Goal: Task Accomplishment & Management: Complete application form

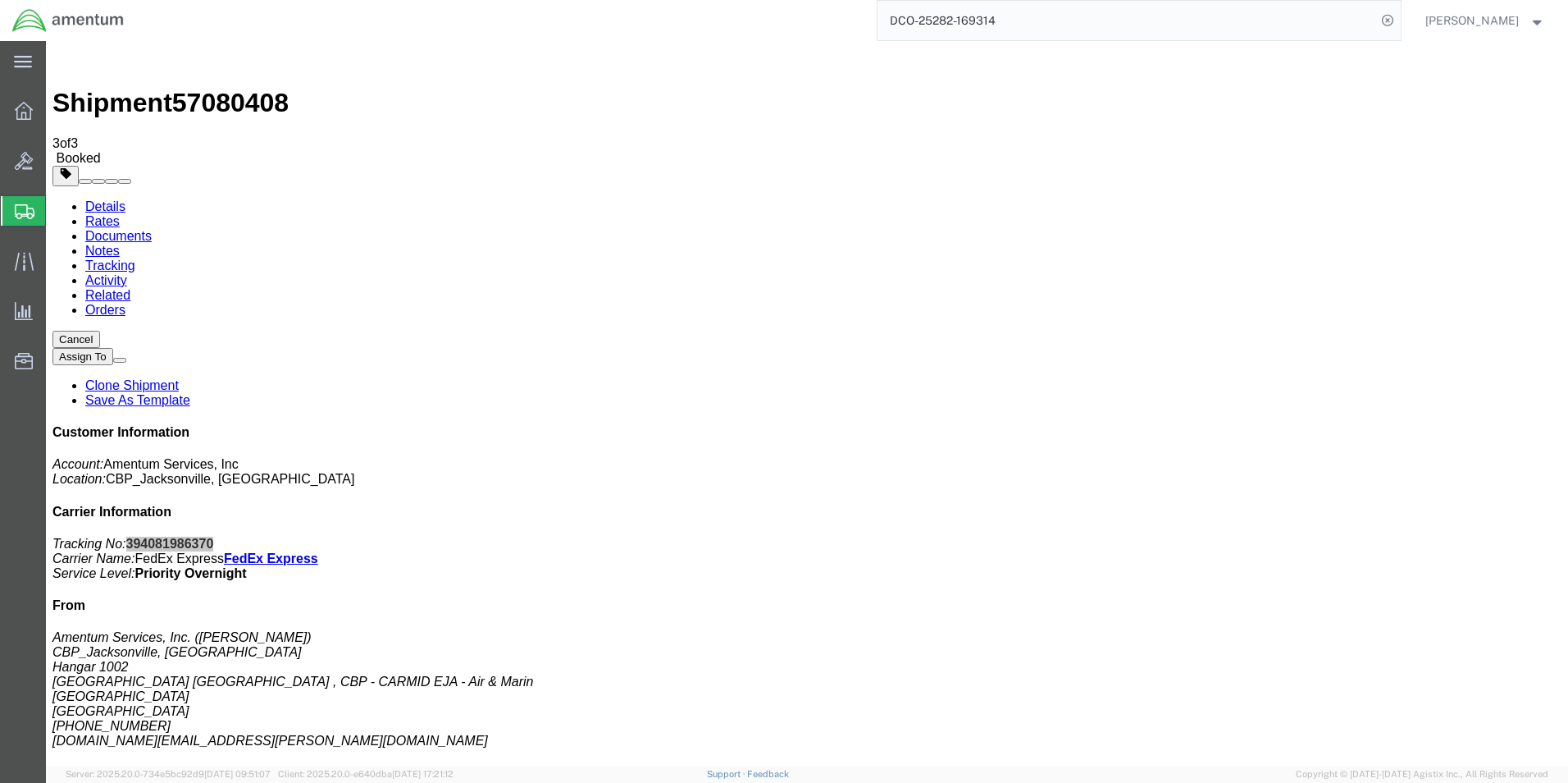
click at [0, 0] on span "Create Shipment" at bounding box center [0, 0] width 0 height 0
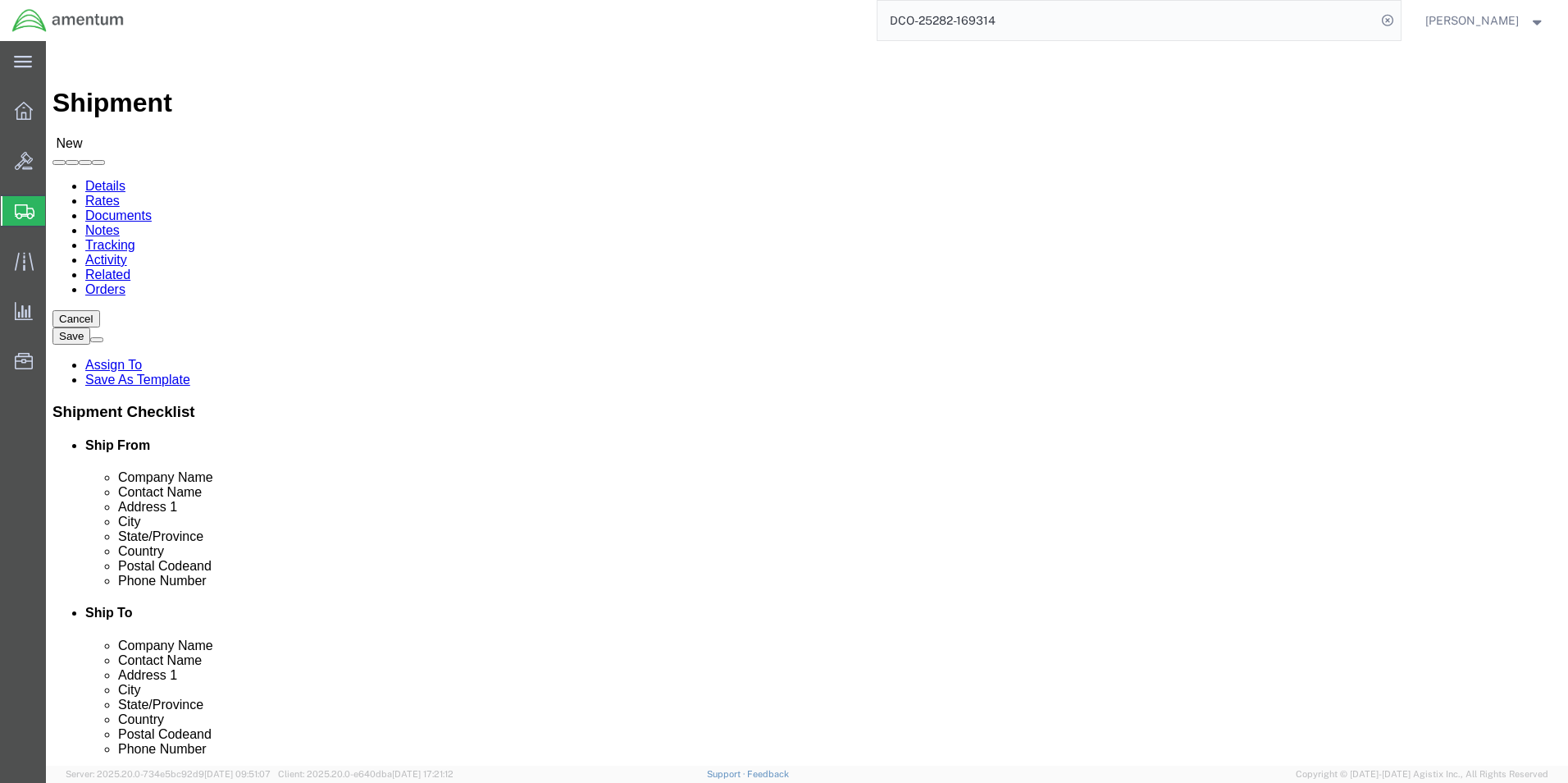
click div "Location Select Select My Profile Location [PHONE_NUMBER] [PHONE_NUMBER] [PHONE…"
type input "EJA"
select select "49930"
select select "FL"
click input "text"
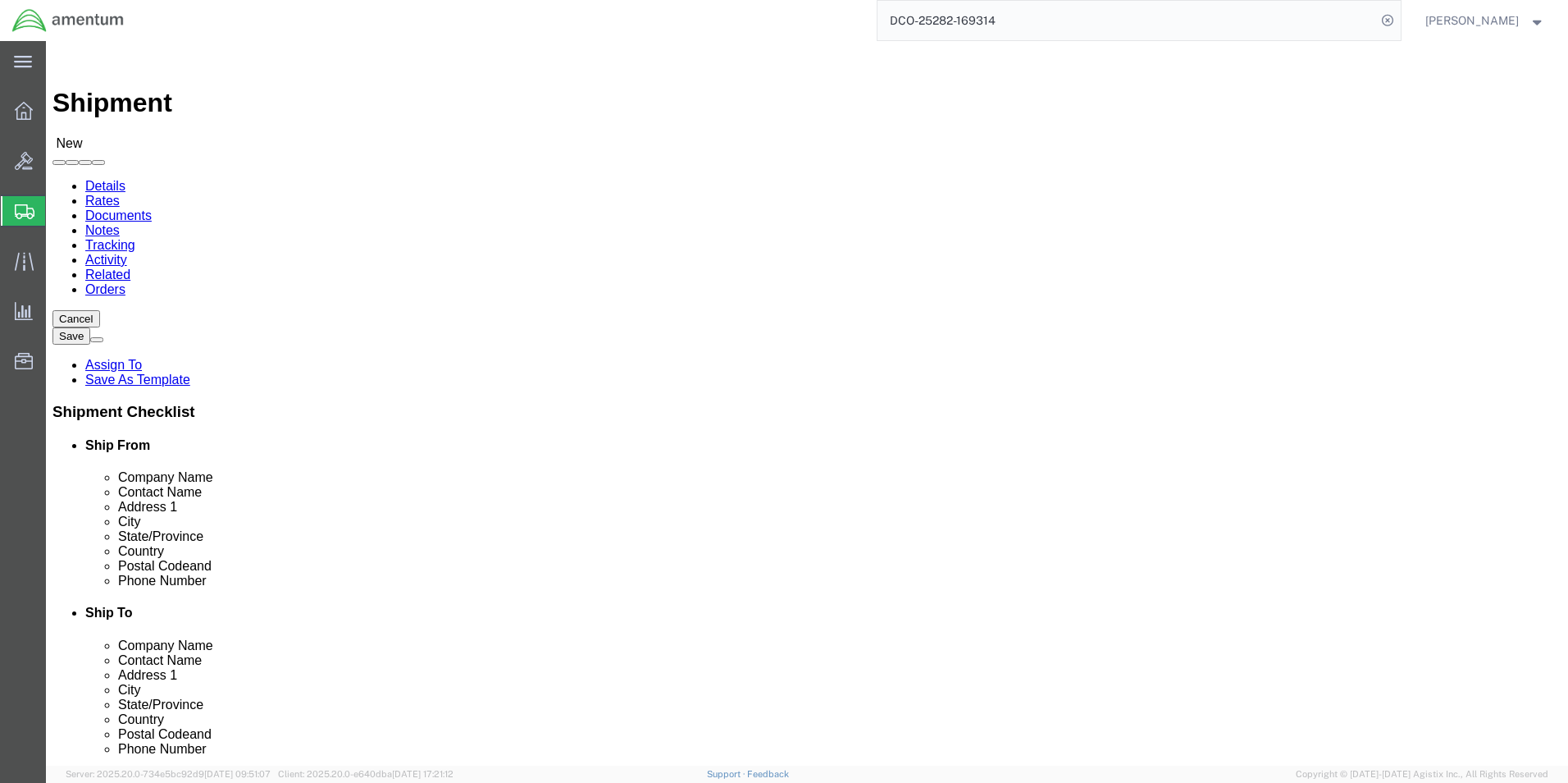
type input "[PERSON_NAME]"
drag, startPoint x: 112, startPoint y: 376, endPoint x: 247, endPoint y: 519, distance: 196.7
click label "Address 1"
click input "text"
type input "[PHONE_NUMBER]"
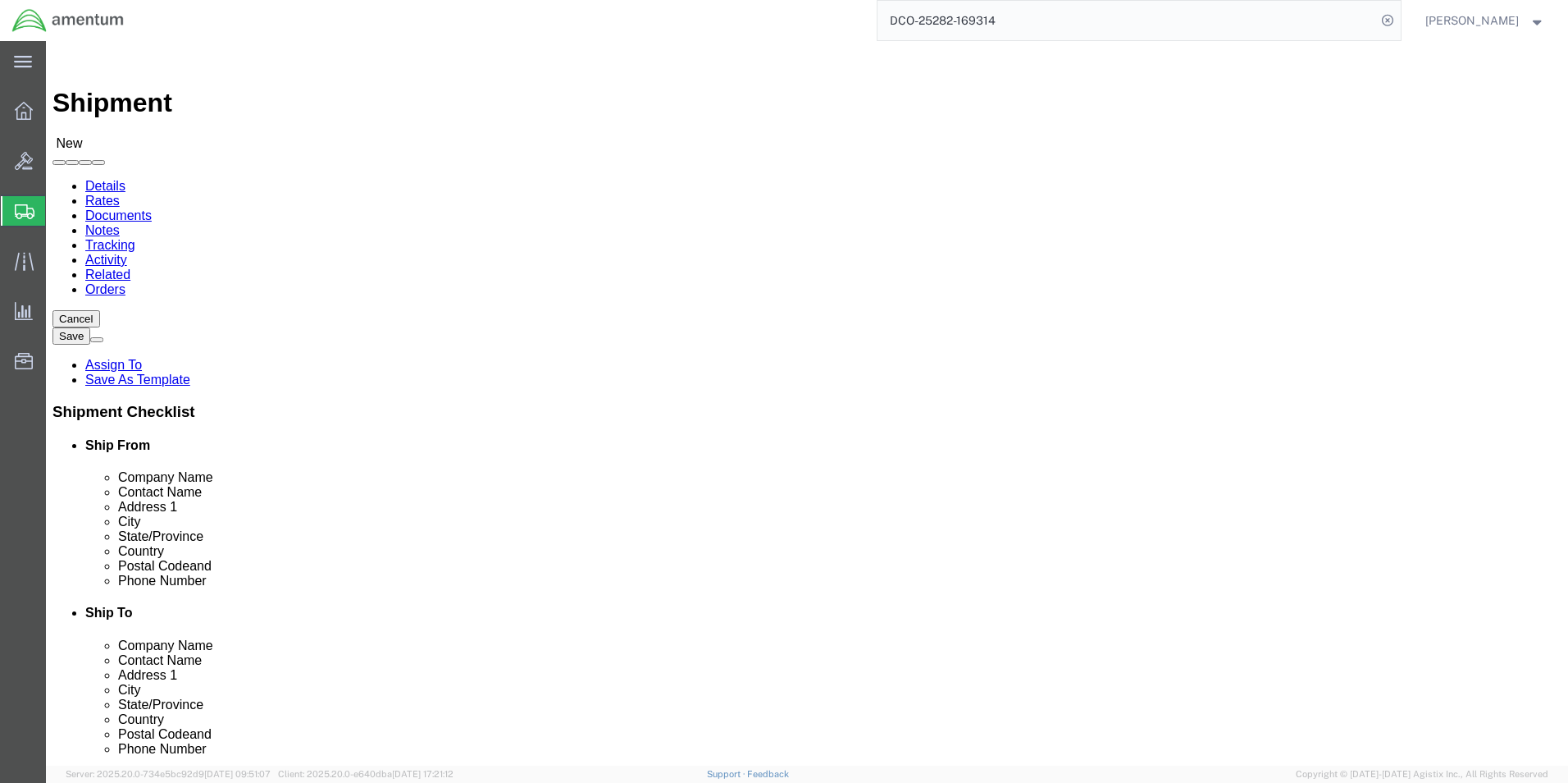
click input "text"
type input "[DOMAIN_NAME][EMAIL_ADDRESS][PERSON_NAME][DOMAIN_NAME]"
type input "wrs"
select select "49942"
select select "CA"
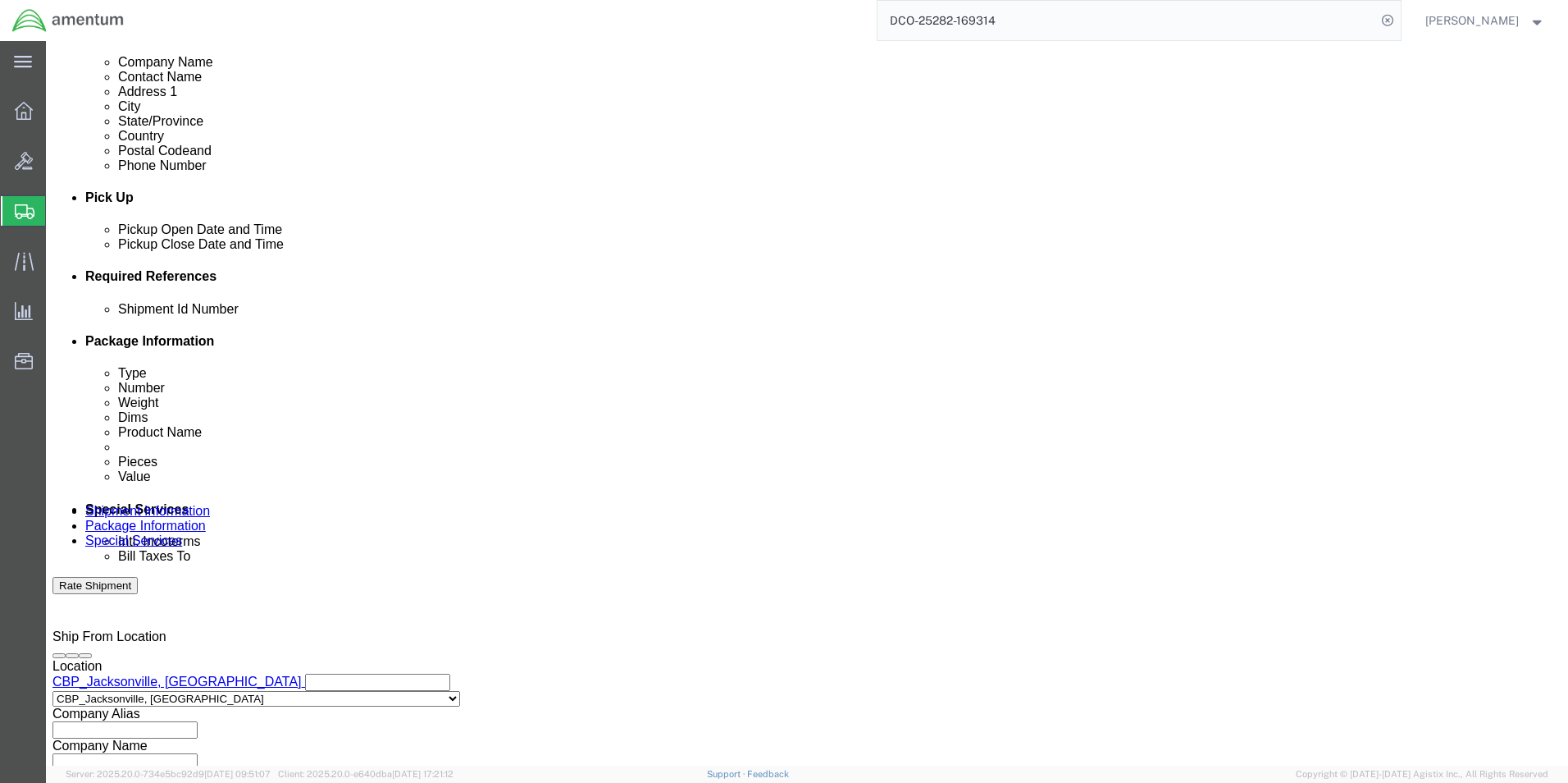
scroll to position [684, 0]
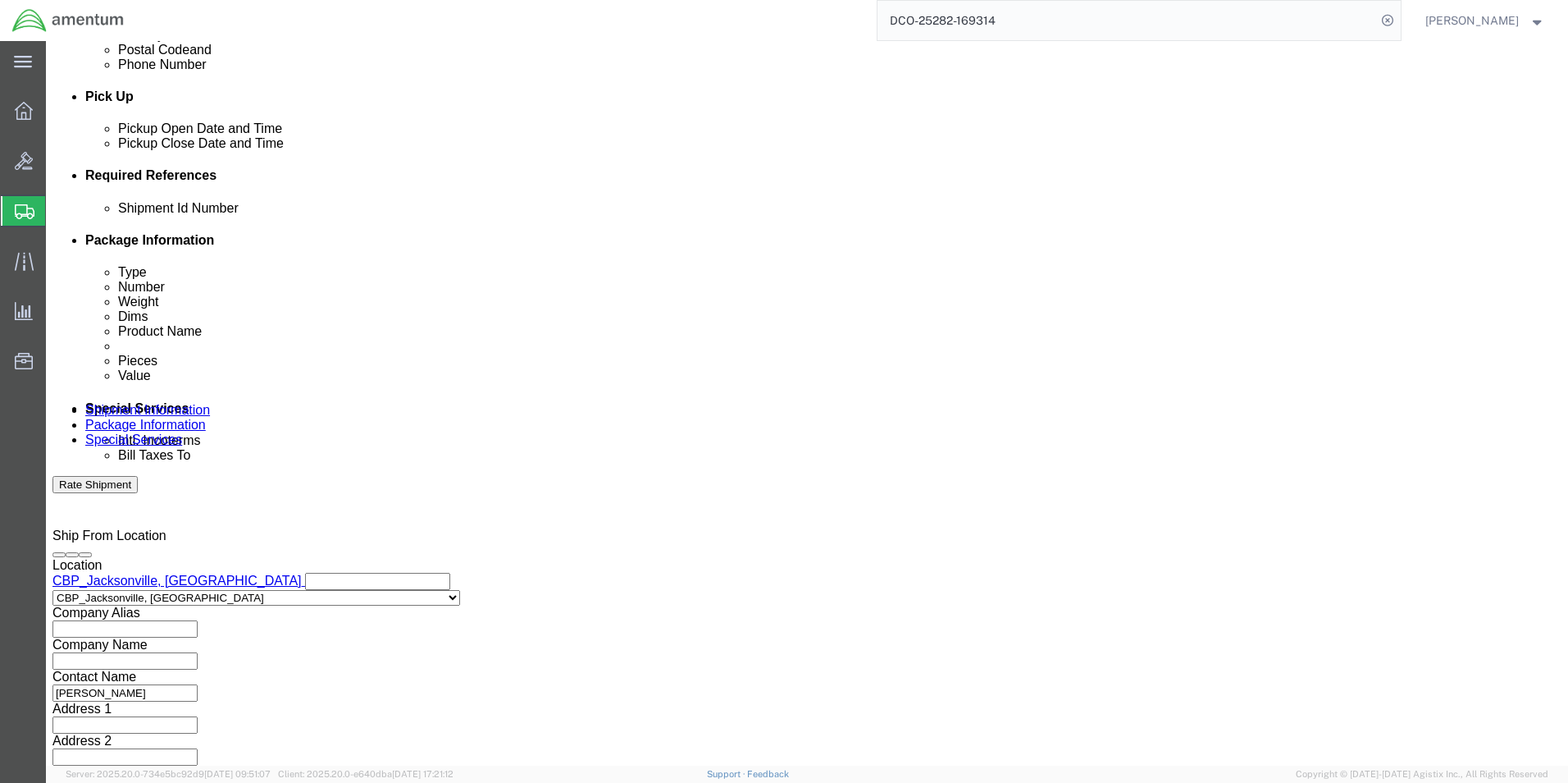
click button "Continue"
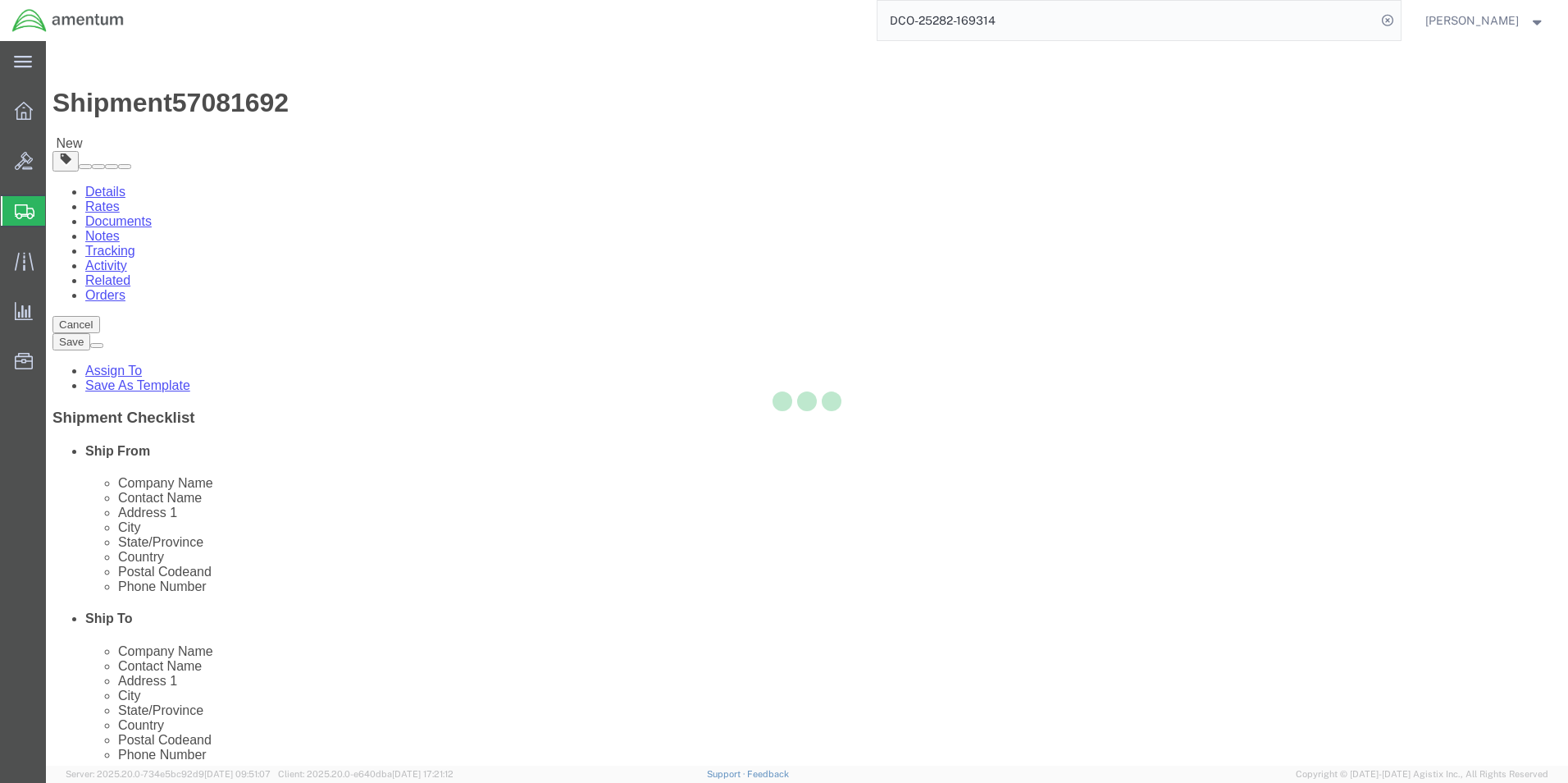
select select "CBOX"
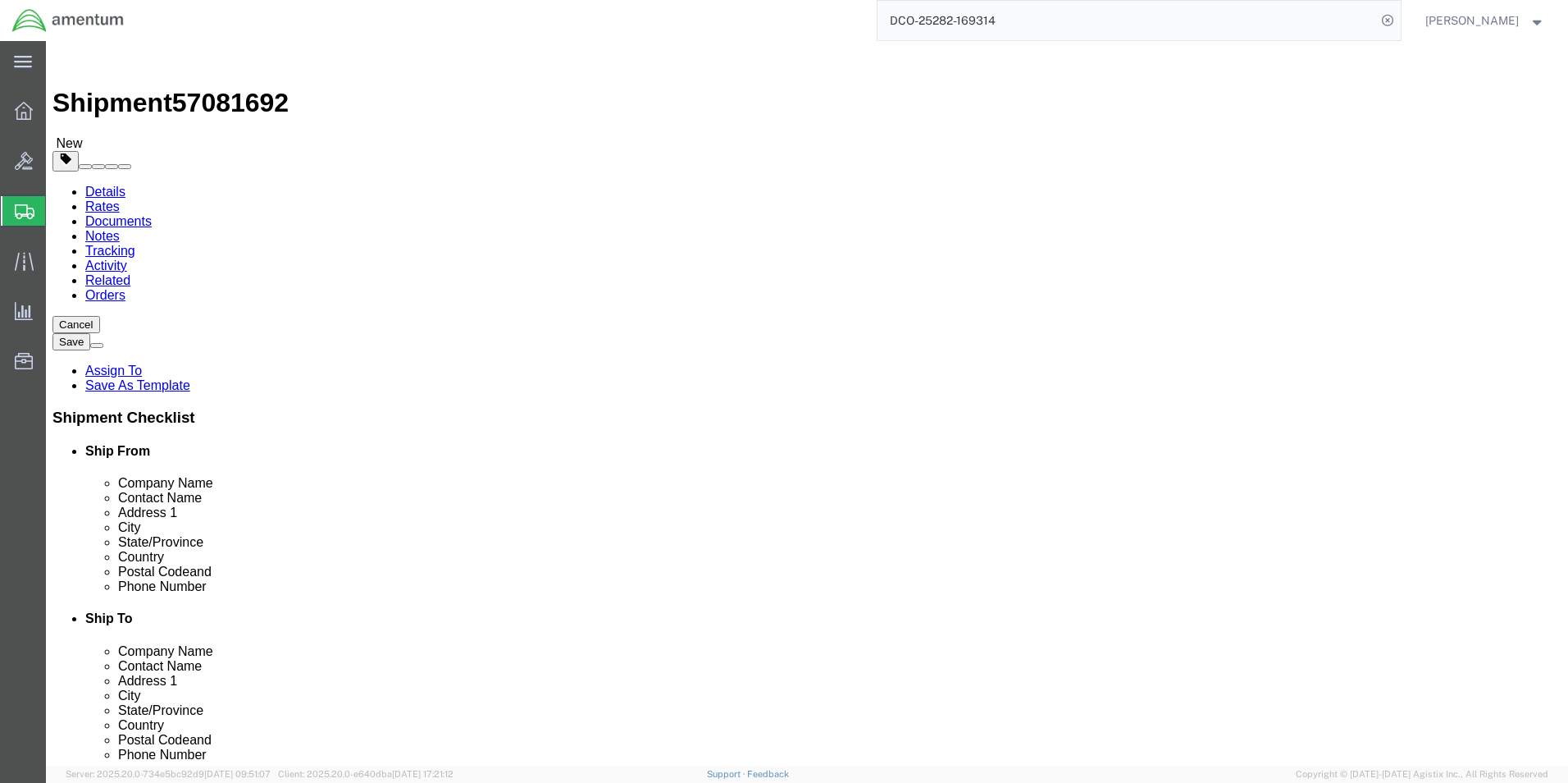
click icon
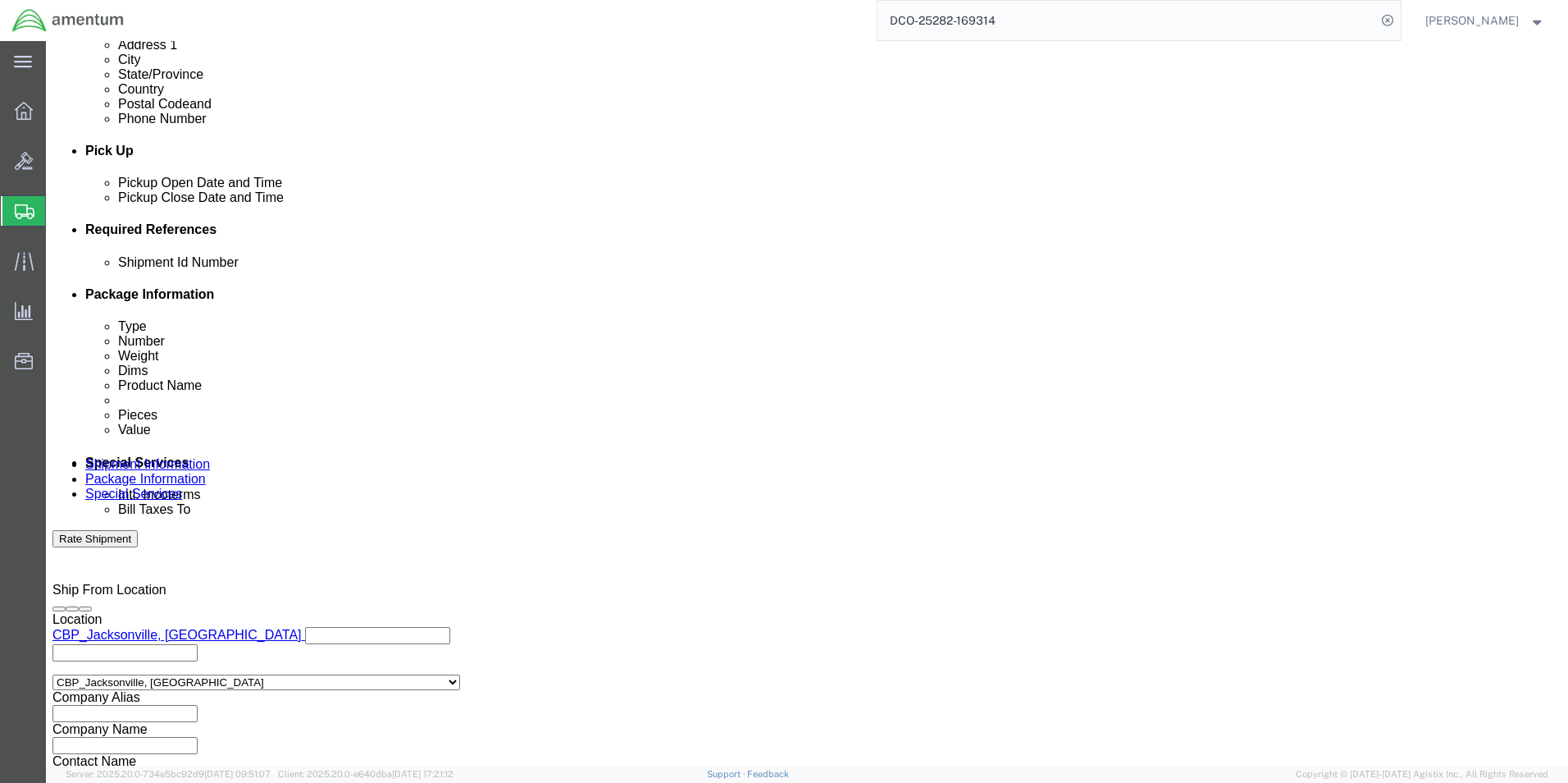
scroll to position [684, 0]
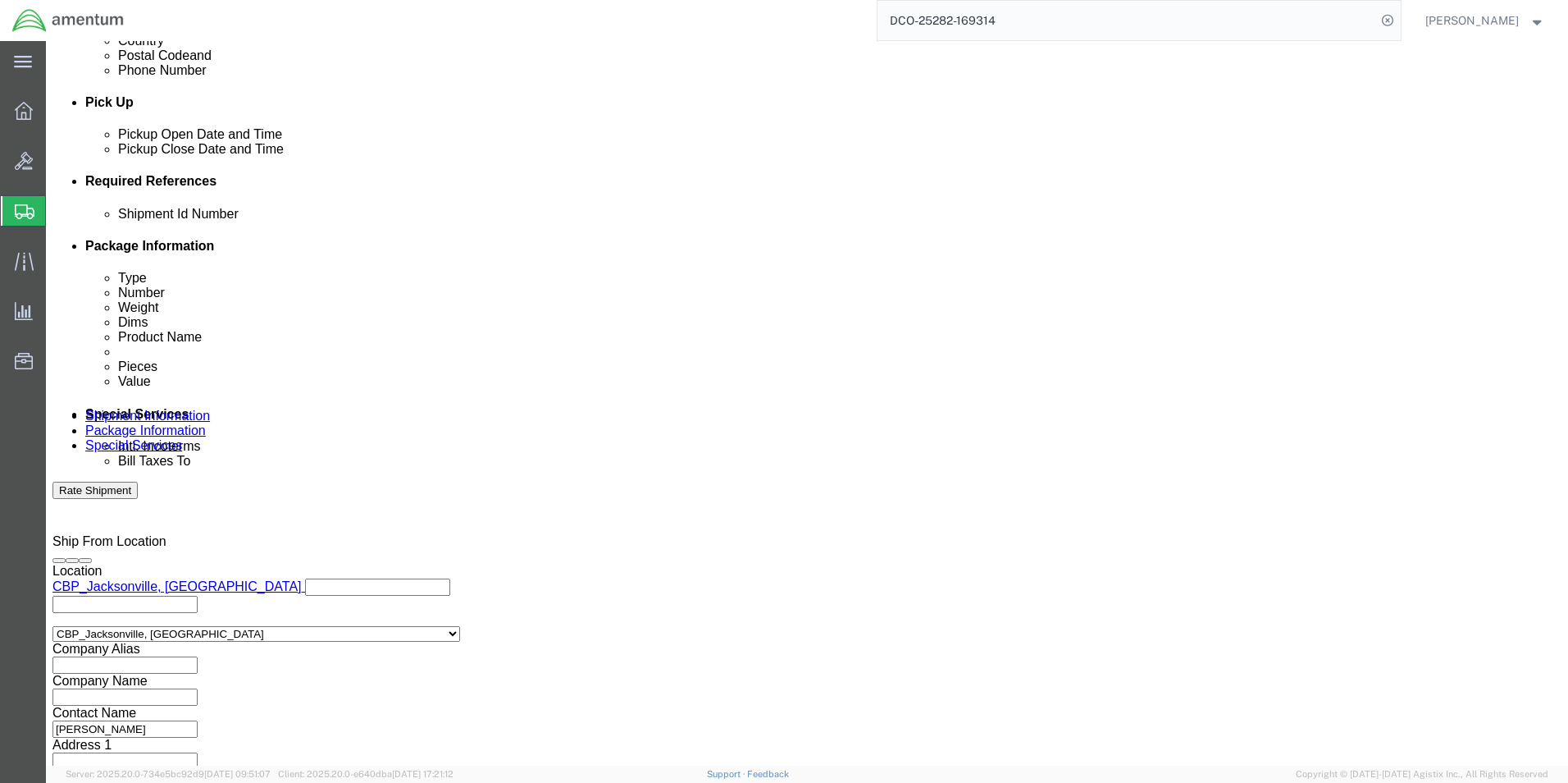
click input "text"
click input "6118.03.03.2219.000.EJA.0000"
type input "6118.04.03.2219.000.EJA.0000"
click button "Add reference"
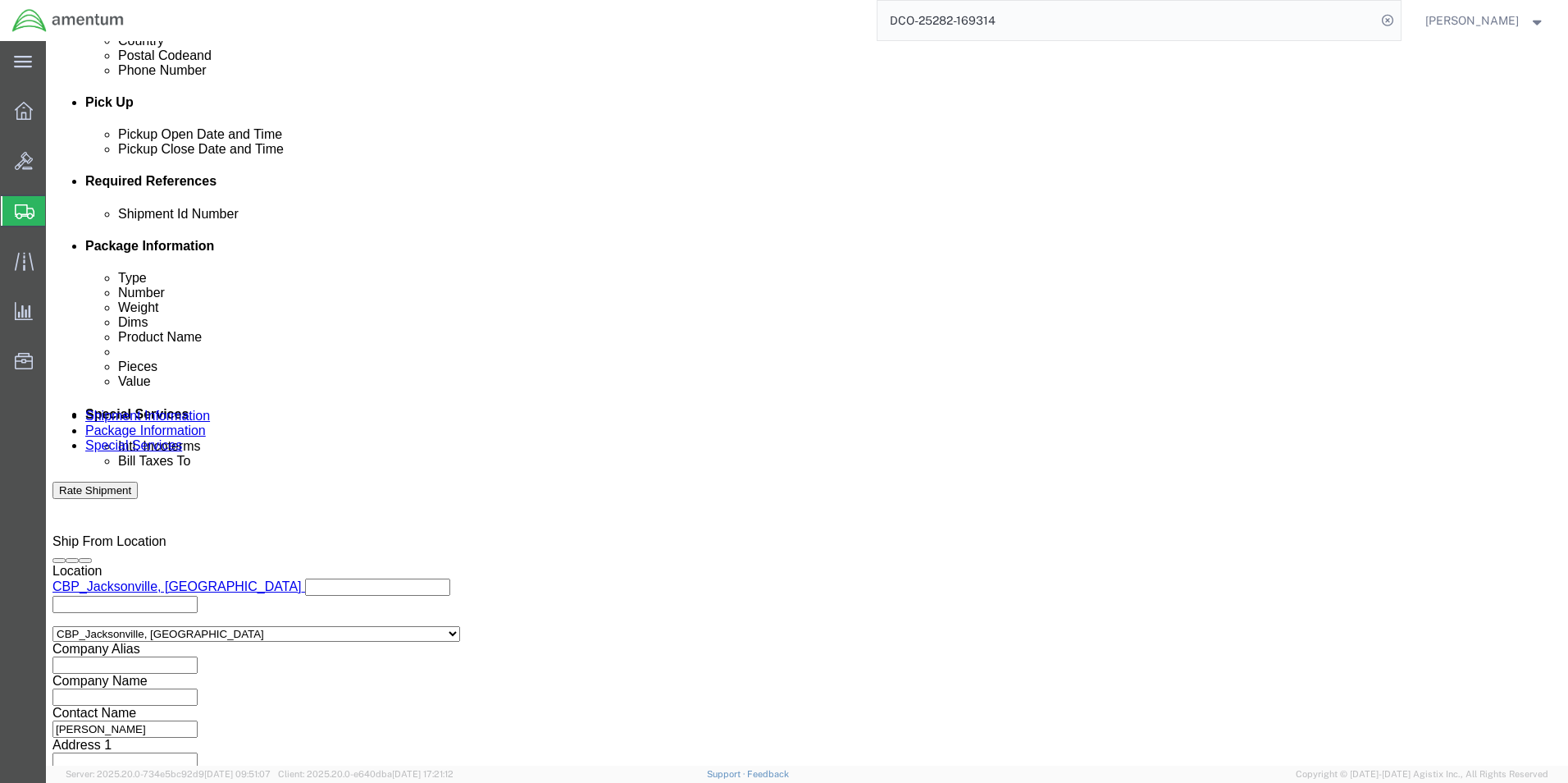
click select "Select Account Type Activity ID Airline Appointment Number ASN Batch Request # …"
select select "DEPT"
click select "Select Account Type Activity ID Airline Appointment Number ASN Batch Request # …"
click div "Select Account Type Activity ID Airline Appointment Number ASN Batch Request # …"
click input "text"
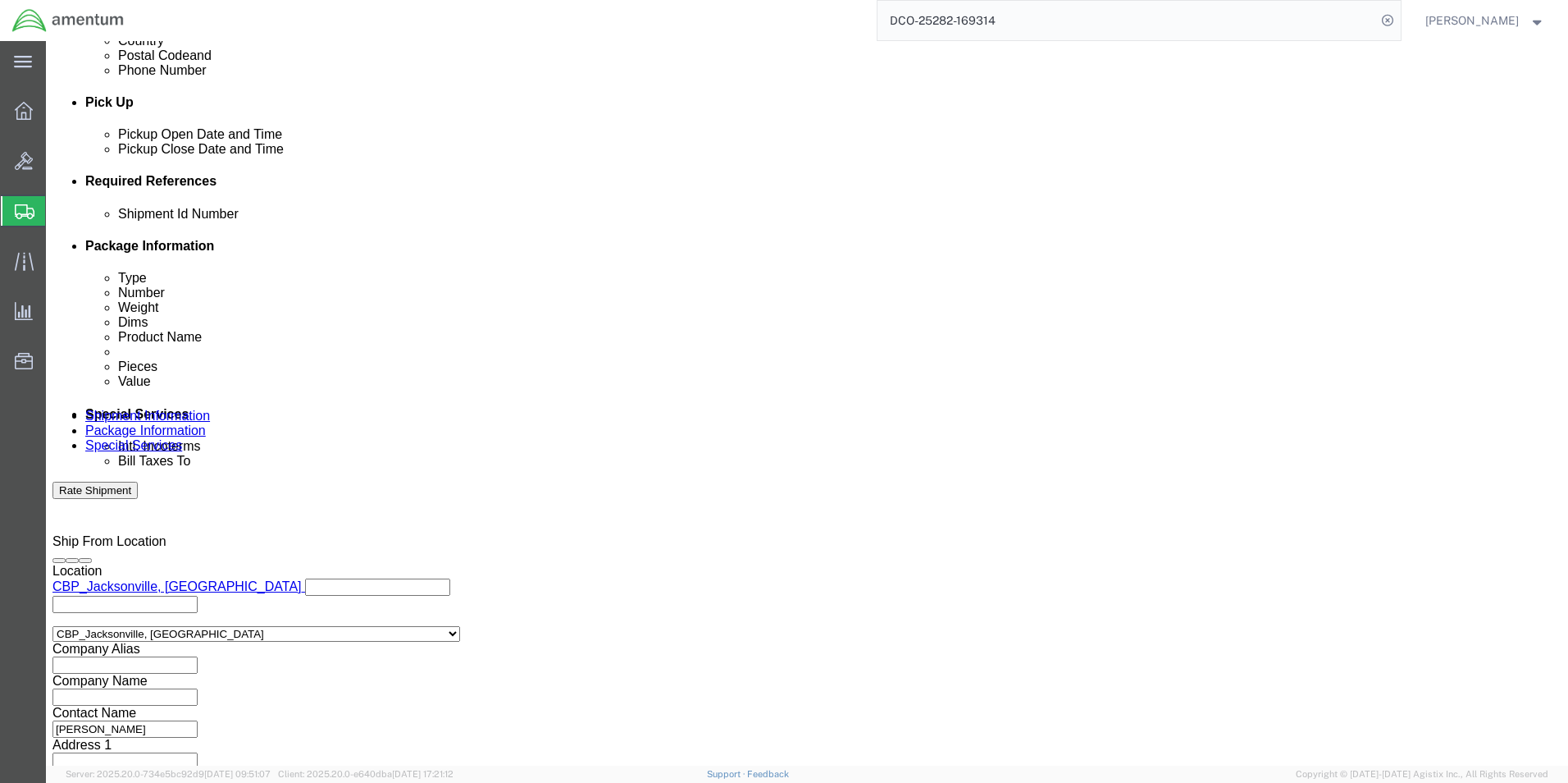
type input "CBP"
click select "Select Account Type Activity ID Airline Appointment Number ASN Batch Request # …"
select select "CUSTREF"
click select "Select Account Type Activity ID Airline Appointment Number ASN Batch Request # …"
click input "text"
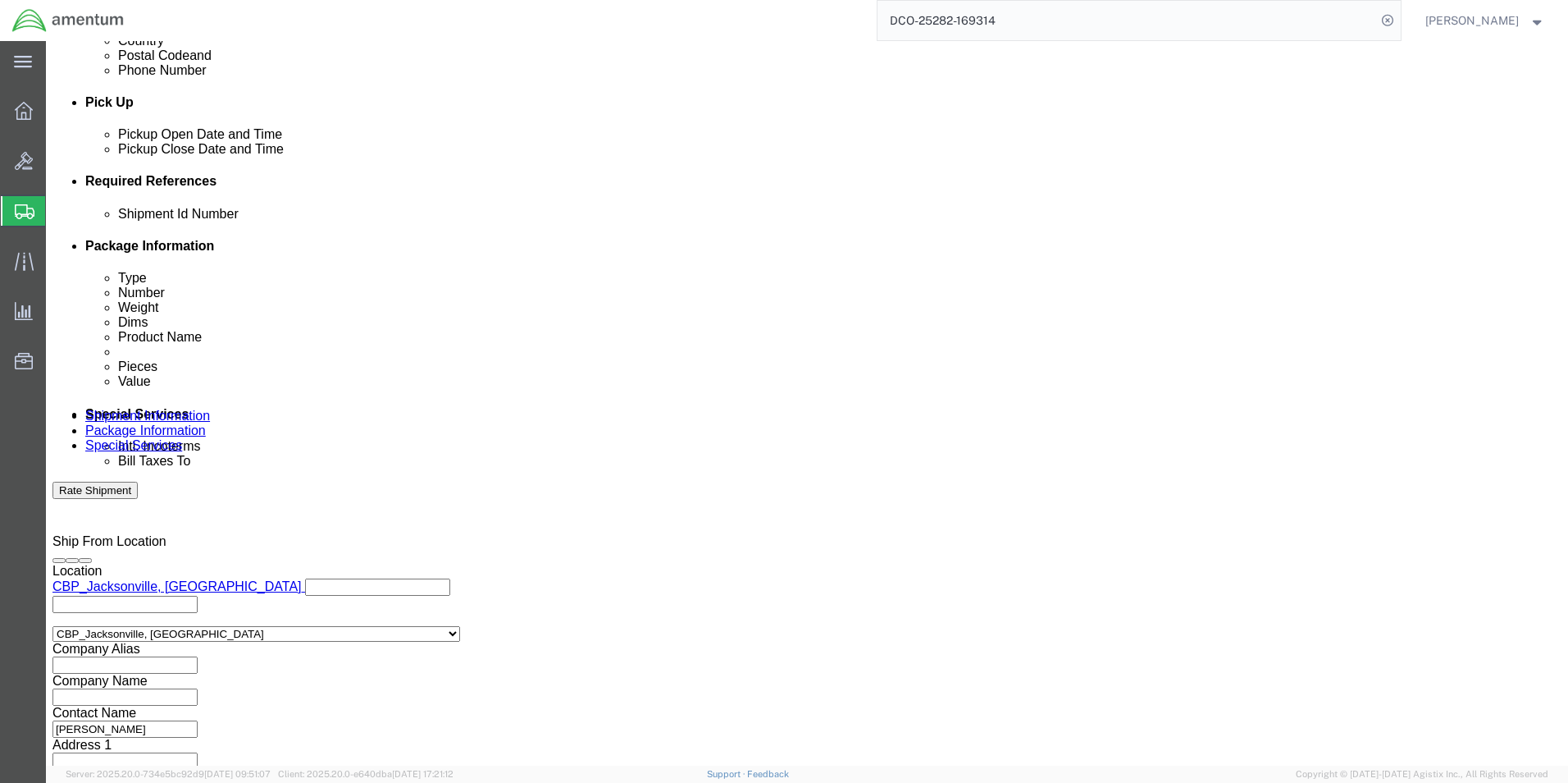
click input "text"
type input "519-010821"
click button "Continue"
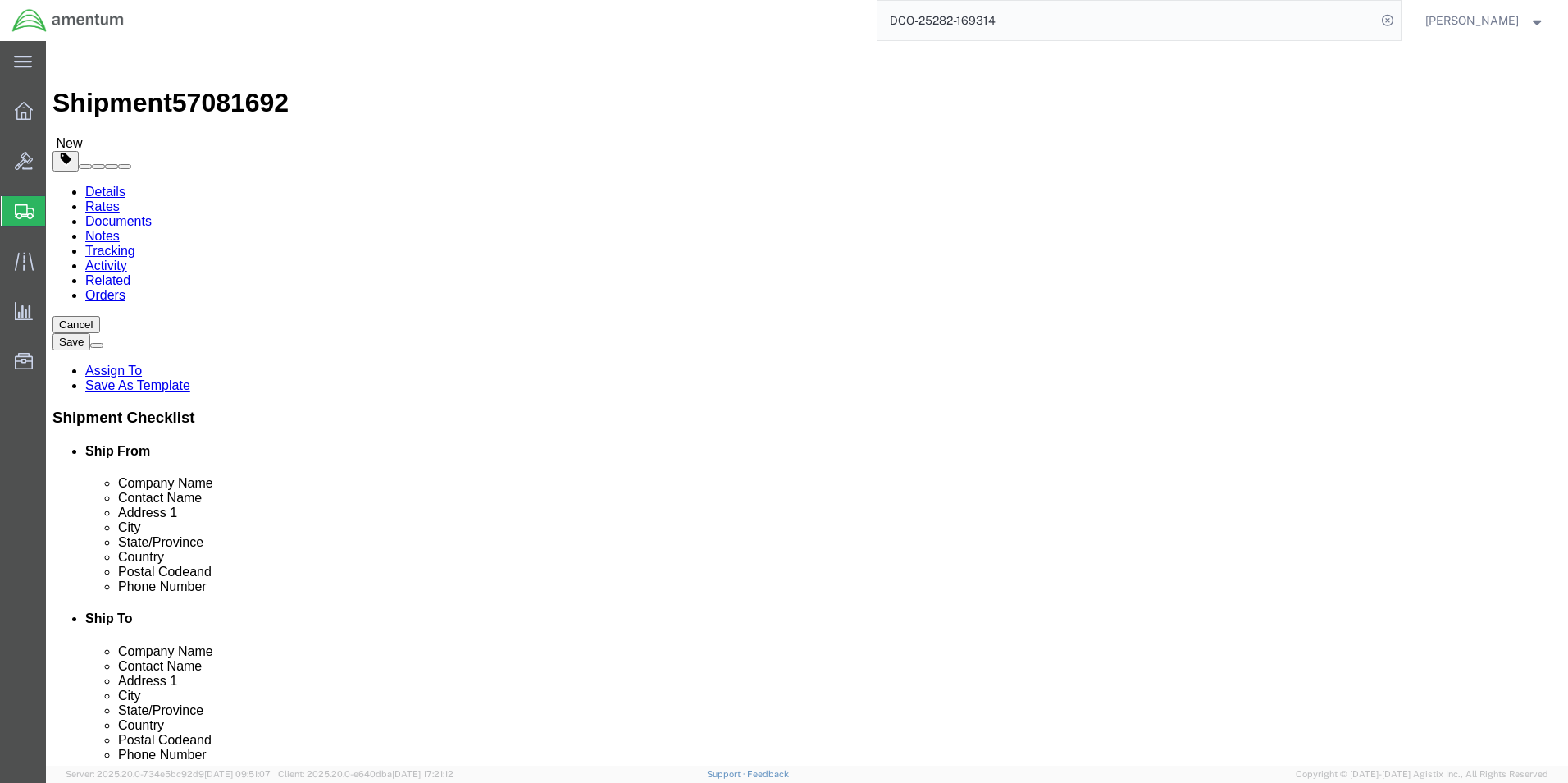
click select "Select BCK Boxes Bale(s) Basket(s) Bolt(s) Bottle(s) Buckets Bulk Bundle(s) Can…"
select select "ENV"
click select "Select BCK Boxes Bale(s) Basket(s) Bolt(s) Bottle(s) Buckets Bulk Bundle(s) Can…"
type input "9.50"
type input "12.50"
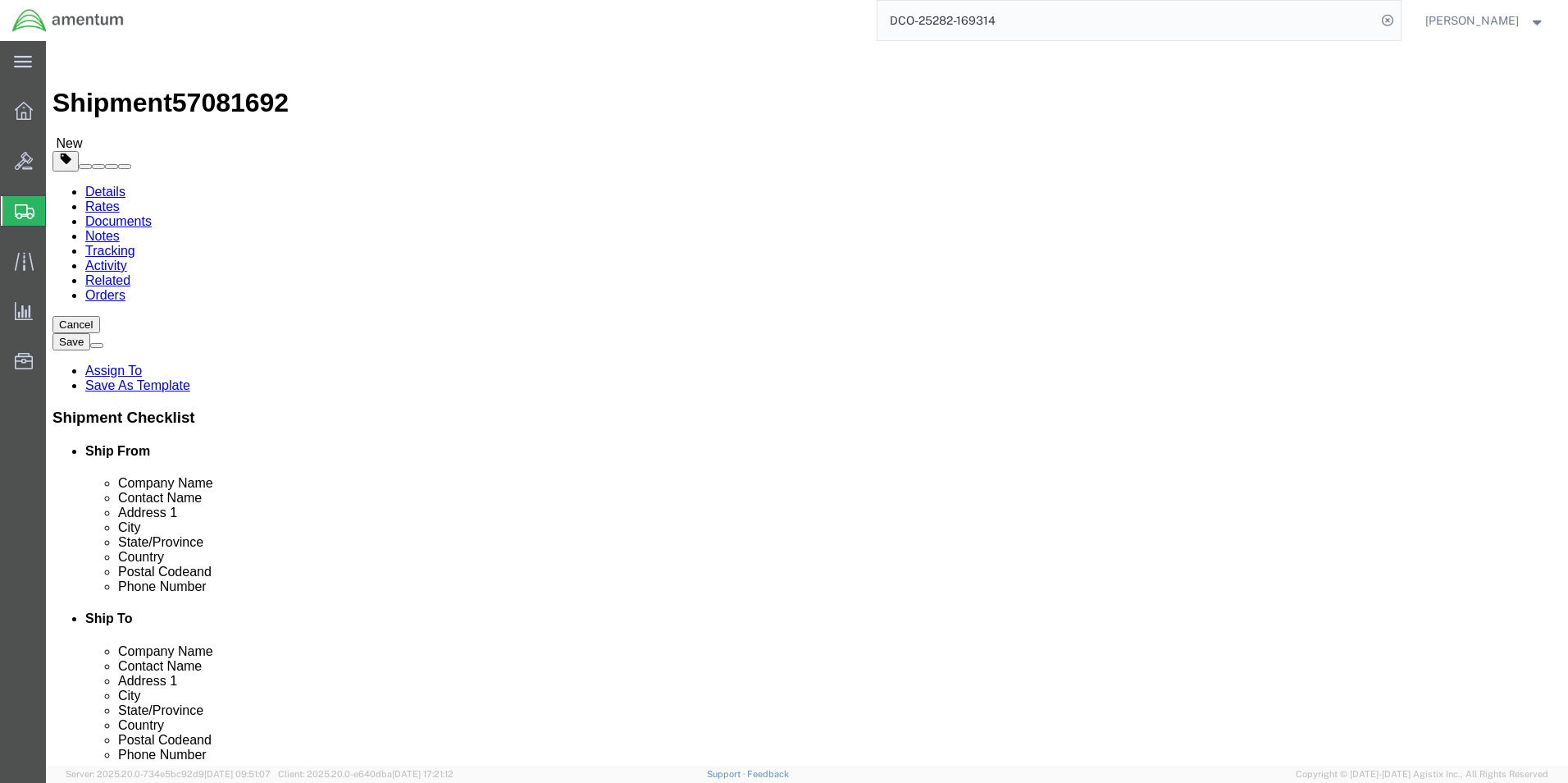
type input "0.25"
type input "1"
click span
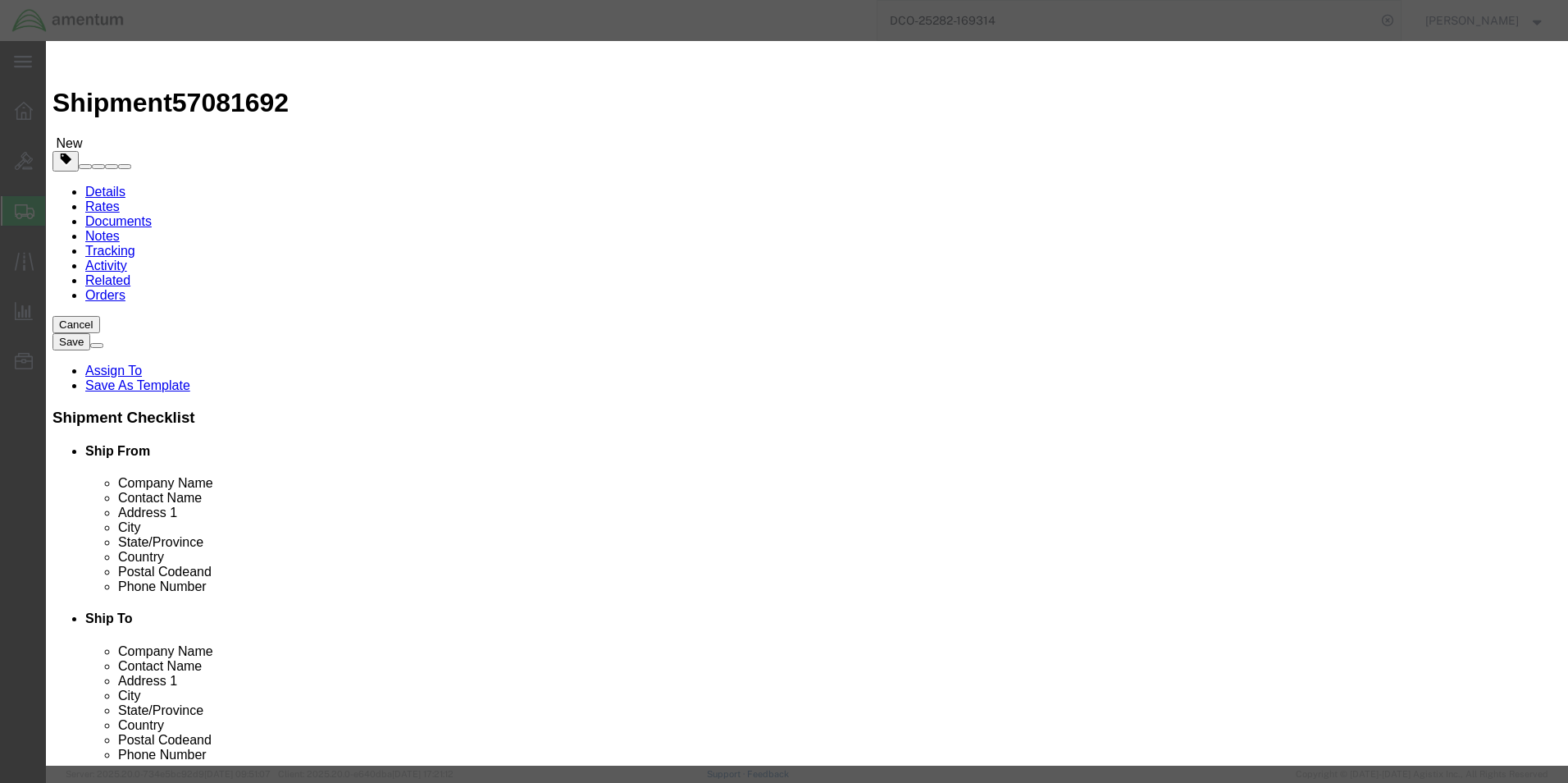
click input "text"
type input "GASKET"
click input "0"
type input "2"
click input "text"
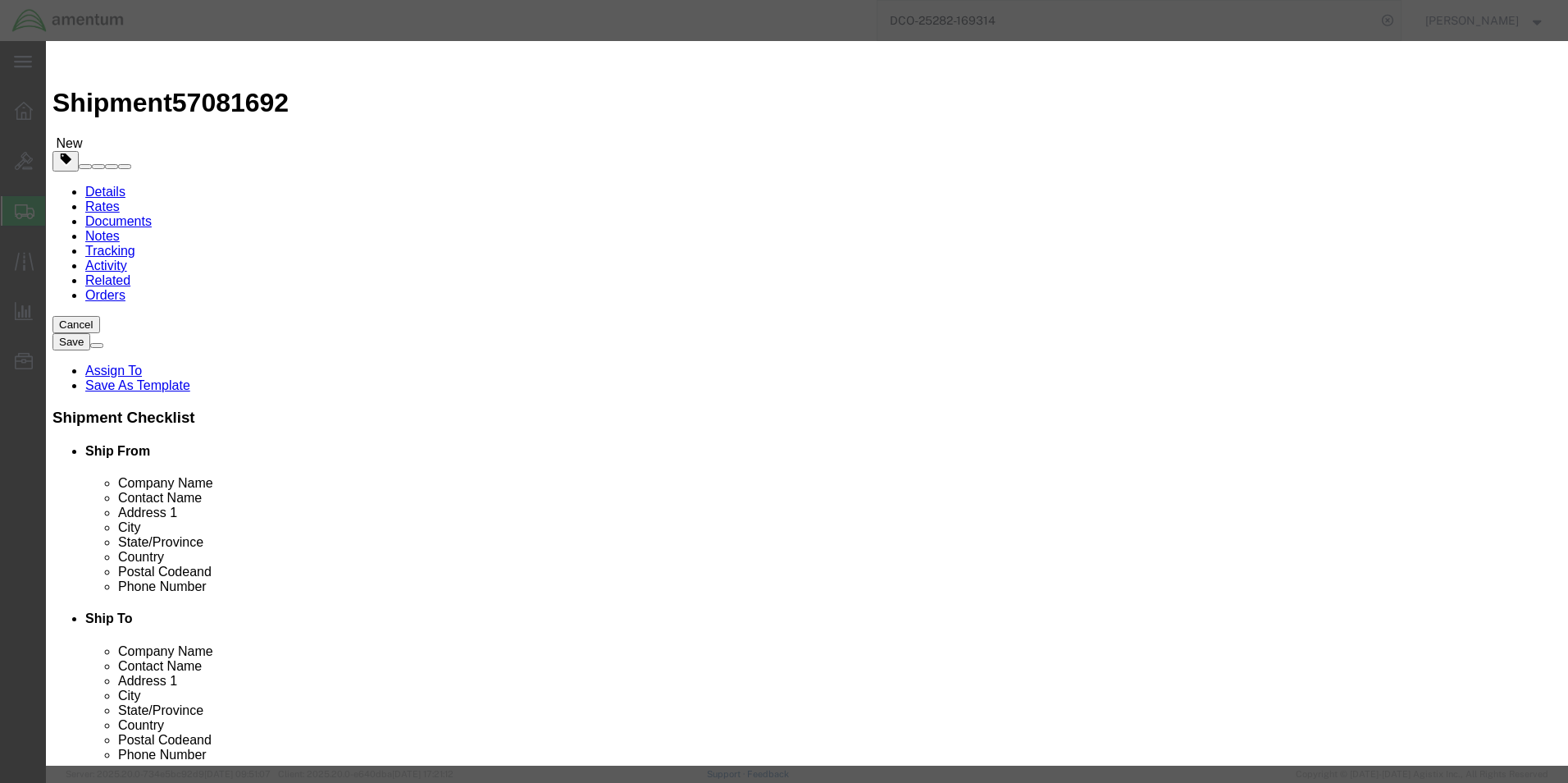
type input "31.00"
click button "Save & Close"
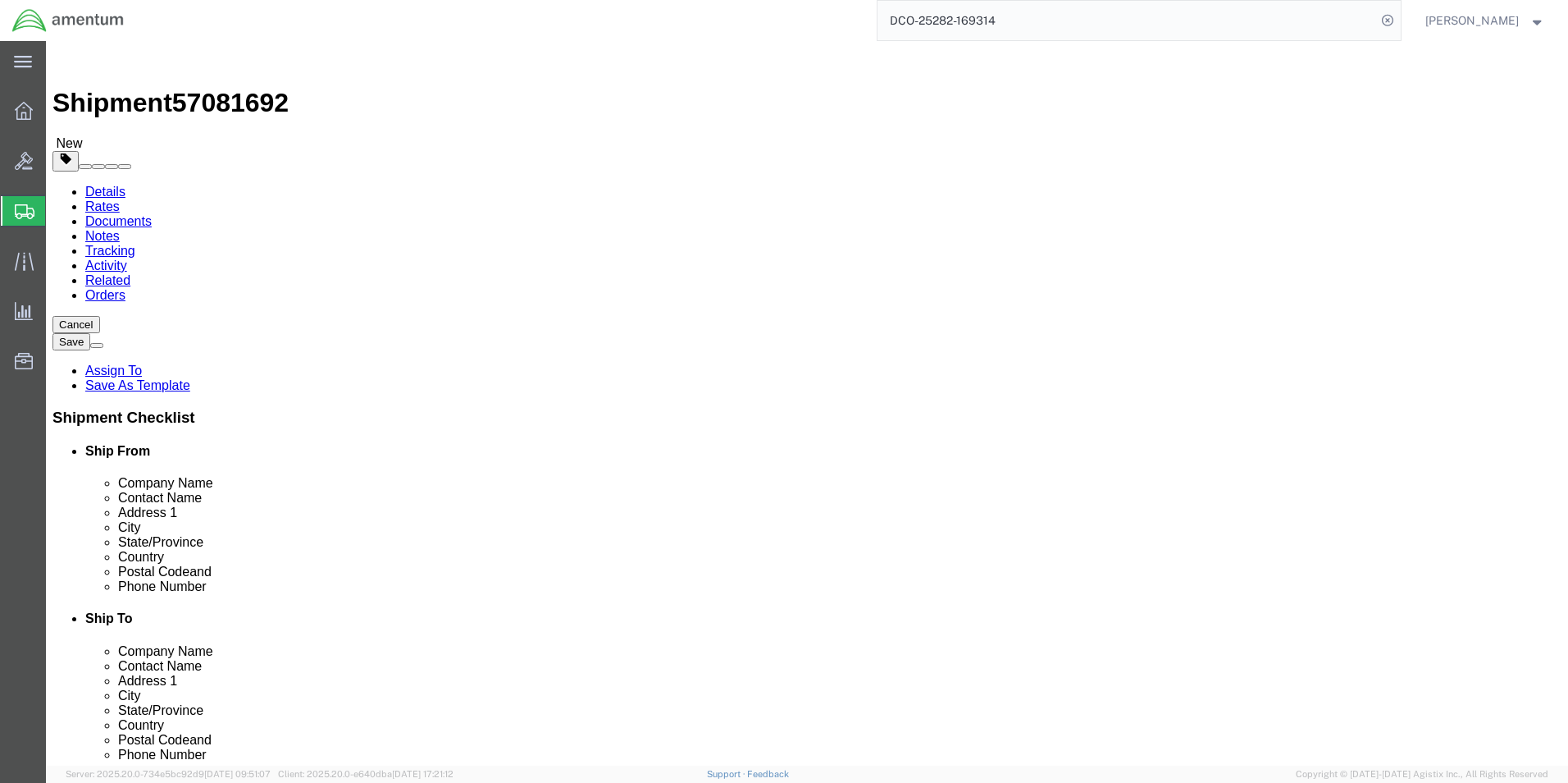
click button "Rate Shipment"
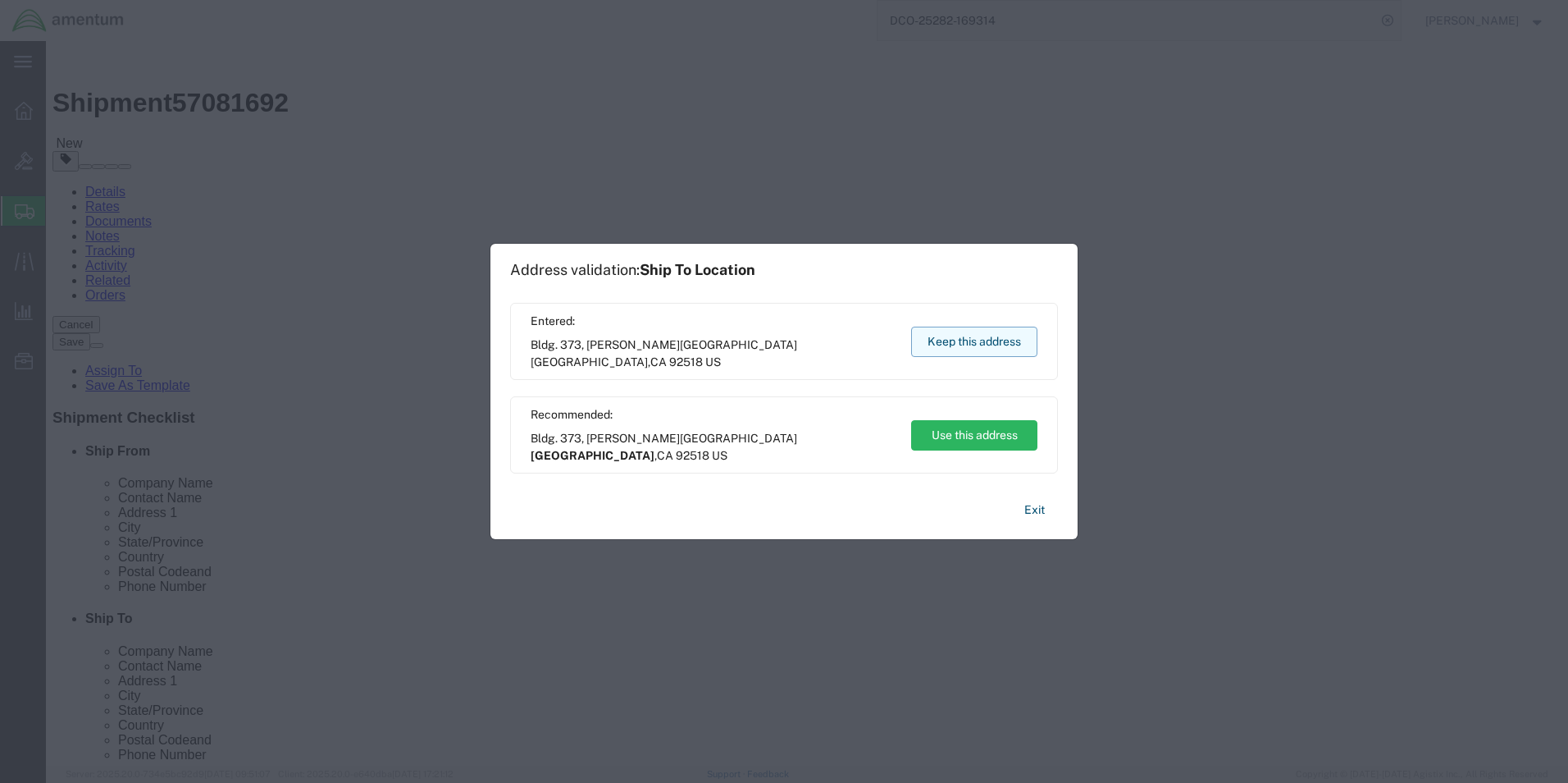
click at [840, 337] on button "Keep this address" at bounding box center [974, 342] width 126 height 31
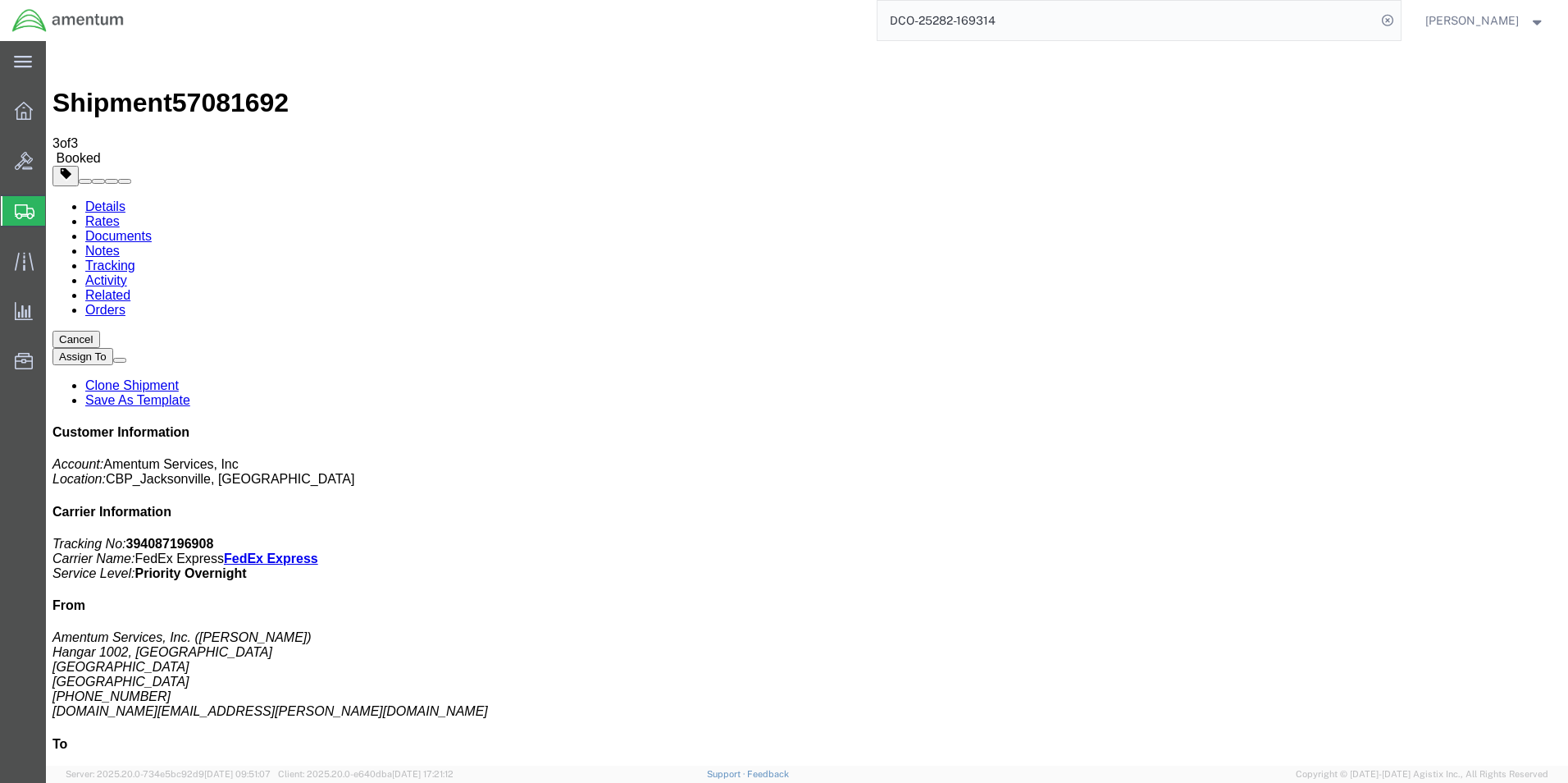
click at [214, 537] on b "394087196908" at bounding box center [170, 543] width 88 height 14
copy b "394087196908"
click at [0, 0] on span "Create Shipment" at bounding box center [0, 0] width 0 height 0
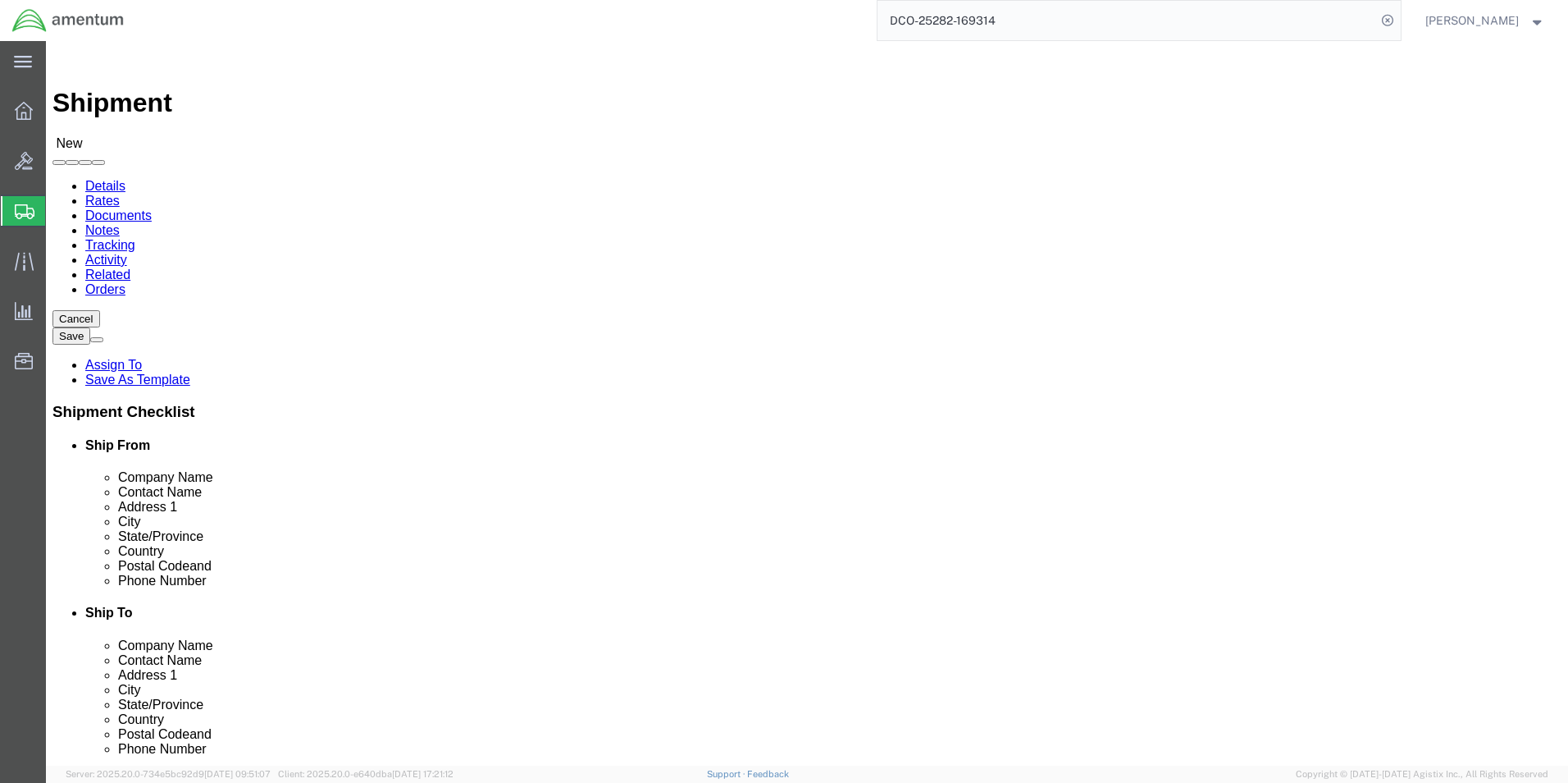
type input "eja"
select select "49930"
select select "FL"
click input "text"
type input "[PERSON_NAME]"
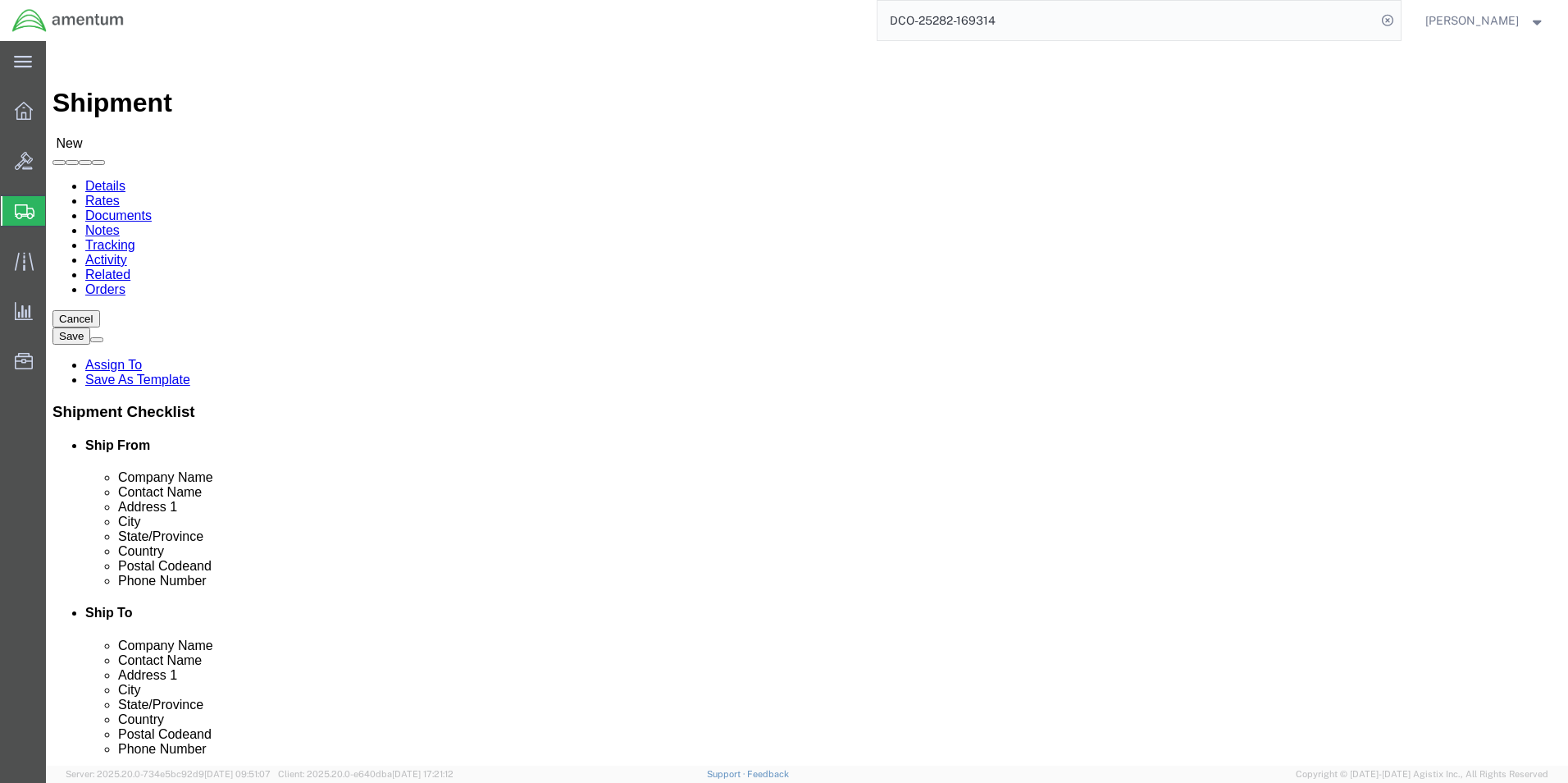
drag, startPoint x: 69, startPoint y: 363, endPoint x: 146, endPoint y: 435, distance: 105.4
click label "Address 1"
click input "text"
type input "[PHONE_NUMBER]"
click input "text"
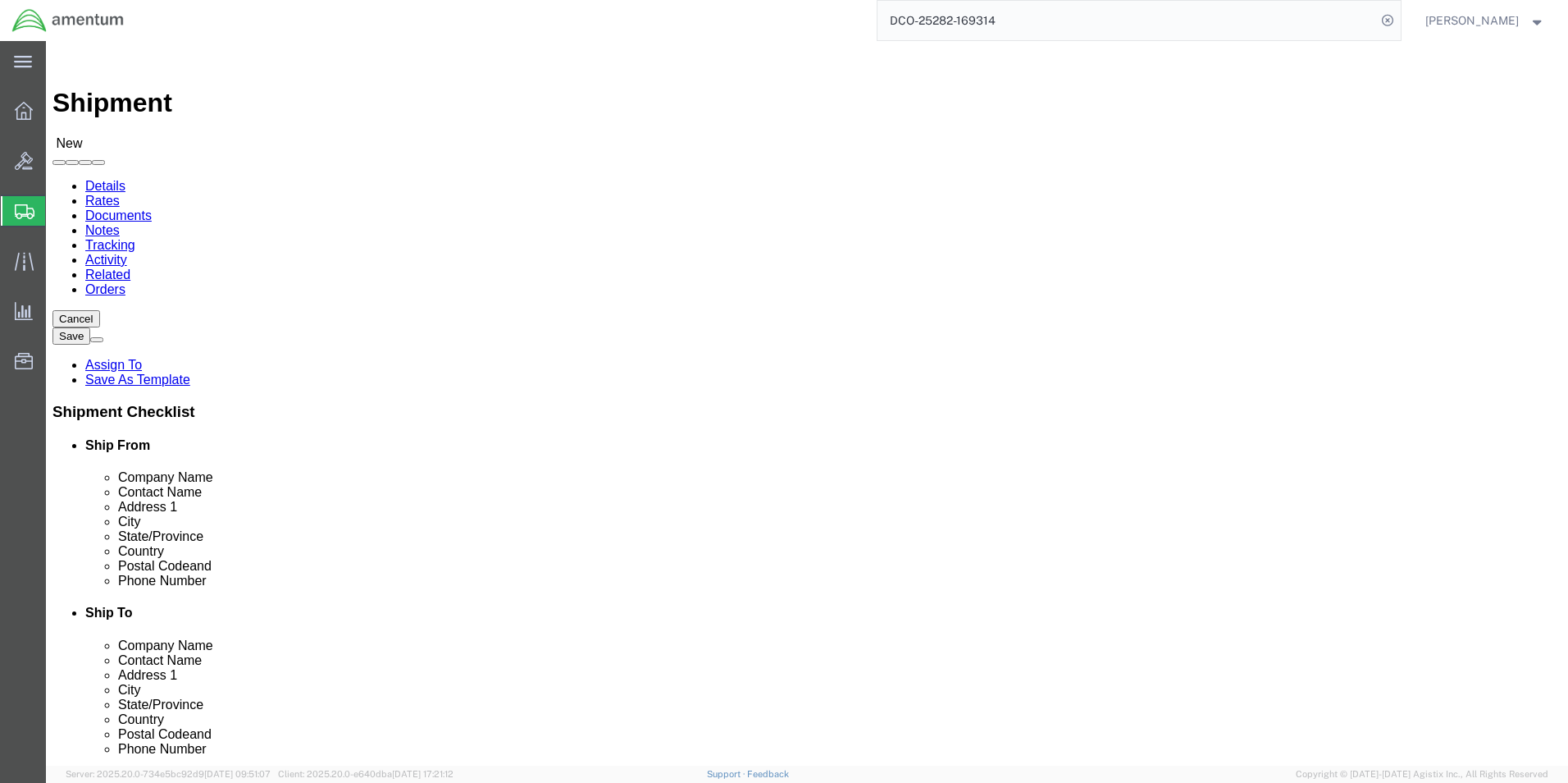
type input "[DOMAIN_NAME][EMAIL_ADDRESS][PERSON_NAME][DOMAIN_NAME]"
type input "emi"
select select "49931"
select select "FL"
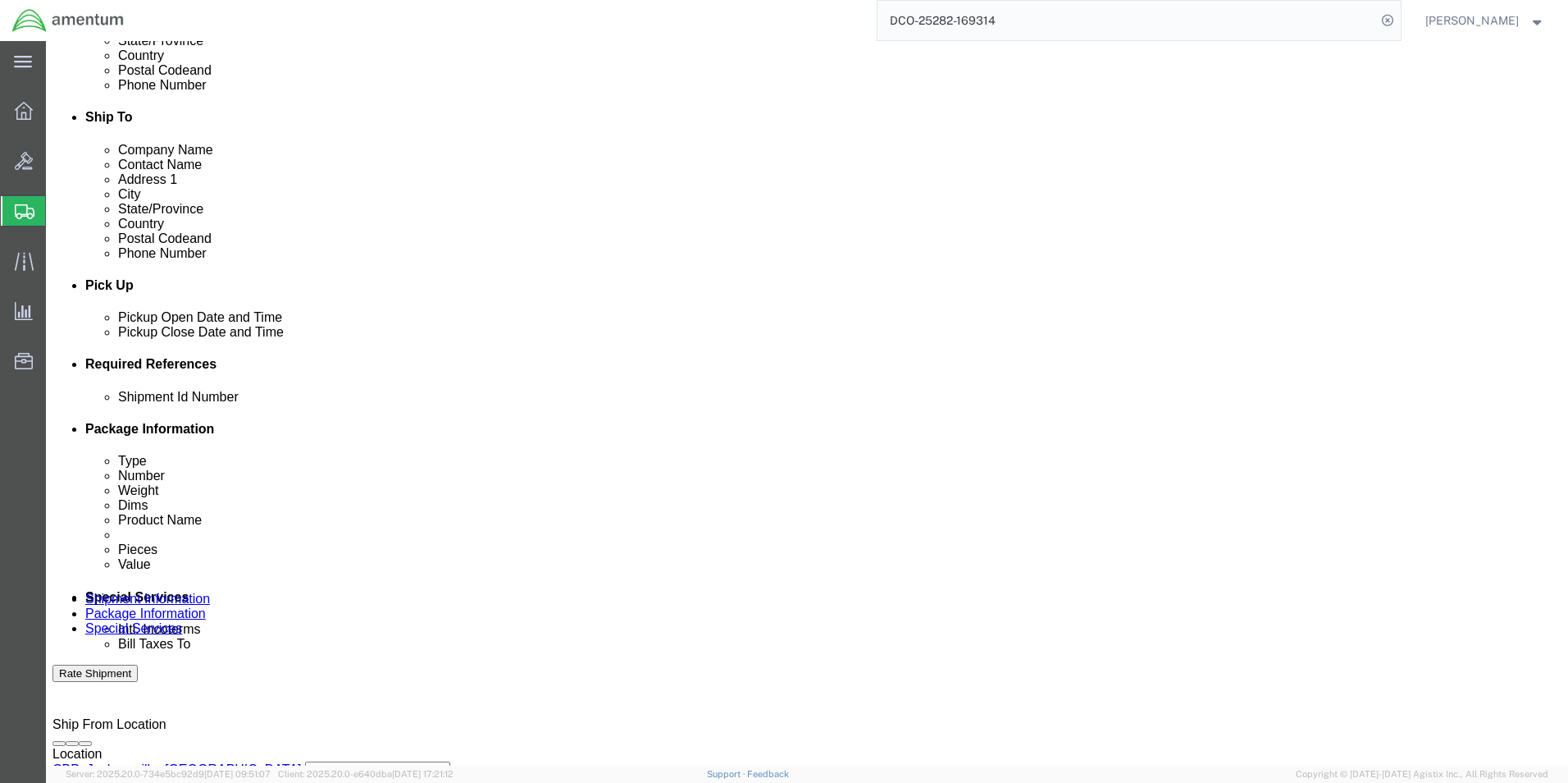
scroll to position [656, 0]
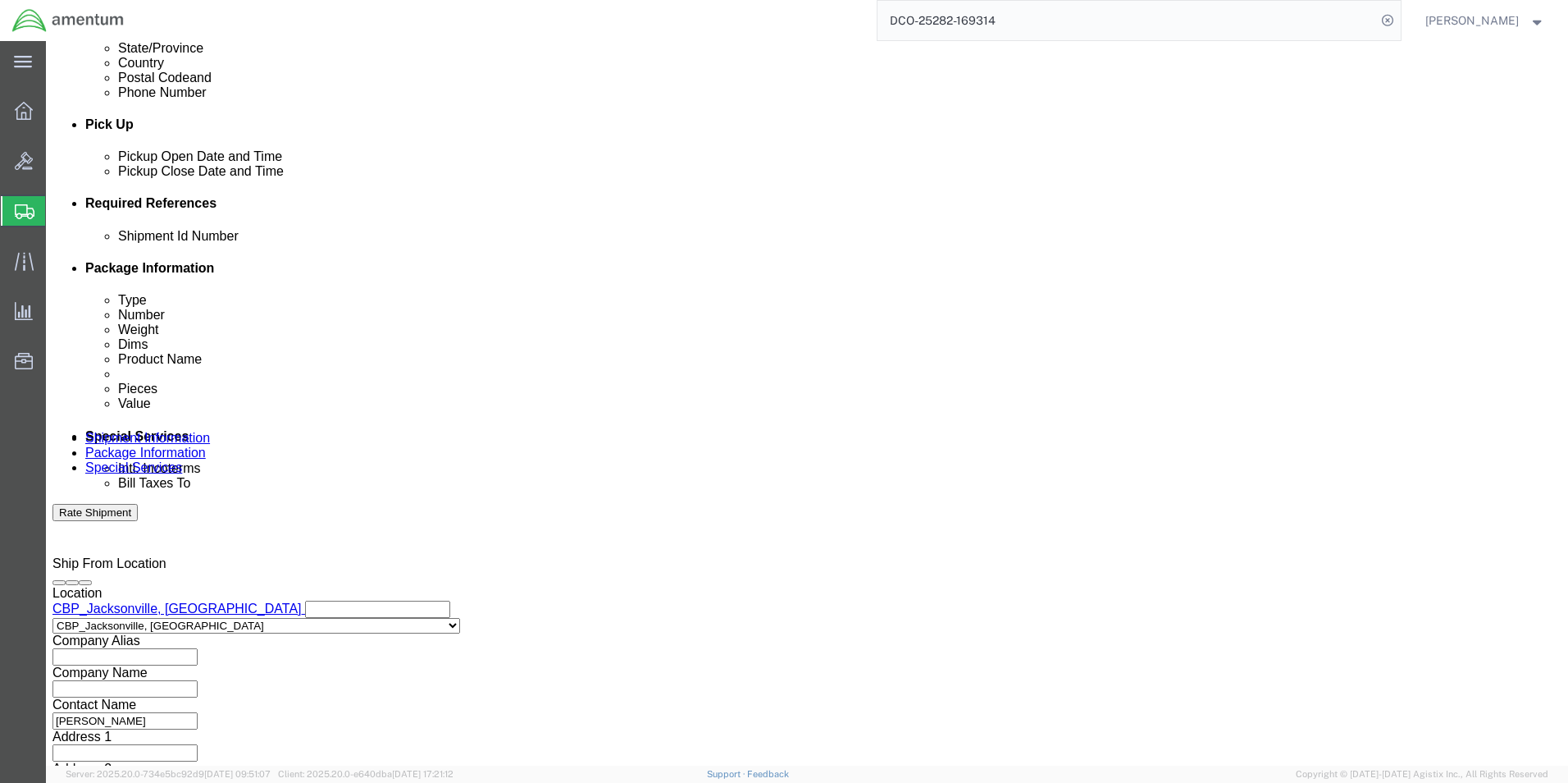
click input "text"
type input "6118.04.03.2219.000.EJA.0000"
click button "Add reference"
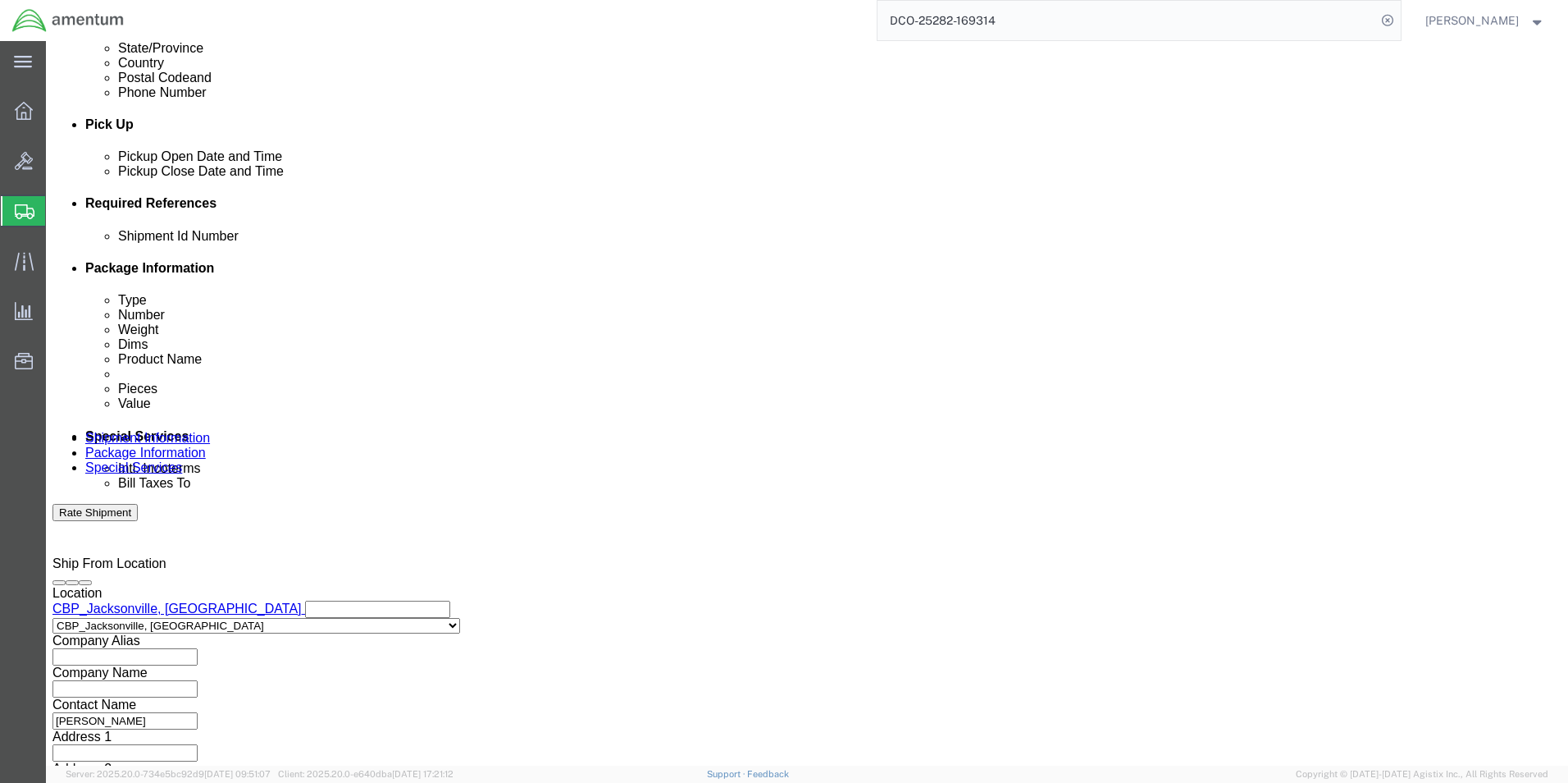
click button "Add reference"
click select "Select Account Type Activity ID Airline Appointment Number ASN Batch Request # …"
select select "DEPT"
click select "Select Account Type Activity ID Airline Appointment Number ASN Batch Request # …"
click input "text"
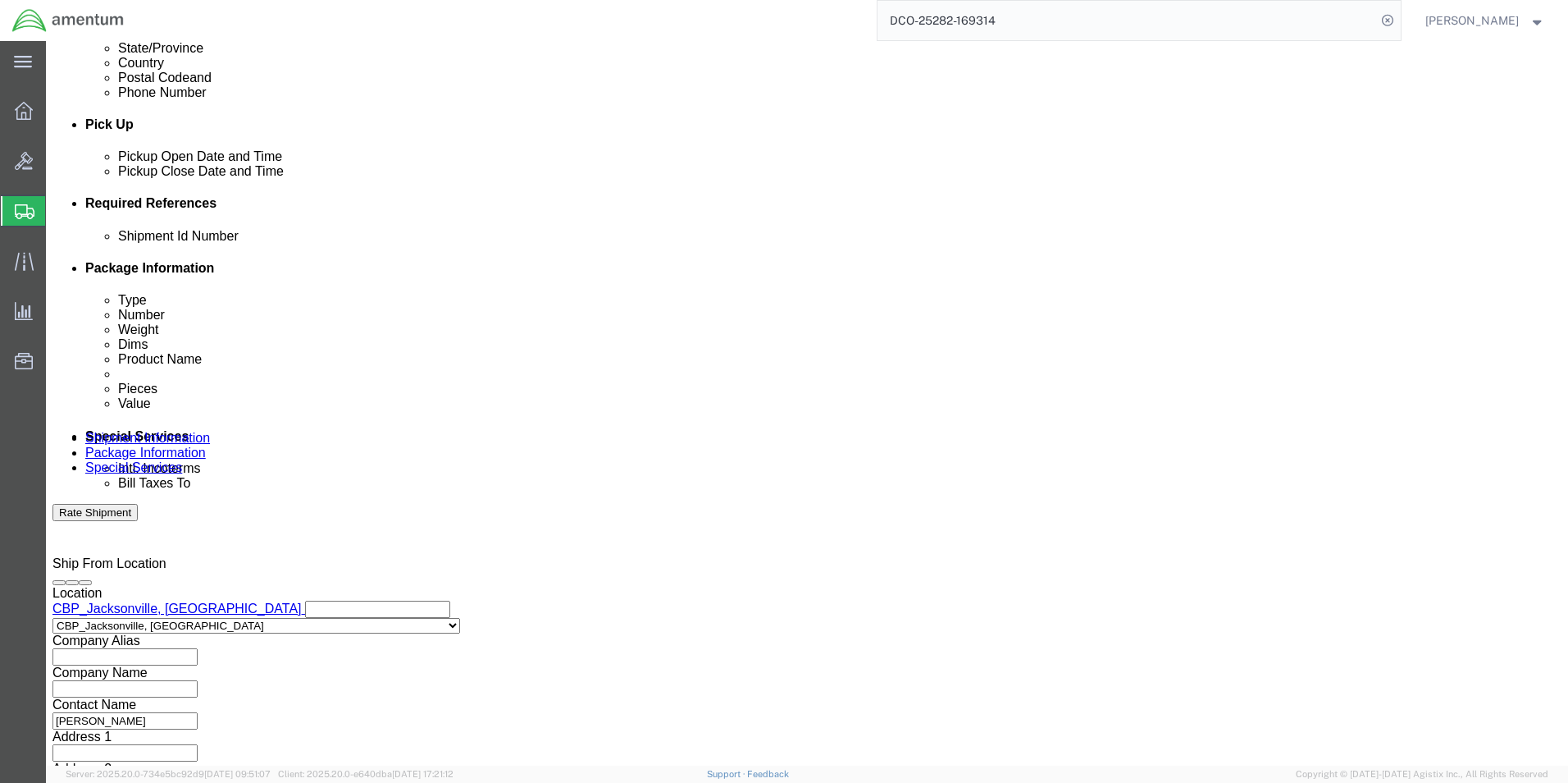
type input "CBP"
click select "Select Account Type Activity ID Airline Appointment Number ASN Batch Request # …"
select select "CUSTREF"
click select "Select Account Type Activity ID Airline Appointment Number ASN Batch Request # …"
click input "text"
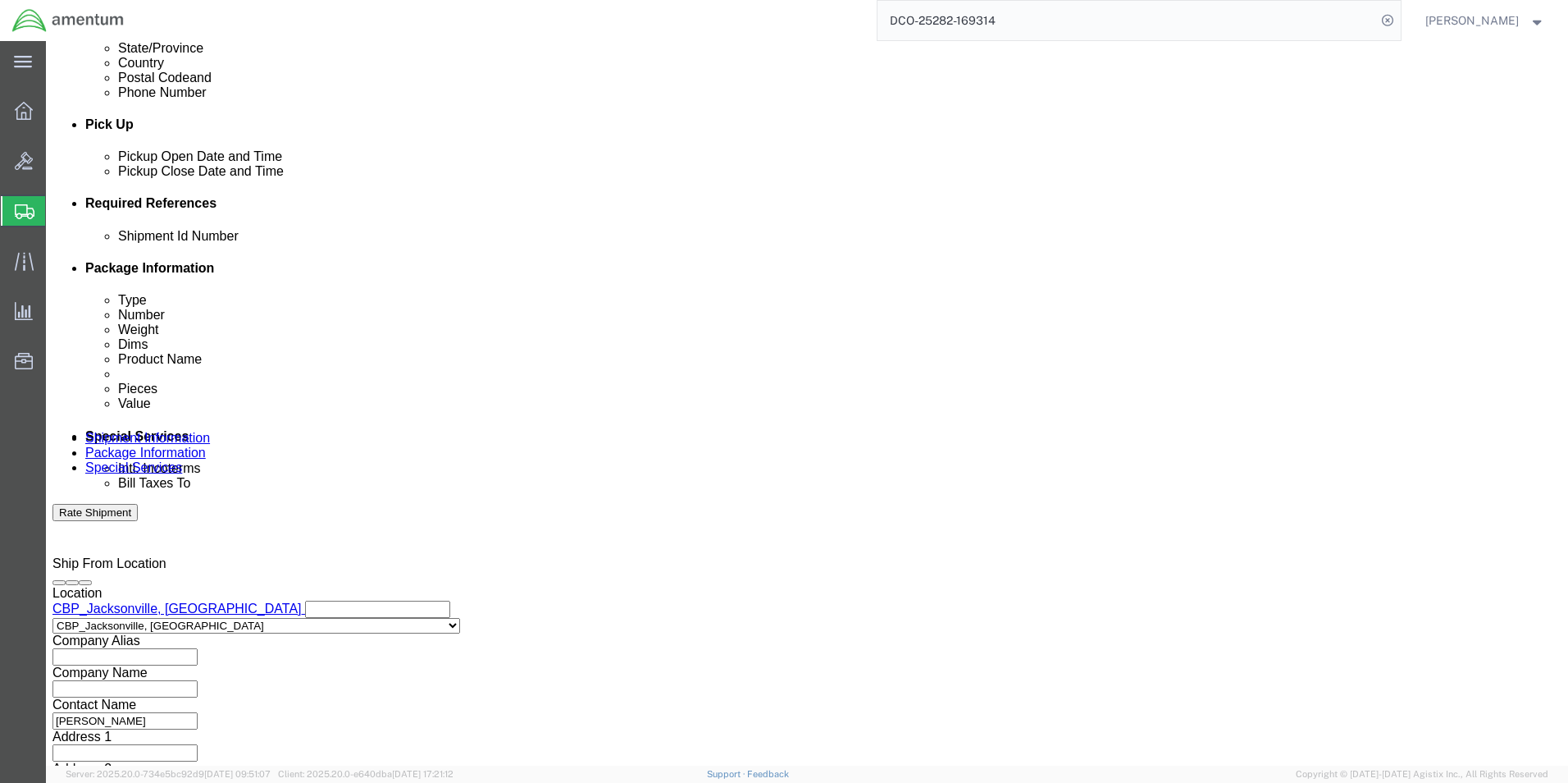
type input "526-010729"
click button "Continue"
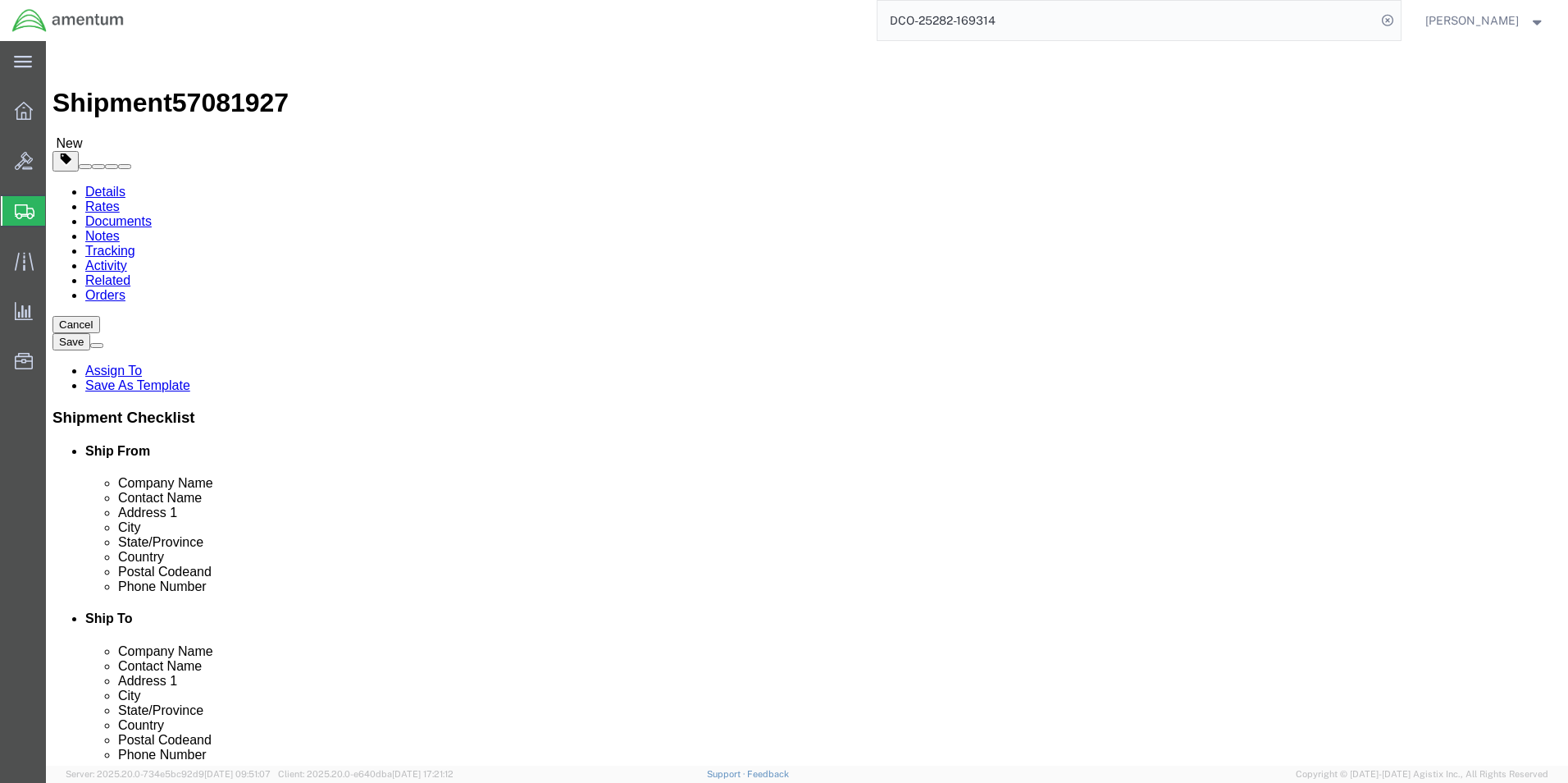
click select "Select BCK Boxes Bale(s) Basket(s) Bolt(s) Bottle(s) Buckets Bulk Bundle(s) Can…"
select select "CASE"
click select "Select BCK Boxes Bale(s) Basket(s) Bolt(s) Bottle(s) Buckets Bulk Bundle(s) Can…"
click input "text"
type input "33"
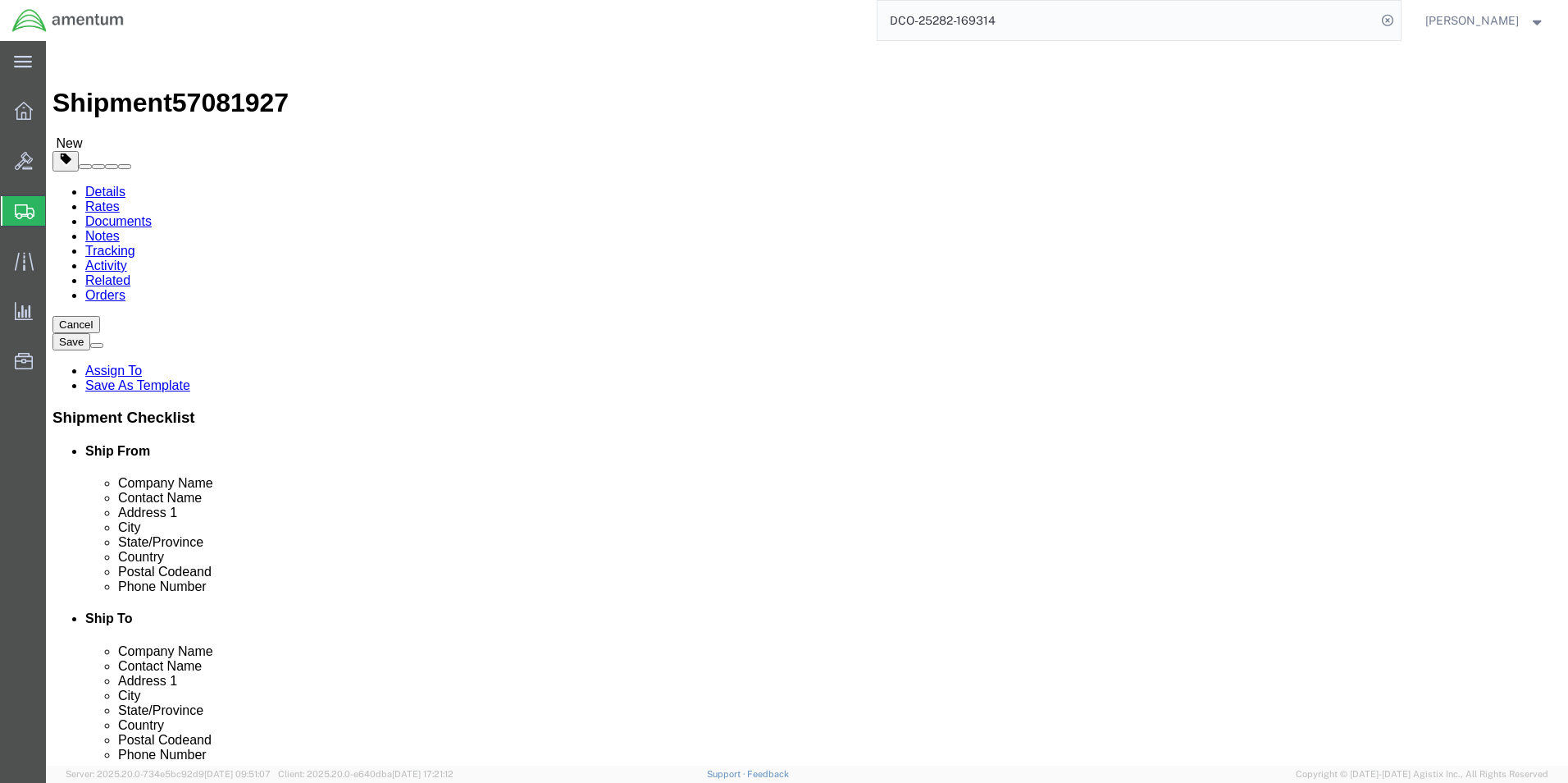
click input "text"
type input "29"
type input "17"
click input "0.00"
type input "87.00"
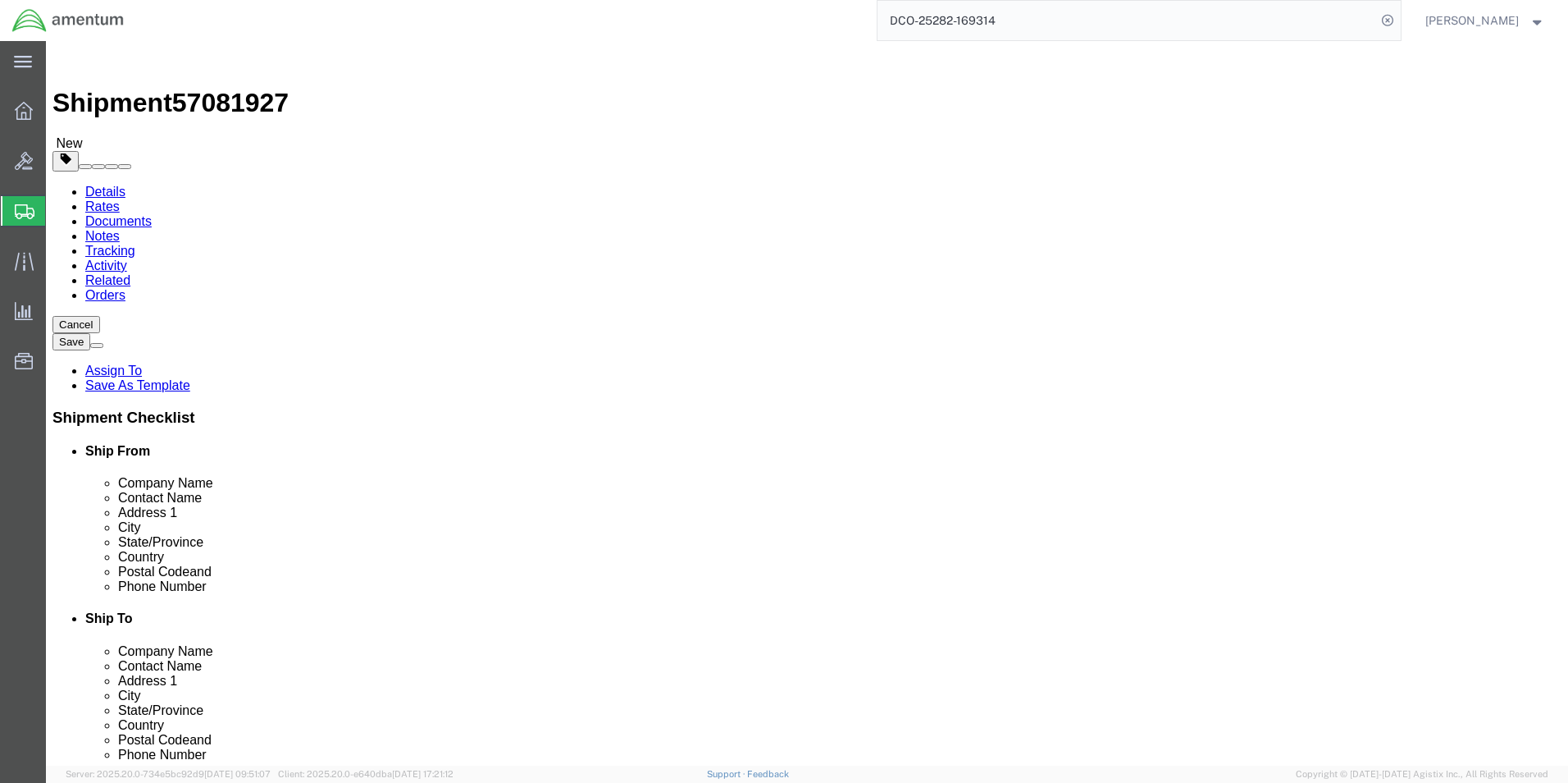
click link "Add Content"
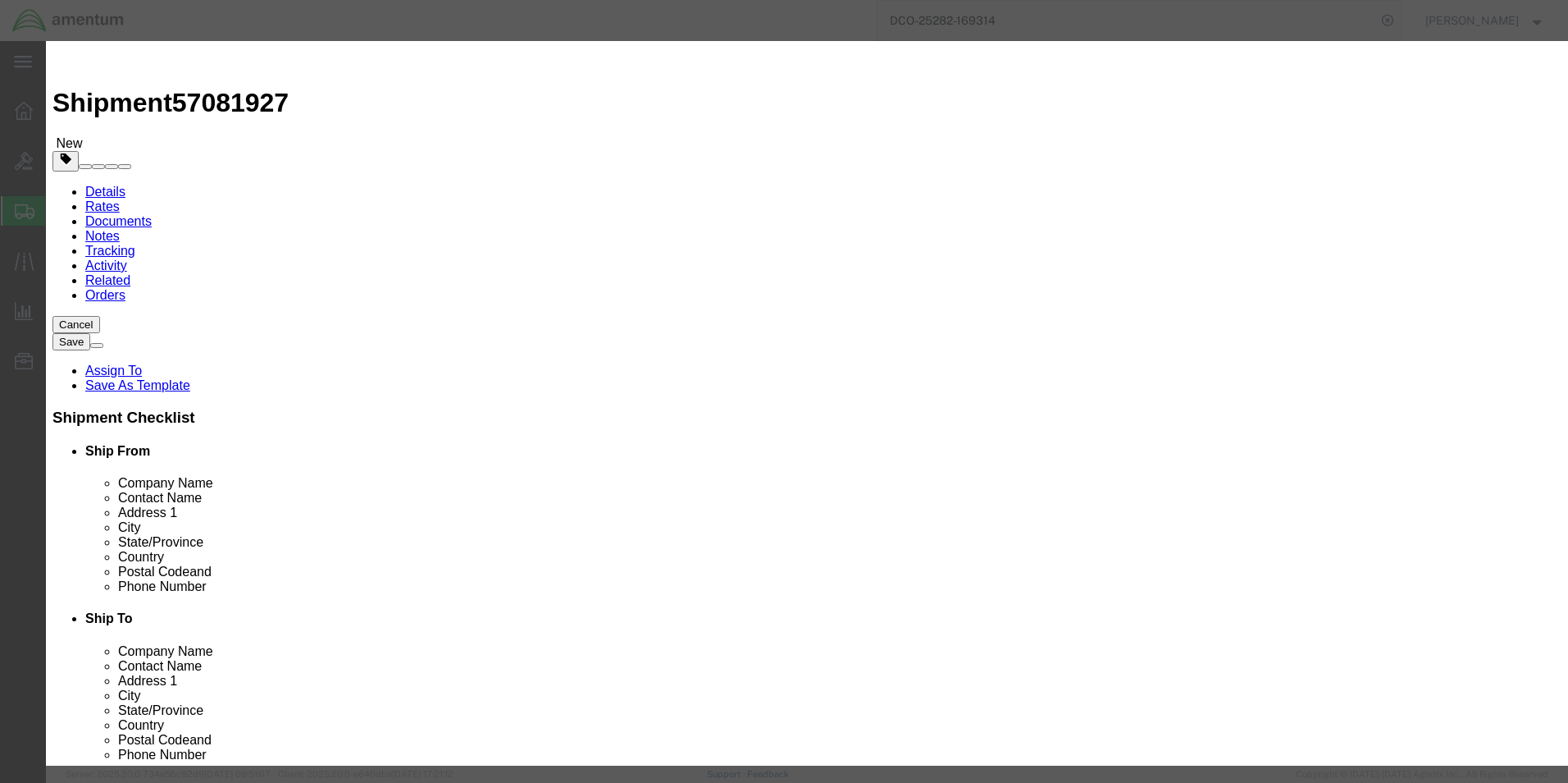
click input "text"
type input "Mission Processor"
click input "0"
type input "1"
click input "text"
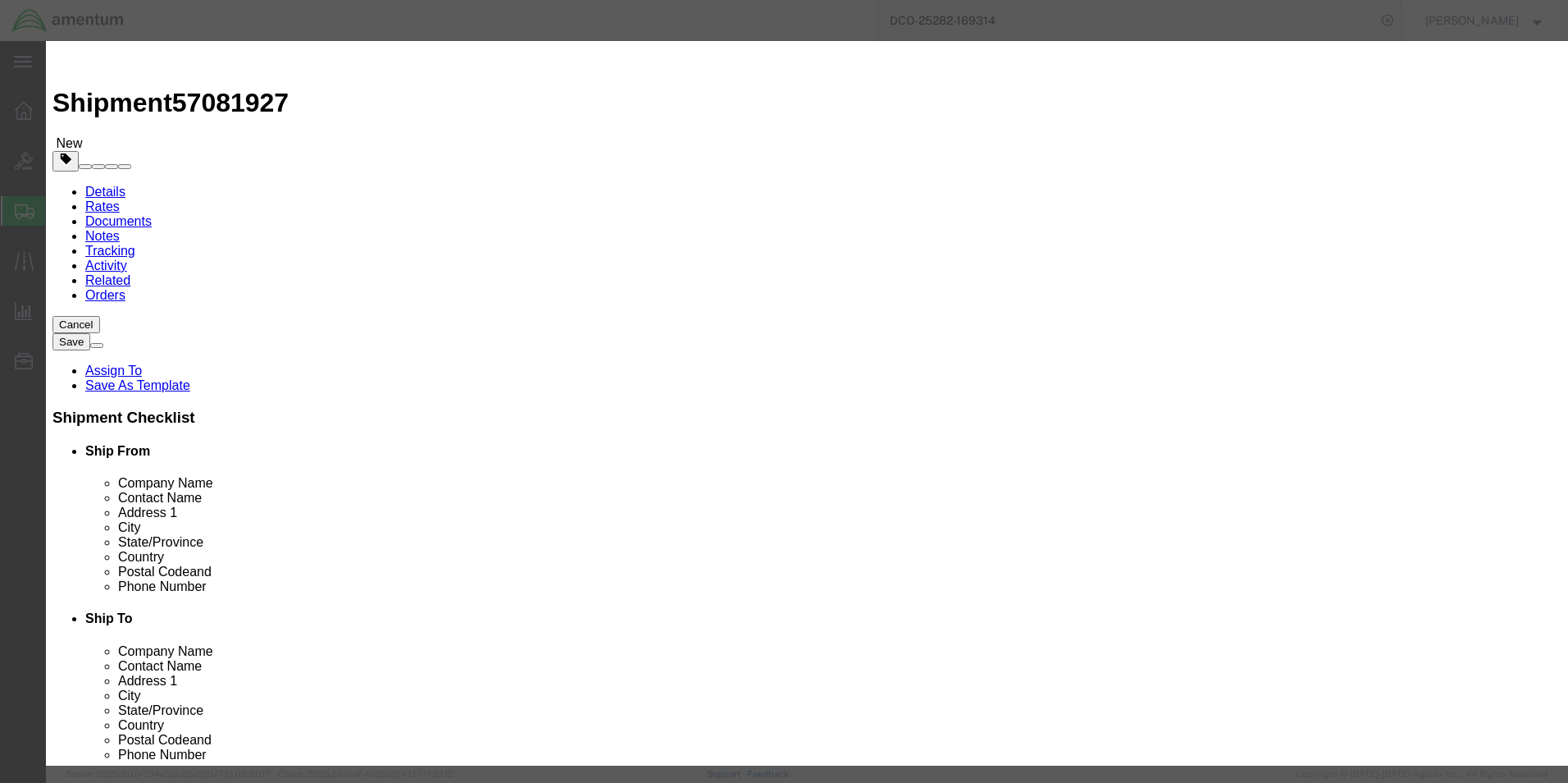
type input "55000.00"
click button "Save & Close"
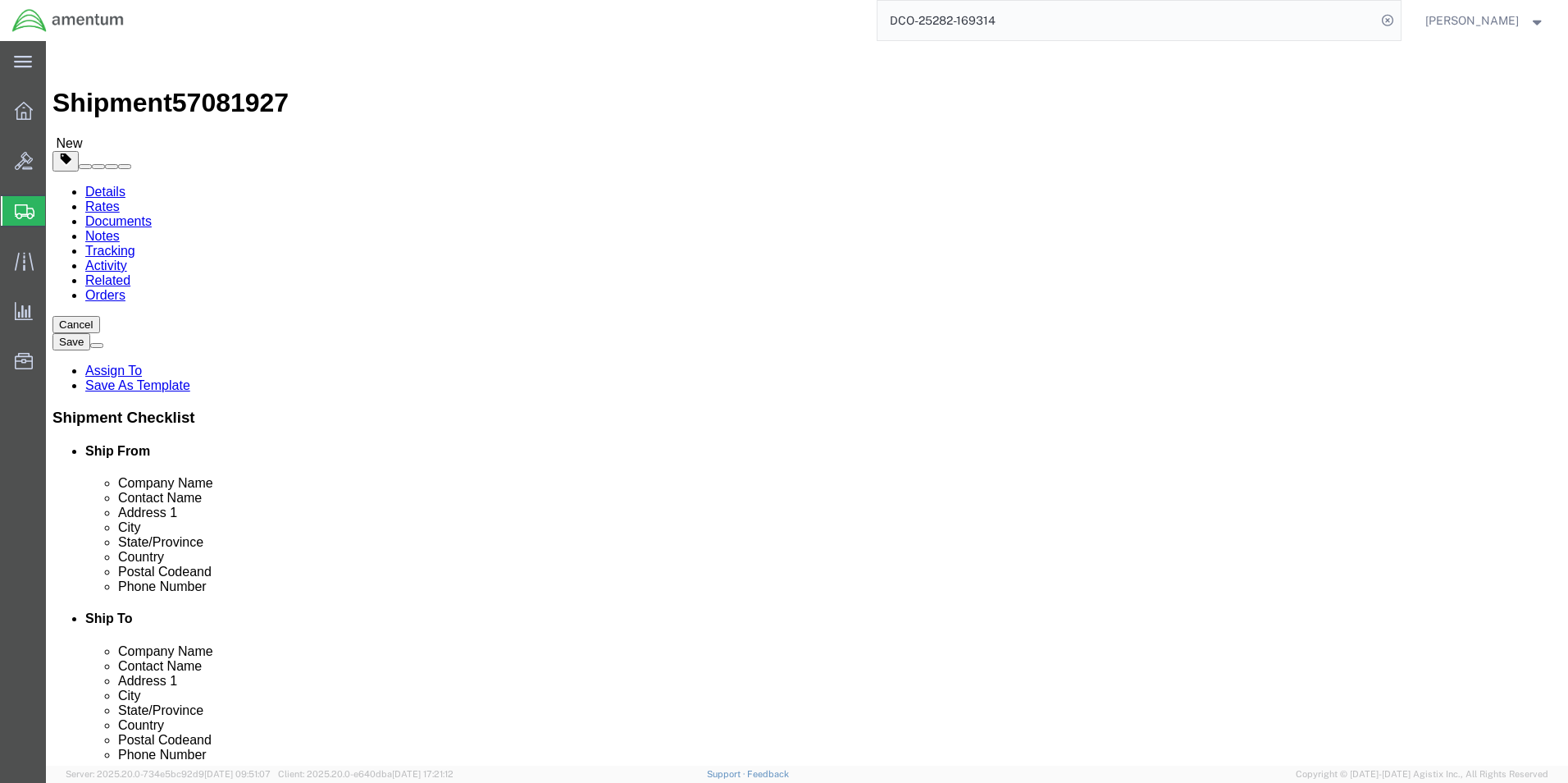
click button "Rate Shipment"
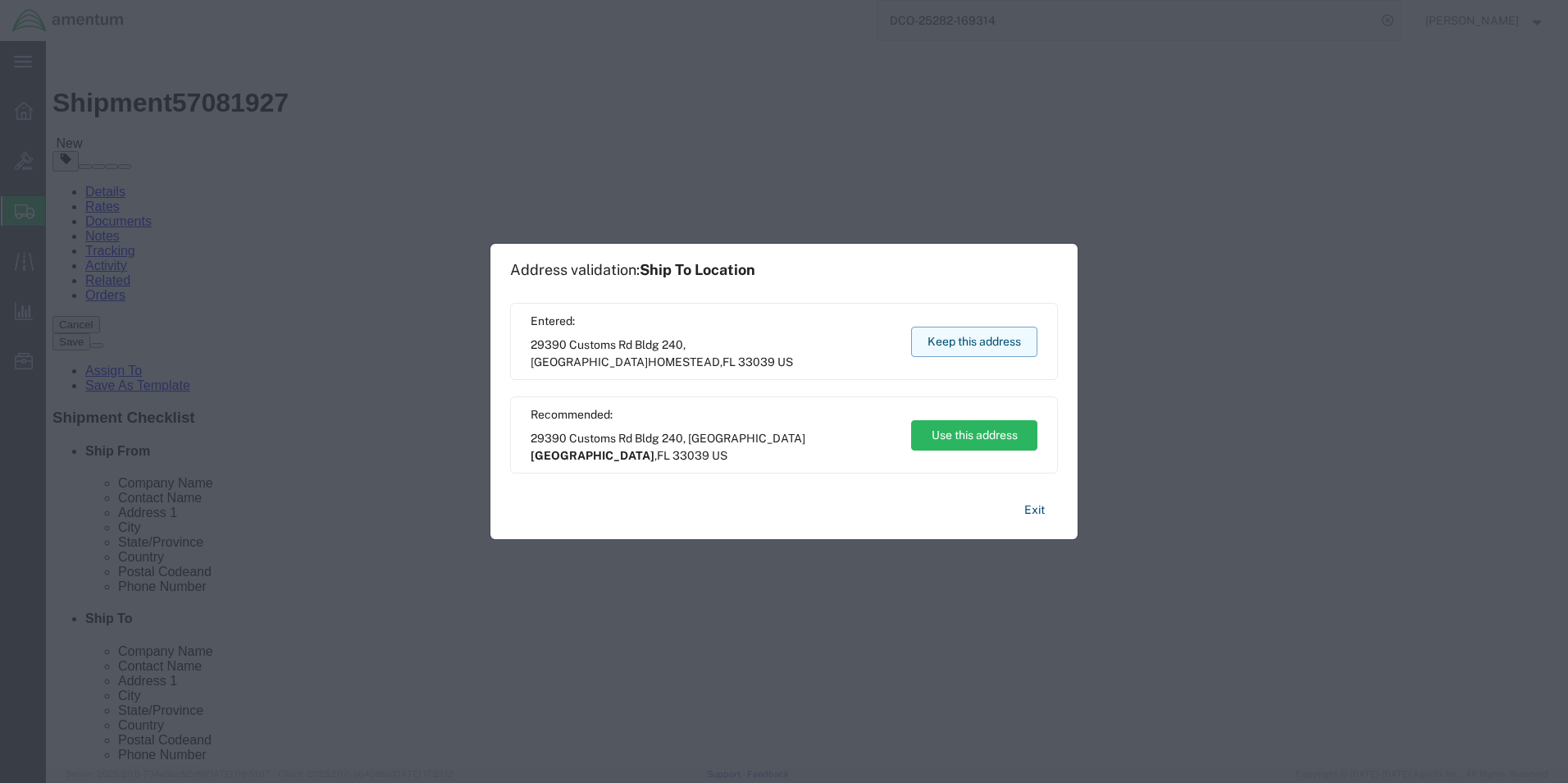
click at [840, 343] on button "Keep this address" at bounding box center [974, 342] width 126 height 31
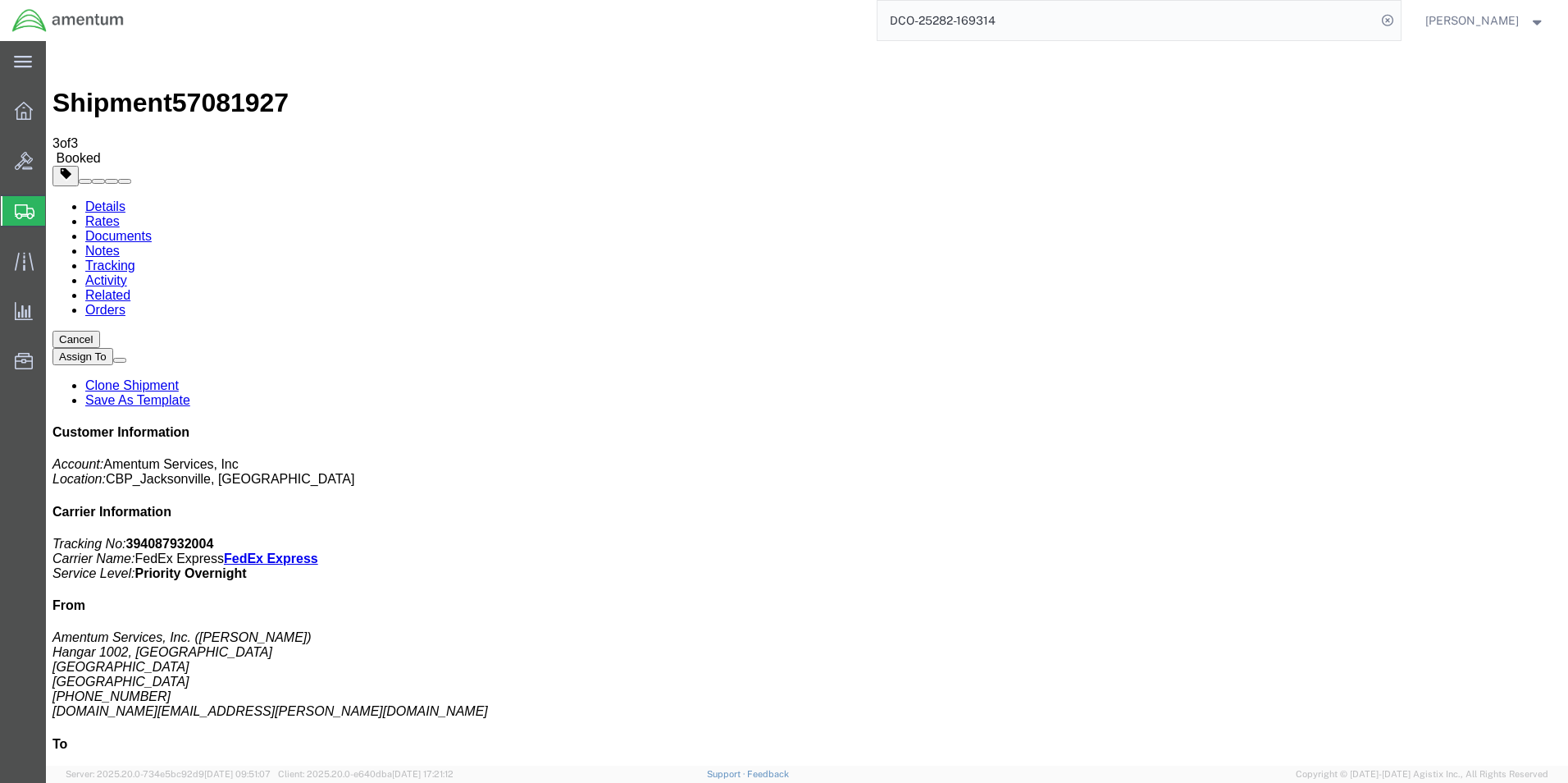
drag, startPoint x: 262, startPoint y: 333, endPoint x: 216, endPoint y: 292, distance: 61.6
click at [214, 537] on b "394087932004" at bounding box center [170, 543] width 88 height 14
drag, startPoint x: 1377, startPoint y: 247, endPoint x: 1355, endPoint y: 251, distance: 22.4
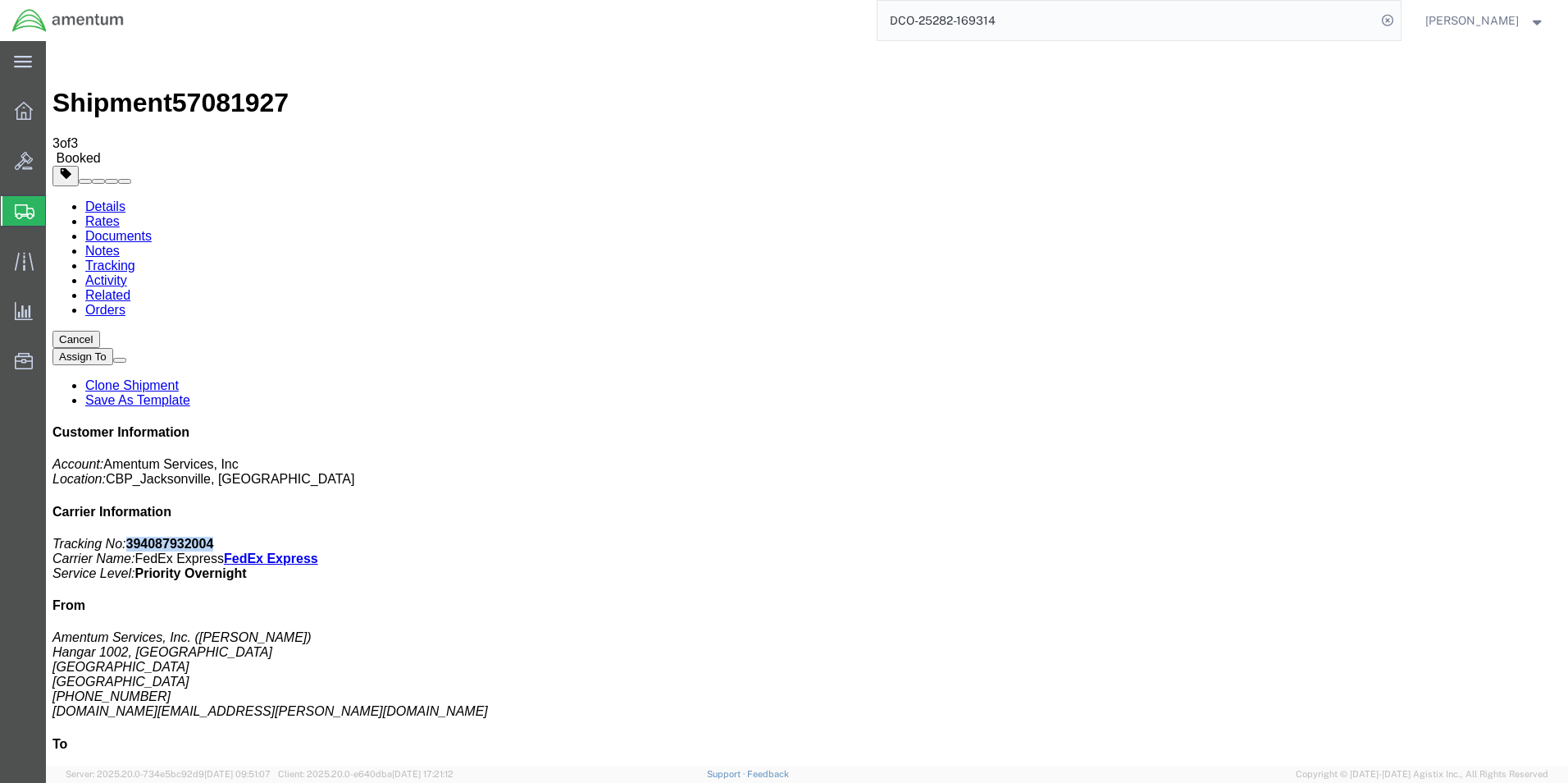
copy b "394087932004"
click at [0, 0] on span "Create Shipment" at bounding box center [0, 0] width 0 height 0
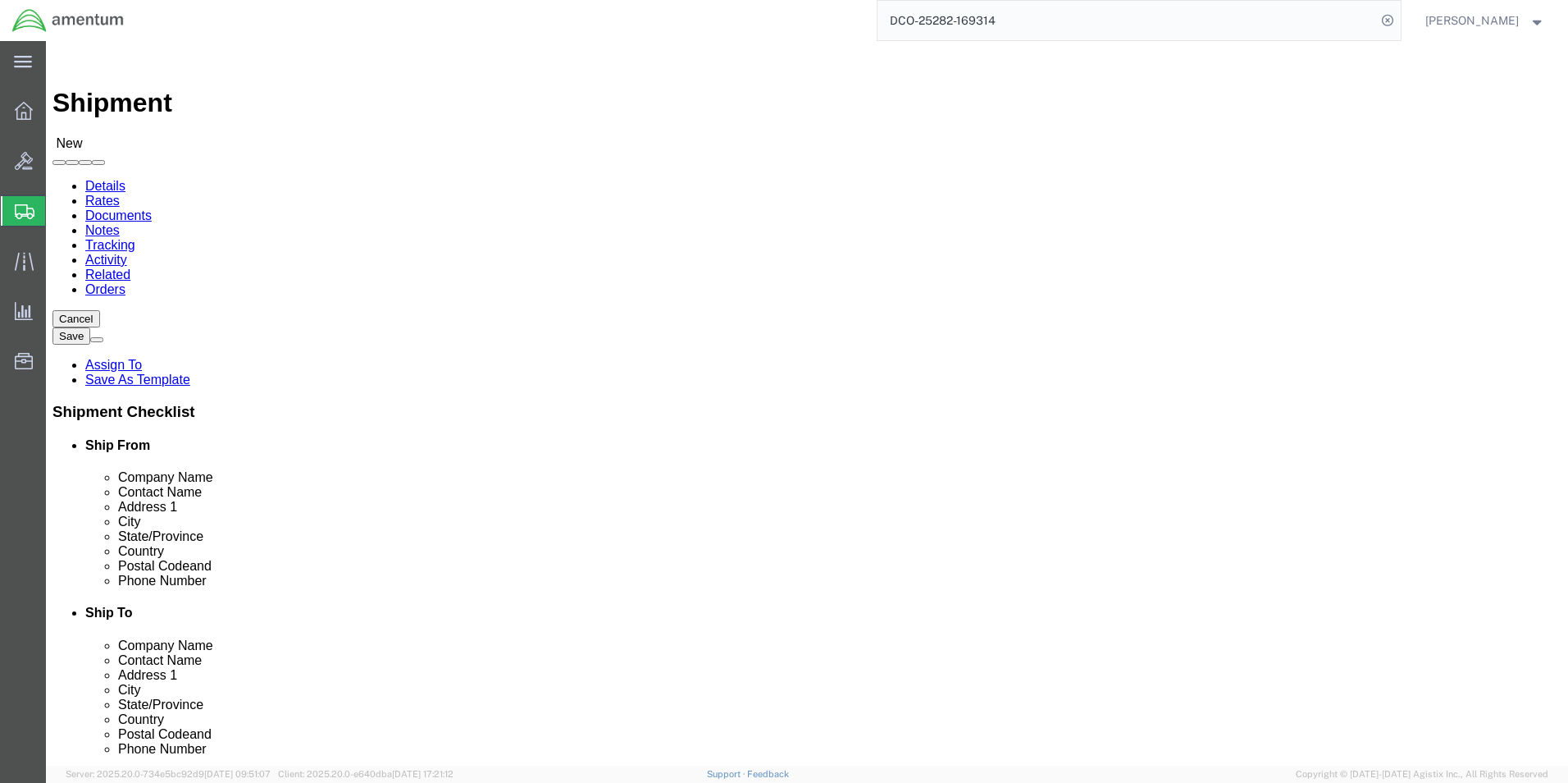
type input "eja"
drag, startPoint x: 417, startPoint y: 301, endPoint x: 407, endPoint y: 306, distance: 11.2
select select "49930"
select select "FL"
click input "text"
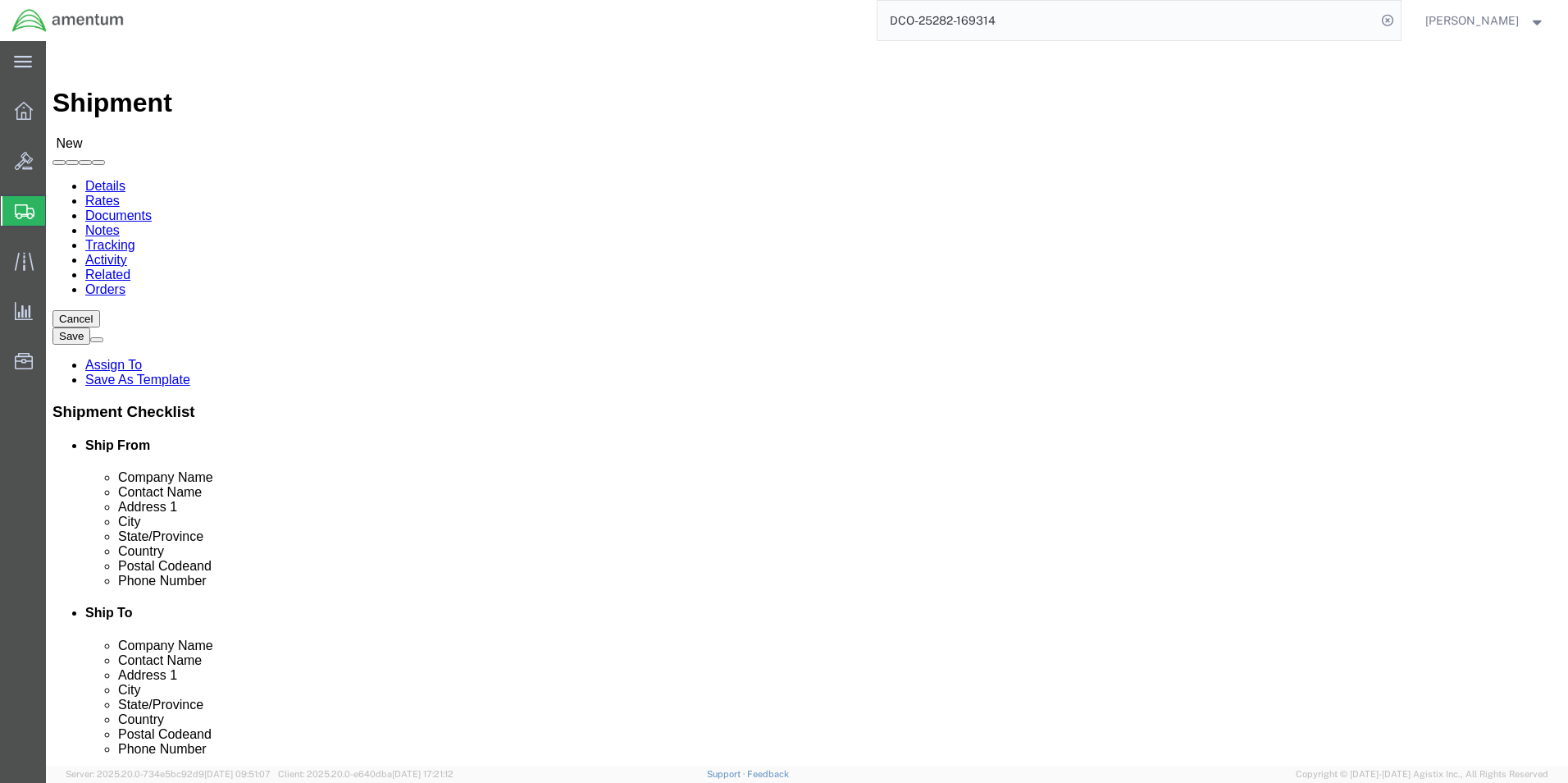
type input "[PERSON_NAME]"
click div "Address 2"
click input "text"
type input "[PHONE_NUMBER]"
click input "text"
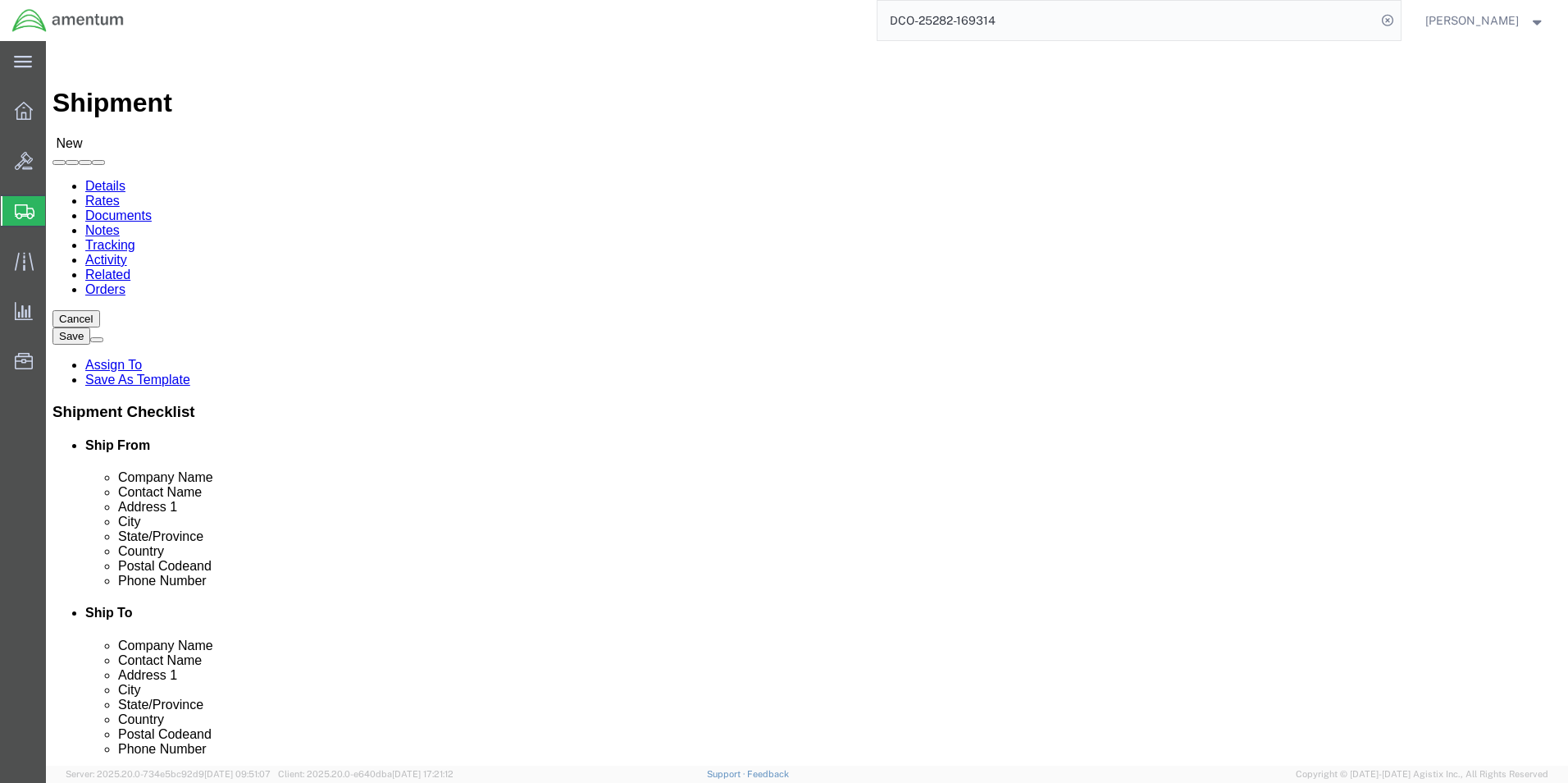
type input "[DOMAIN_NAME][EMAIL_ADDRESS][PERSON_NAME][DOMAIN_NAME]"
type input "ncc"
select select "69291"
select select "[GEOGRAPHIC_DATA]"
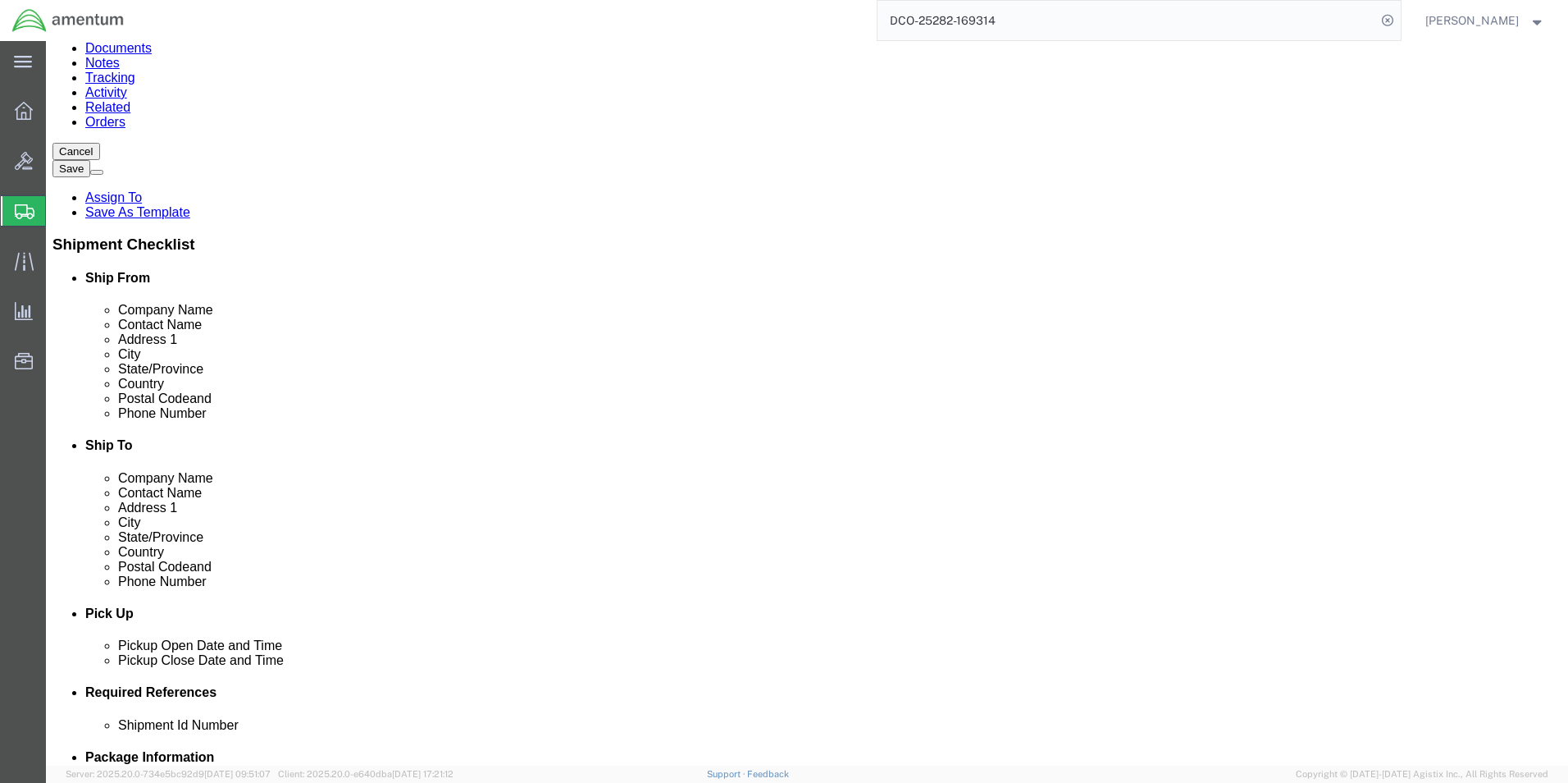
scroll to position [164, 0]
click input "text"
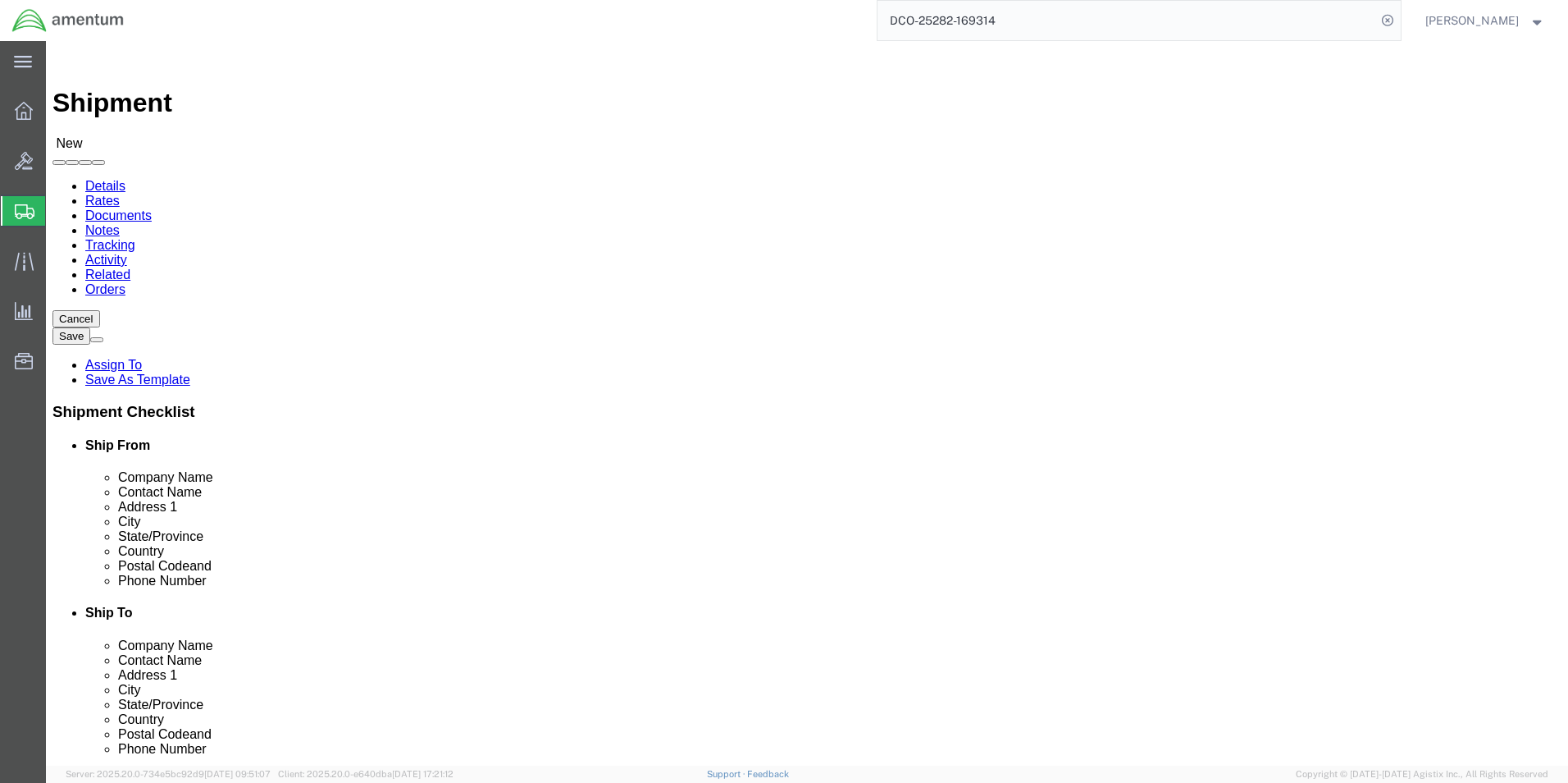
click input "text"
type input "R"
type input "ATTN: QA"
click input "text"
paste input "[PHONE_NUMBER]"
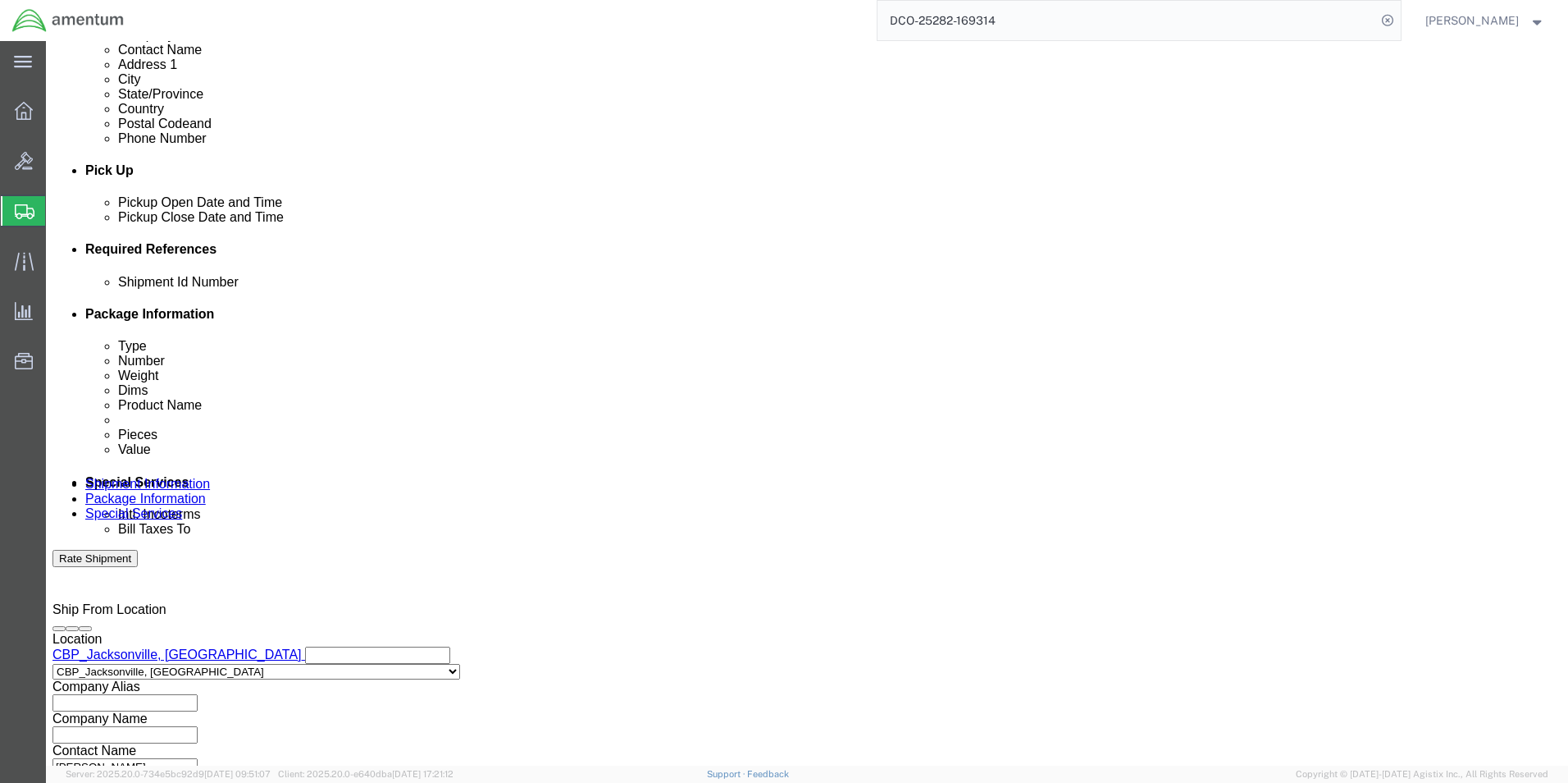
scroll to position [656, 0]
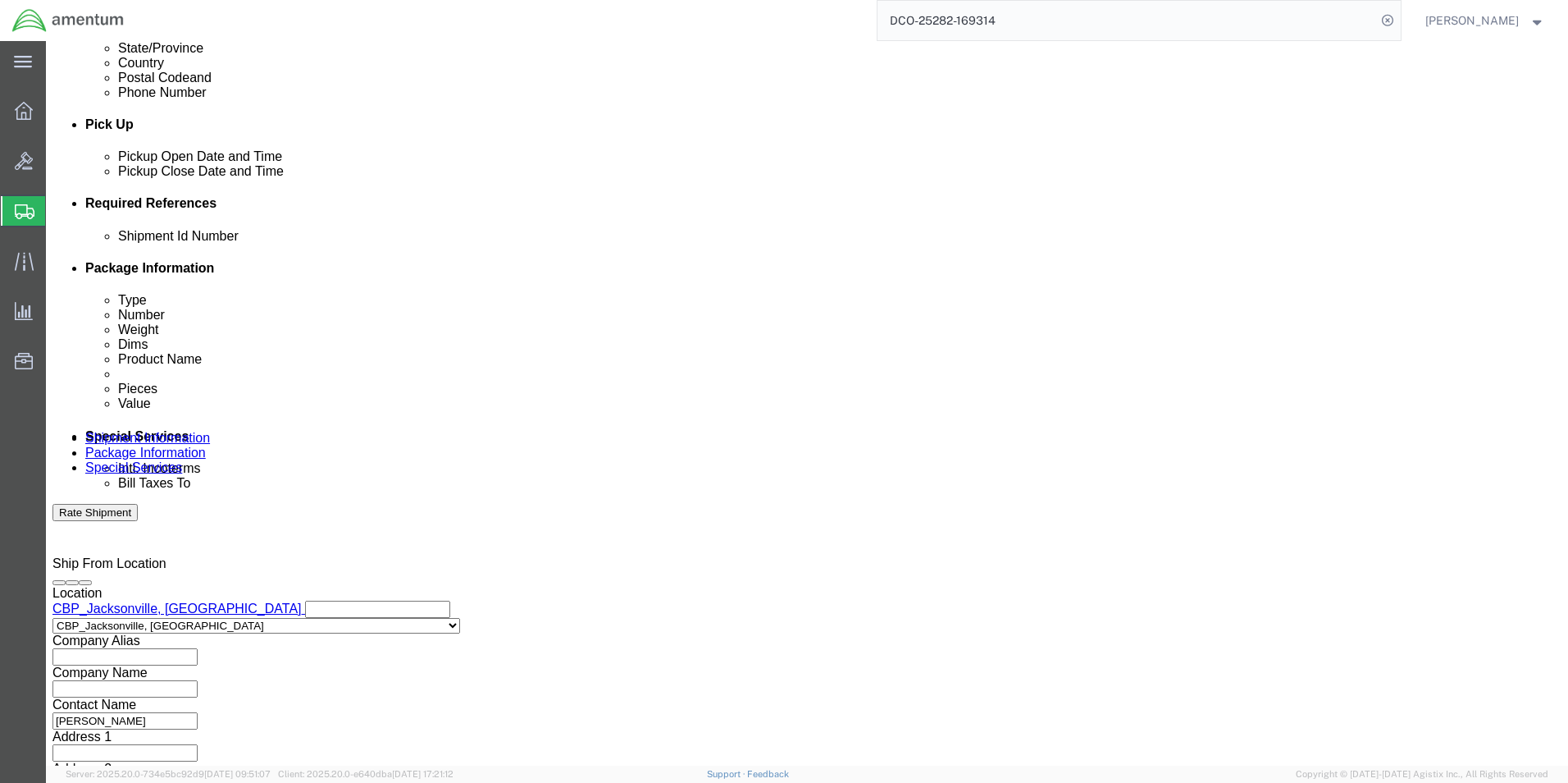
type input "[PHONE_NUMBER]"
click input "text"
type input "6118.04.03.2219.000.EJA.0000"
click button "Add reference"
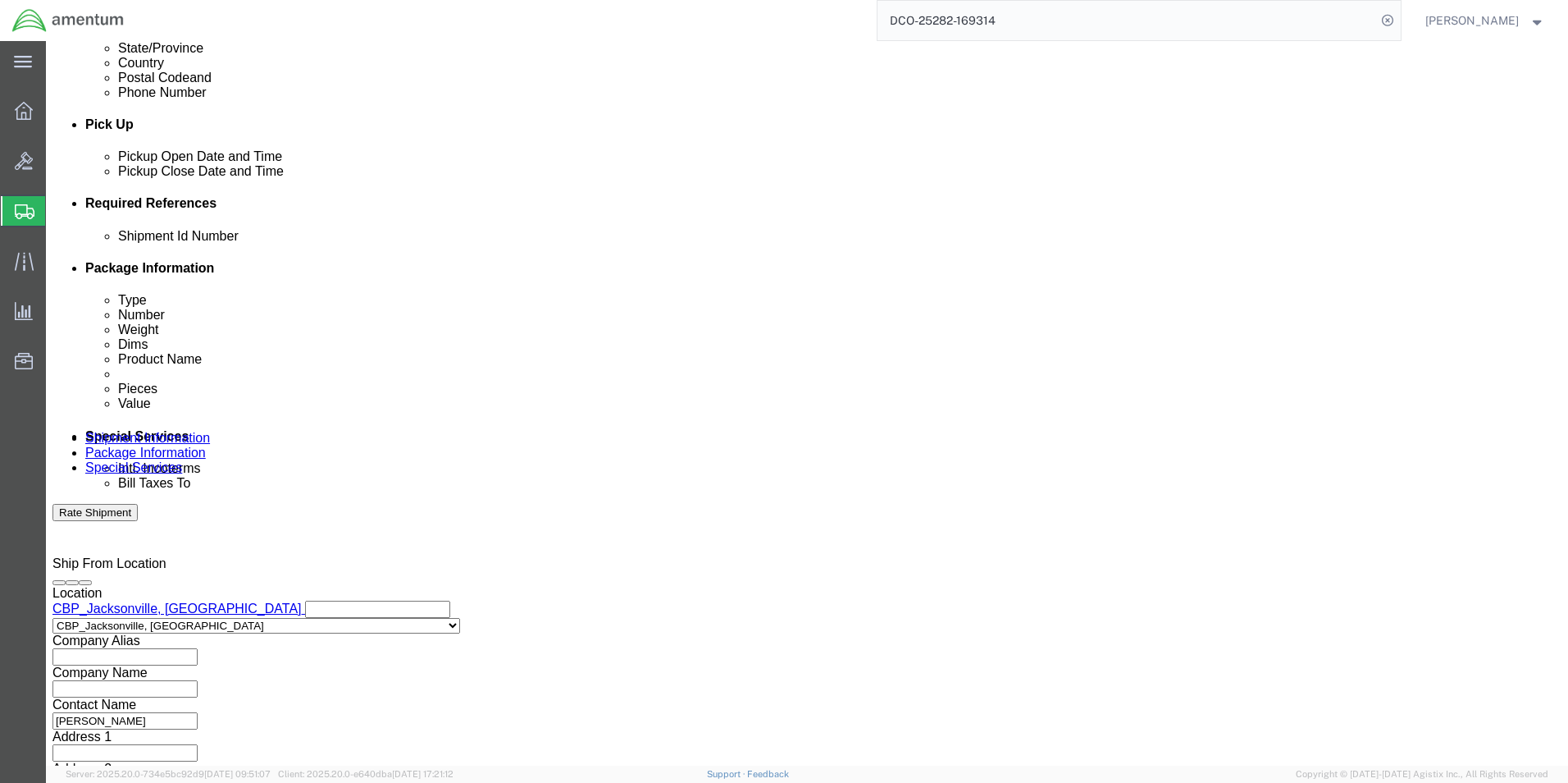
scroll to position [0, 0]
drag, startPoint x: 1070, startPoint y: 301, endPoint x: 1024, endPoint y: 309, distance: 46.7
click div "References Add reference"
click select "Select Account Type Activity ID Airline Appointment Number ASN Batch Request # …"
select select "DEPT"
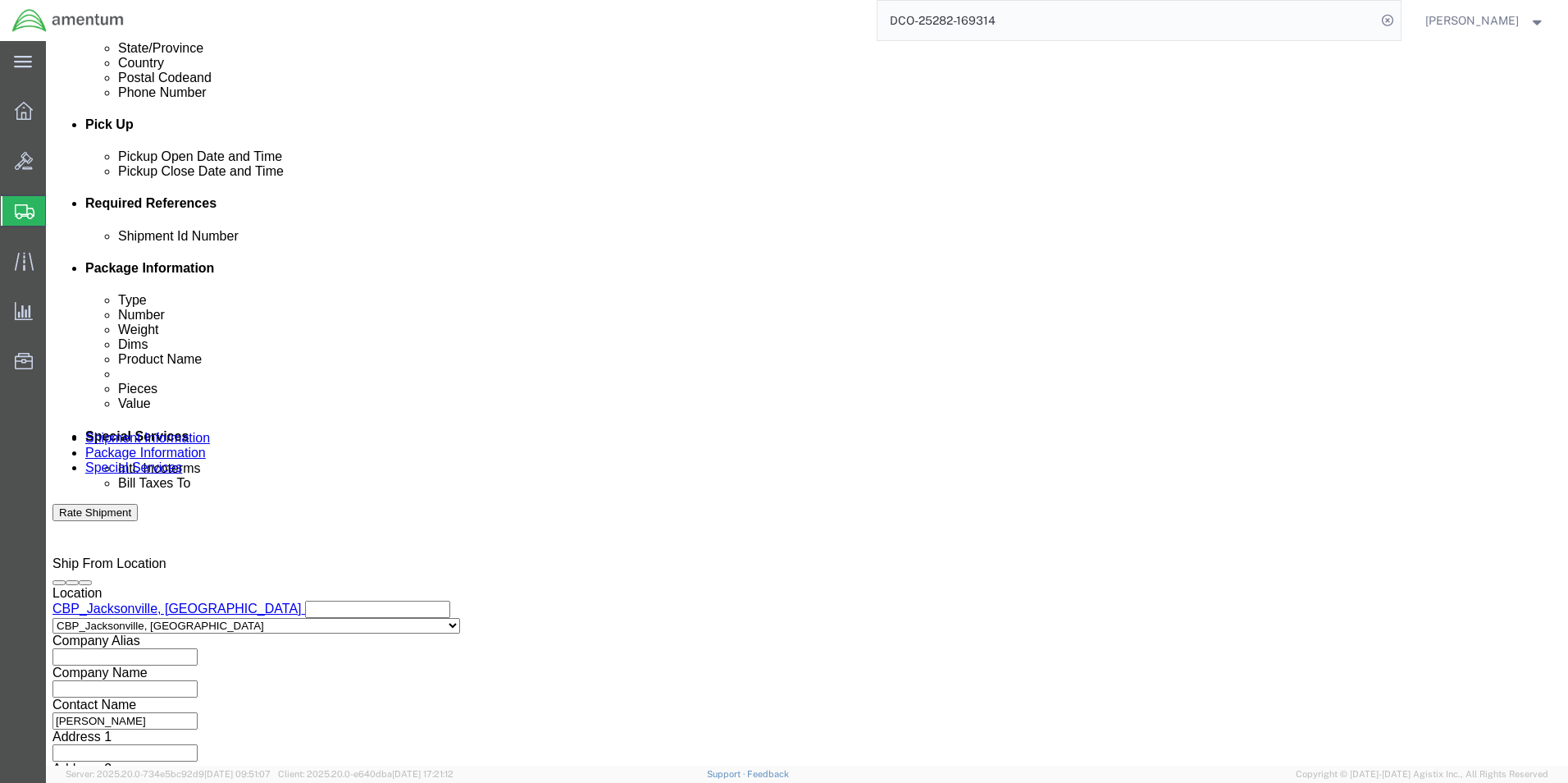
click select "Select Account Type Activity ID Airline Appointment Number ASN Batch Request # …"
click input "text"
type input "CBP"
click button "Add reference"
click select "Select Account Type Activity ID Airline Appointment Number ASN Batch Request # …"
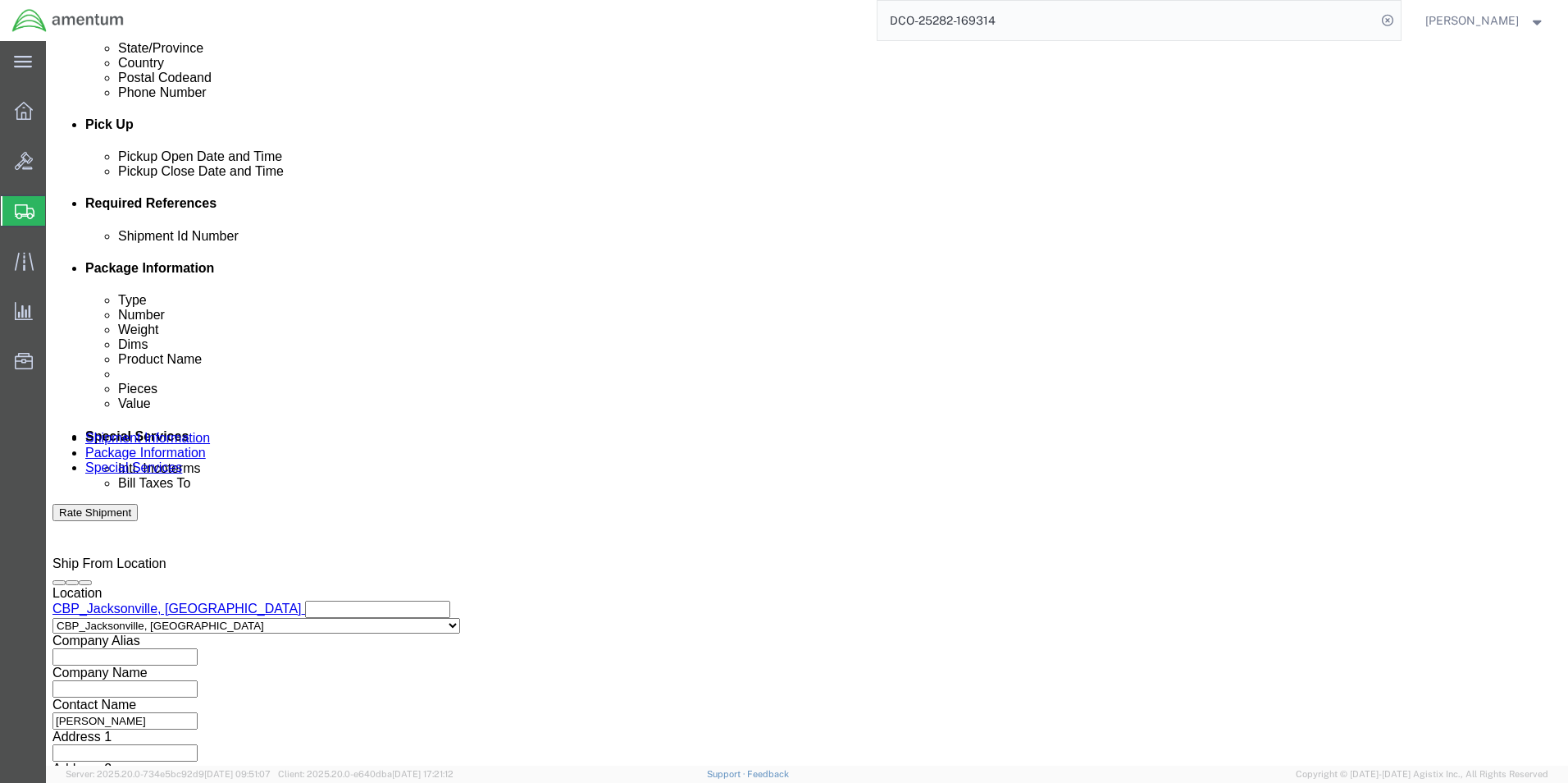
select select "CUSTREF"
click select "Select Account Type Activity ID Airline Appointment Number ASN Batch Request # …"
click input "text"
type input "LOG BOOKS"
click button "Continue"
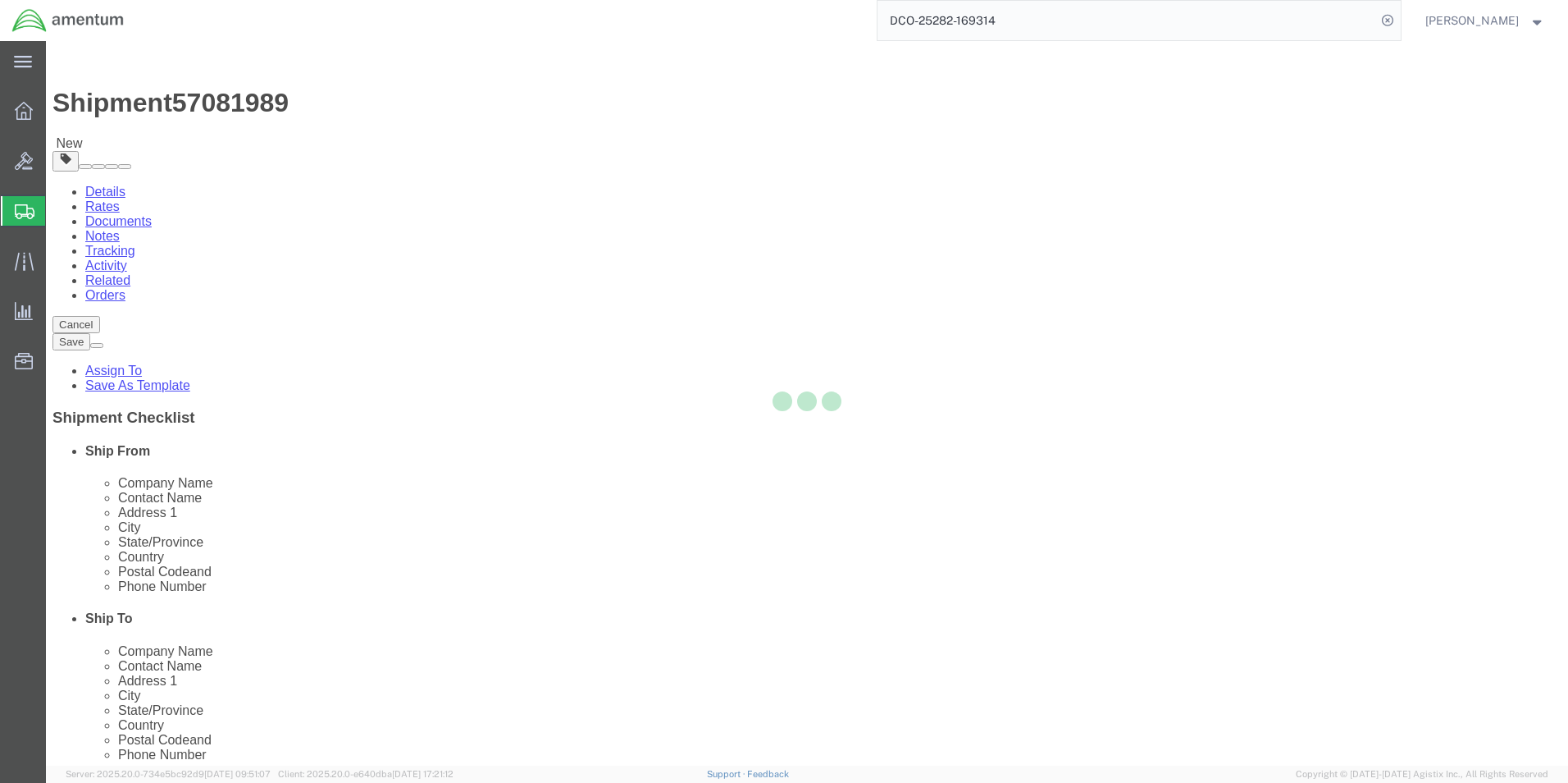
select select "CBOX"
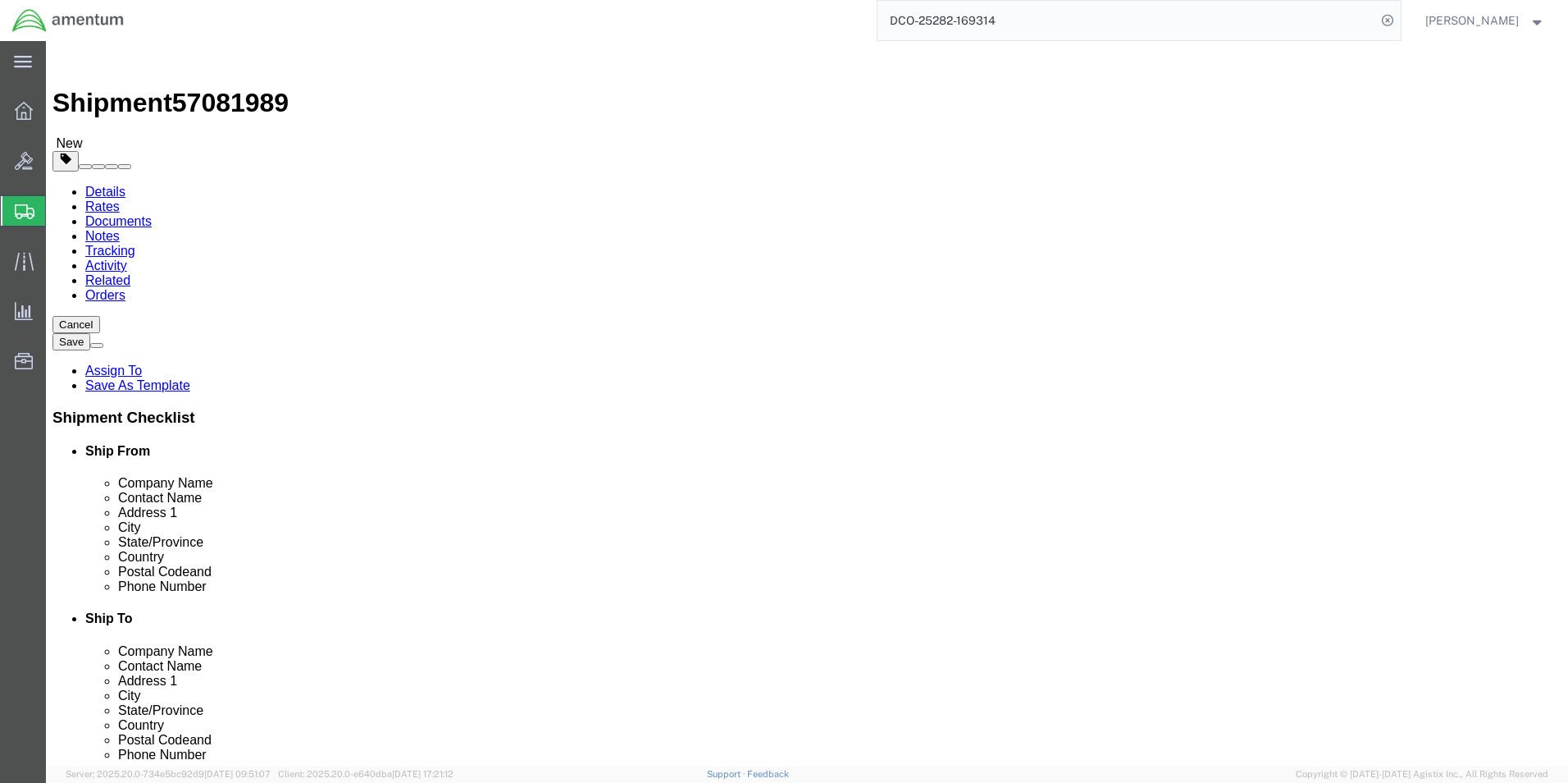
click input "0.00"
type input "12.00"
drag, startPoint x: 266, startPoint y: 348, endPoint x: 256, endPoint y: 336, distance: 15.6
click input "text"
type input "12"
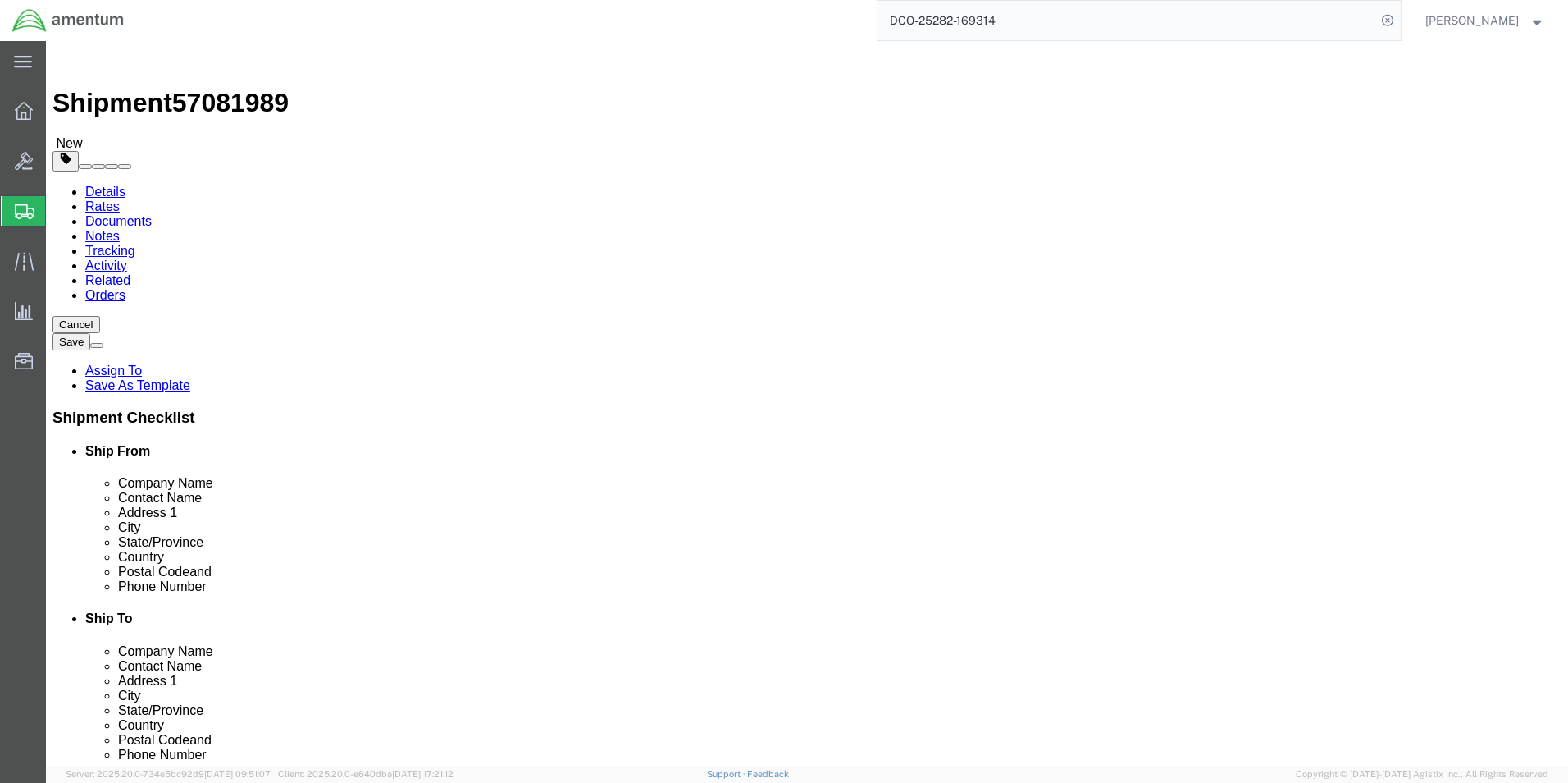
click input "text"
type input "9"
click link "Add Content"
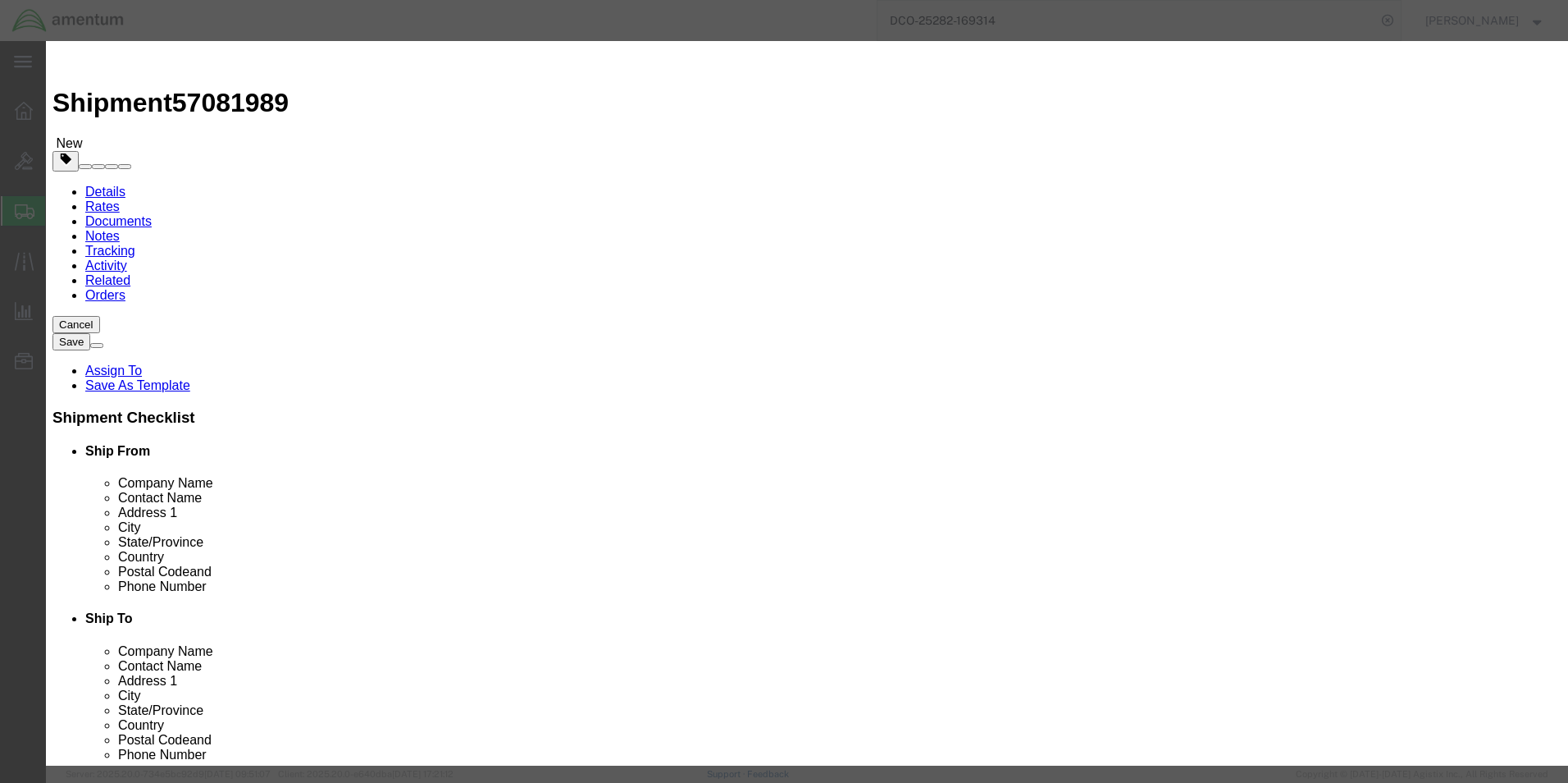
click input "text"
type input "LOG BOOKS"
click input "0"
click input "text"
click input "20"
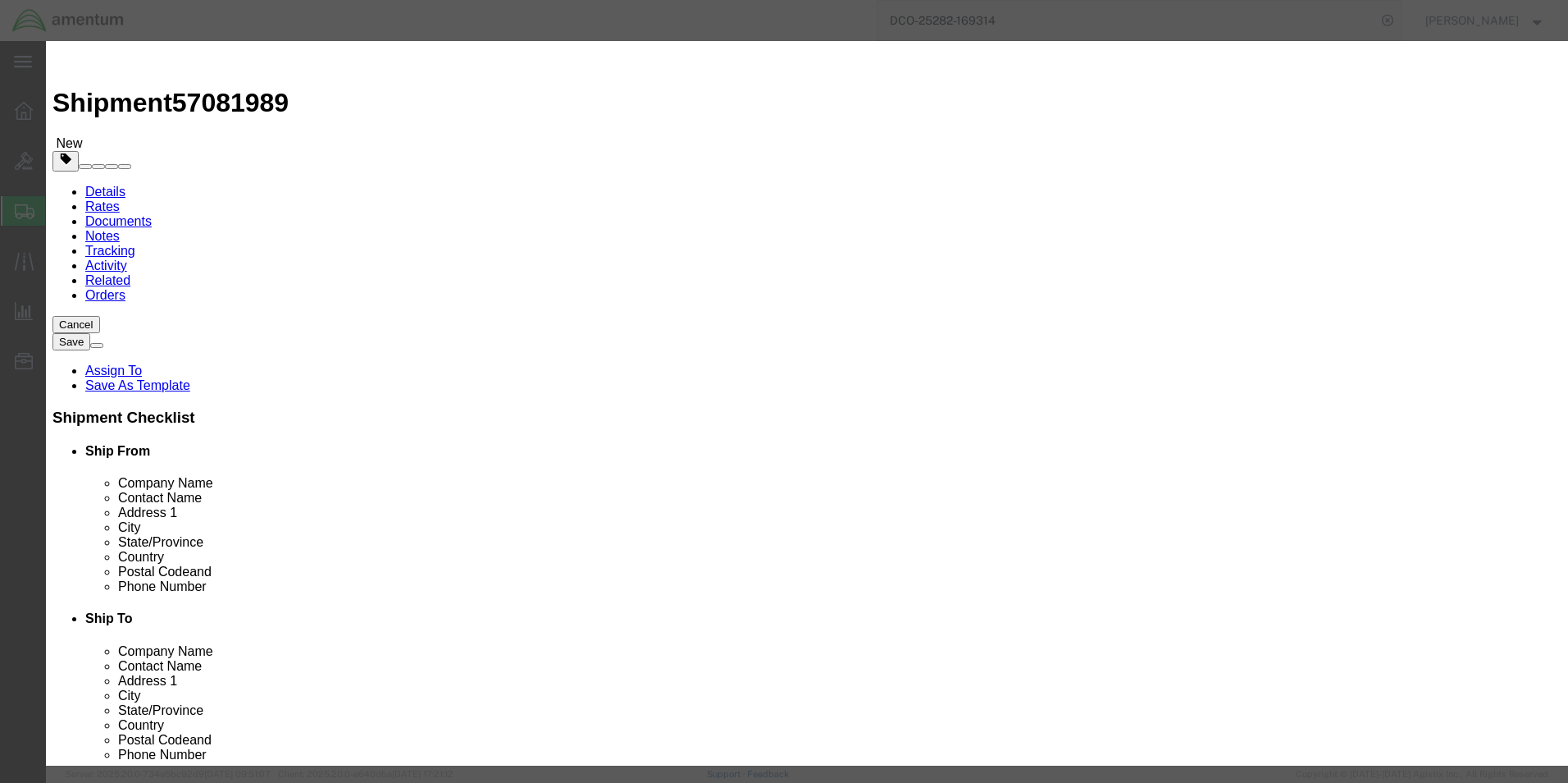
type input "2"
type input "5"
click input "text"
type input "10.00"
click button "Save & Close"
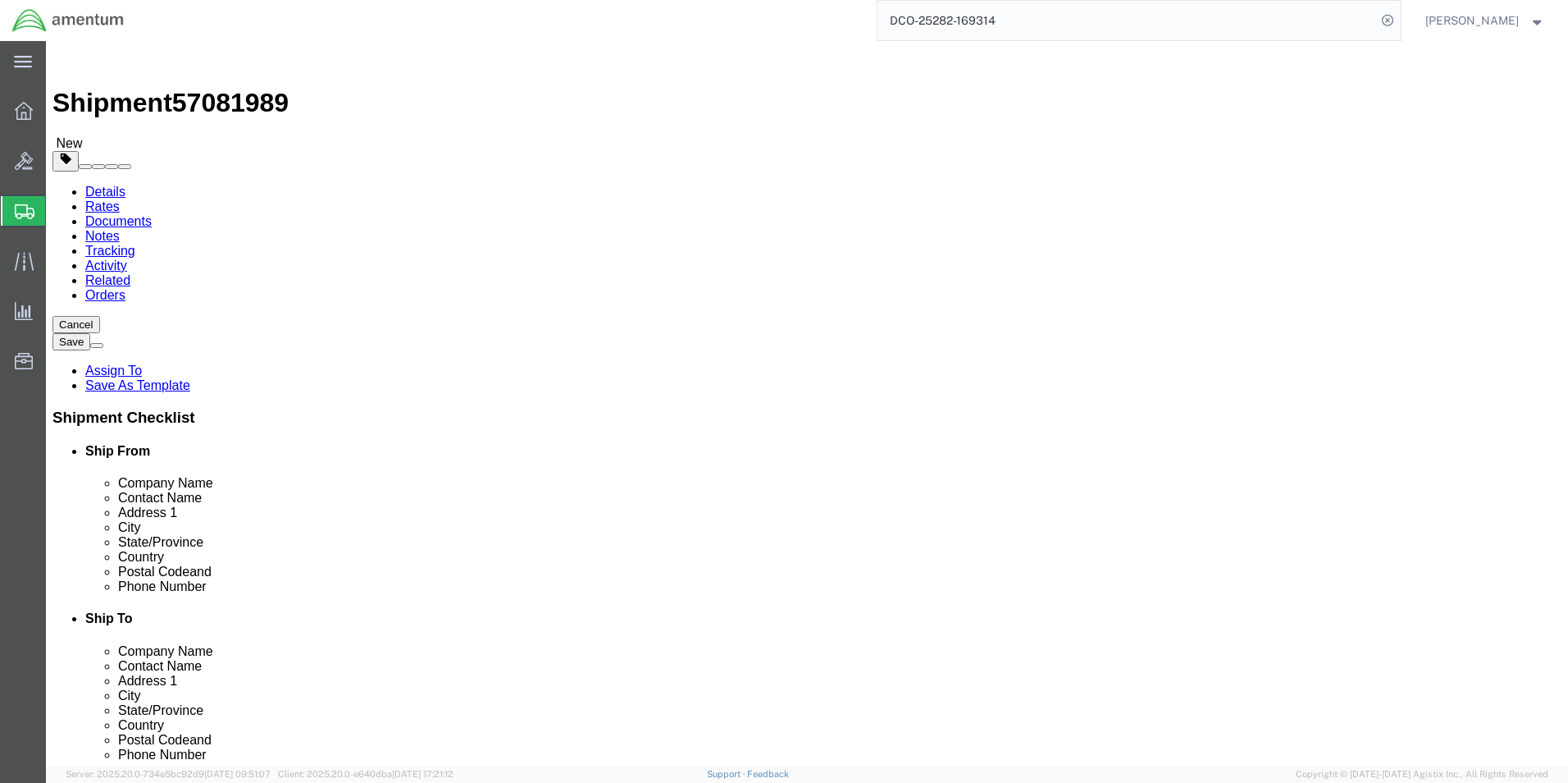
click link "Add Package"
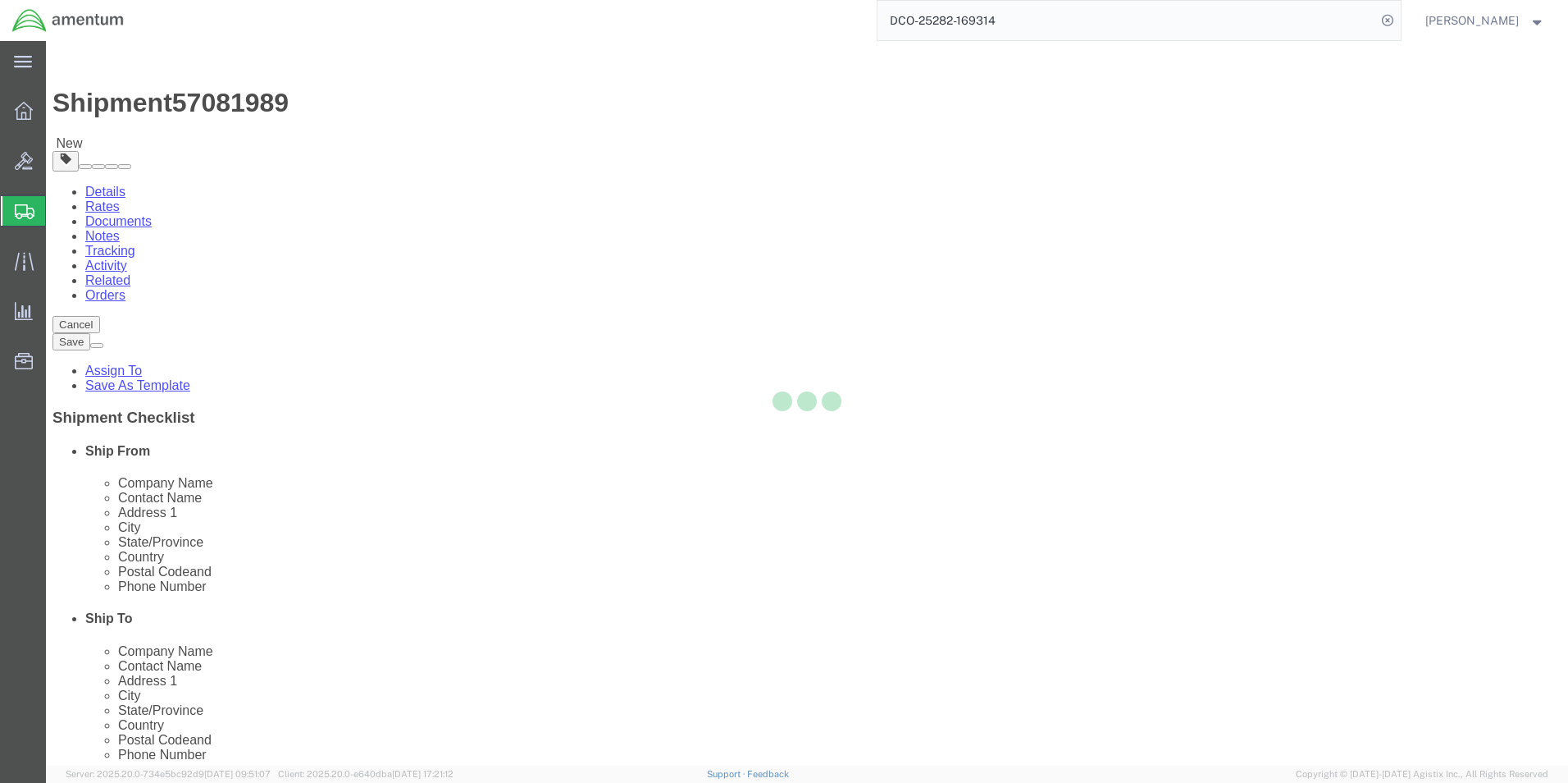
select select "CBOX"
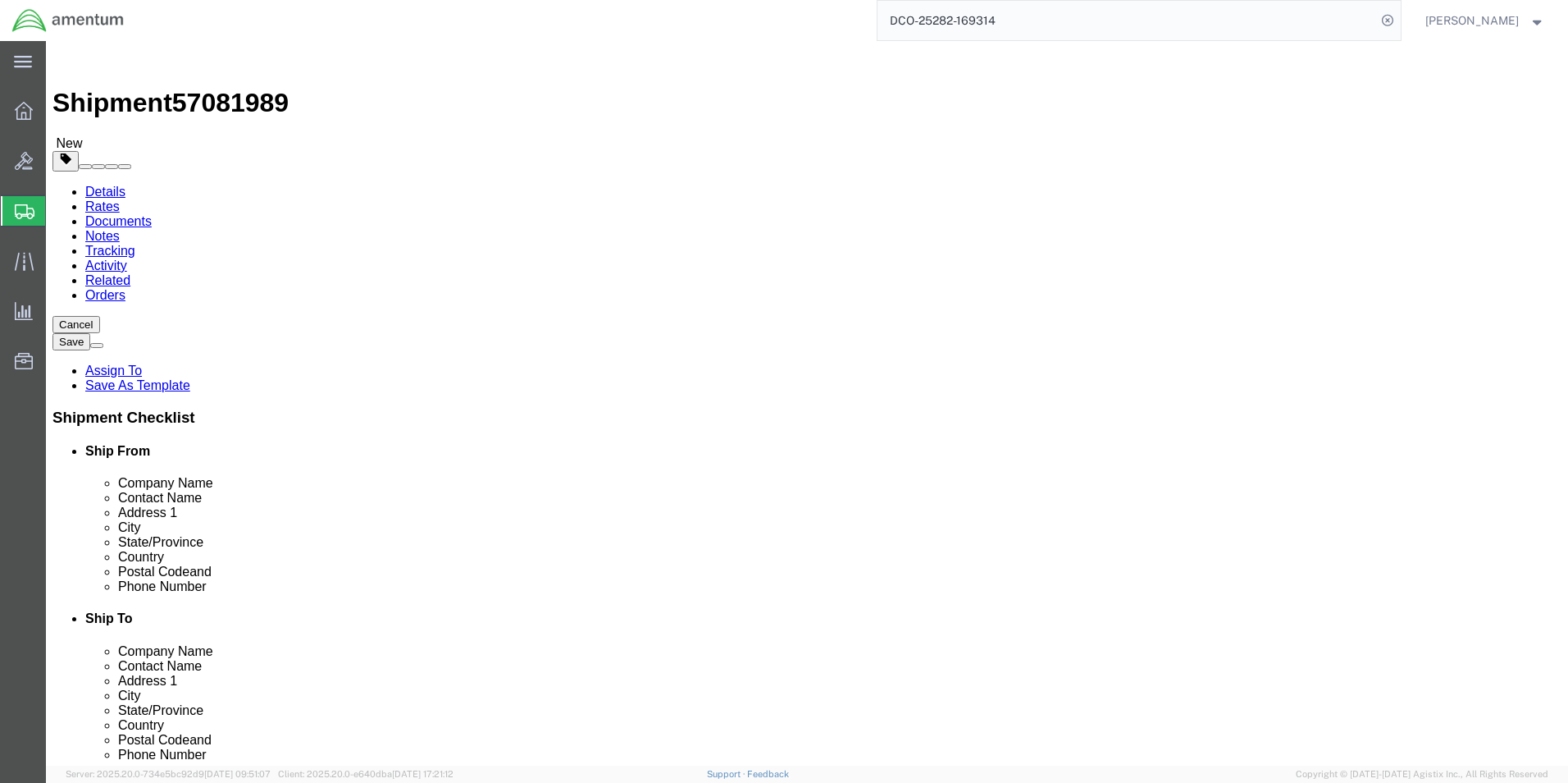
click input "text"
type input "18"
type input "12"
click input "0.00"
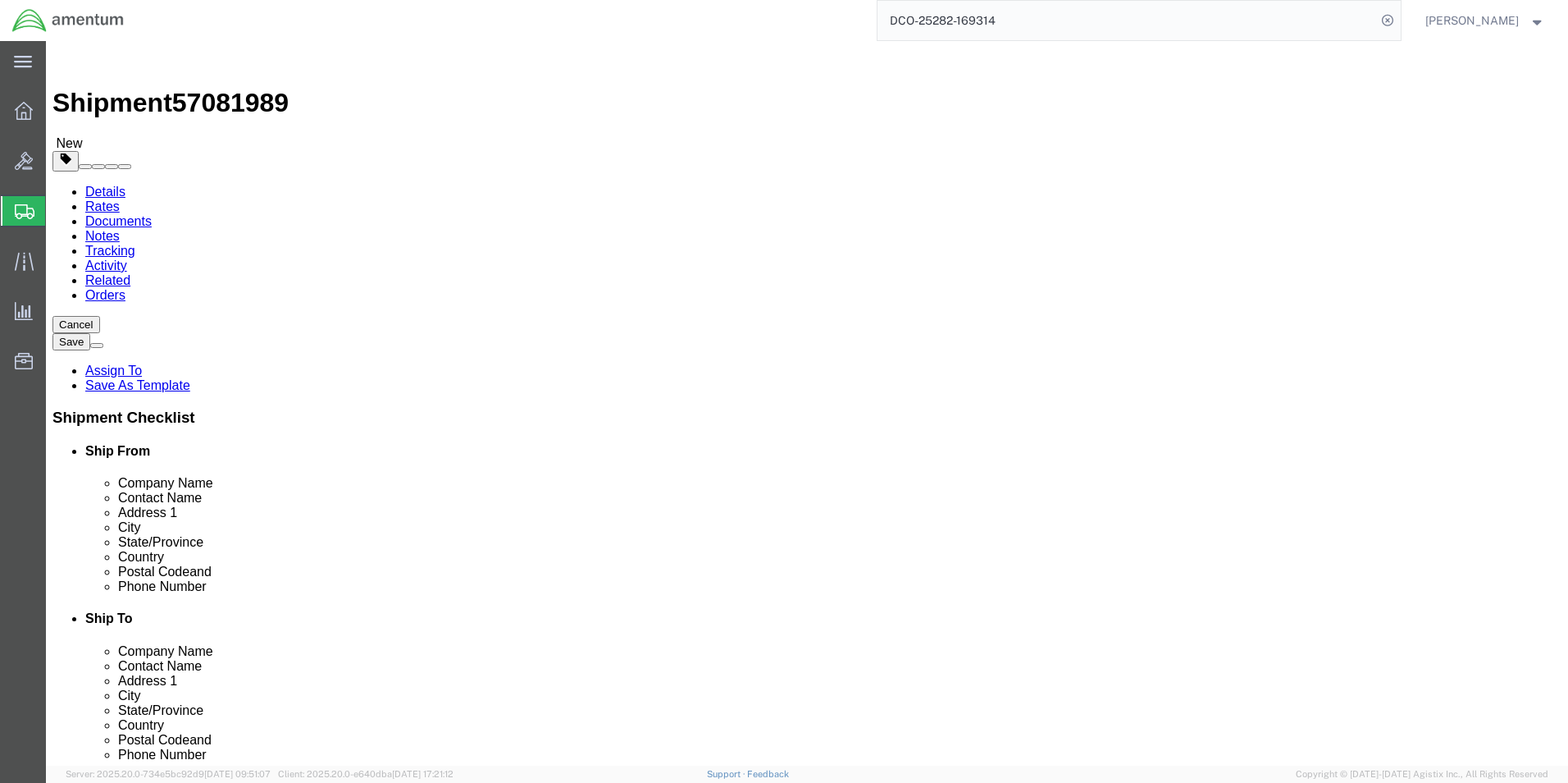
type input "42.00"
click link "Add Content"
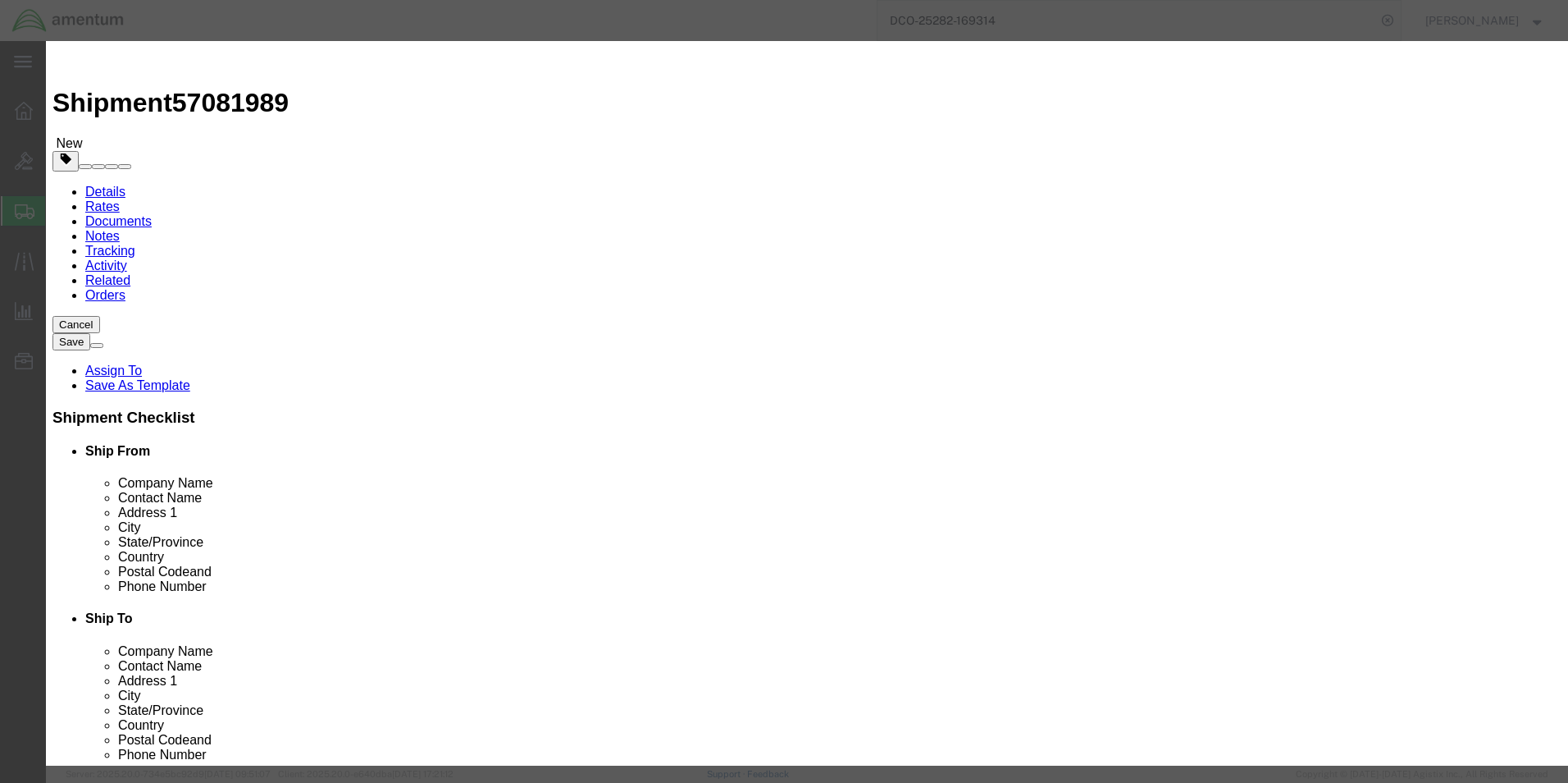
click input "text"
type input "LOG BOOKS"
type input "10.00"
click input "0"
type input "10"
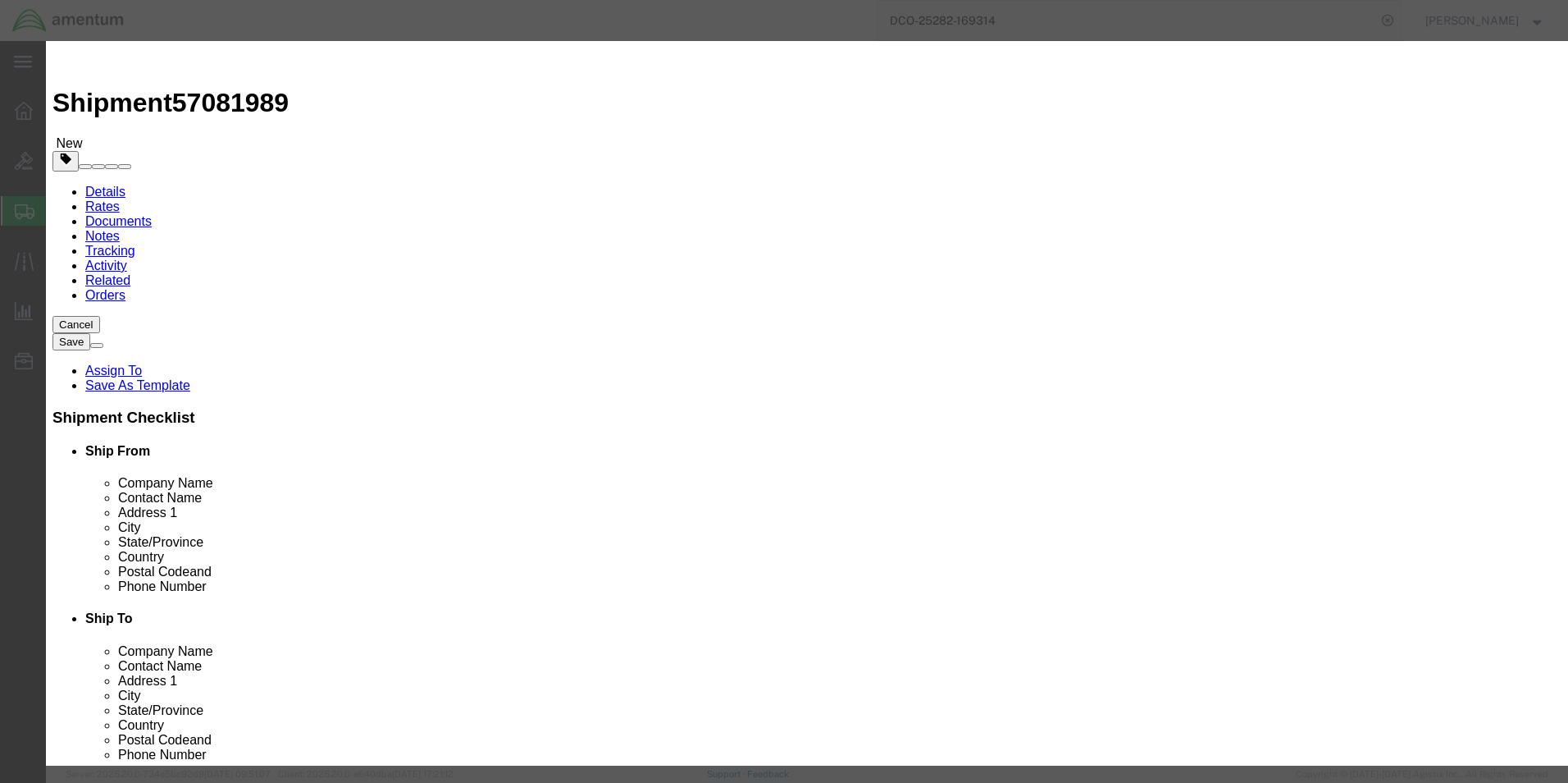
drag, startPoint x: 490, startPoint y: 192, endPoint x: 498, endPoint y: 189, distance: 8.5
click input "100"
click div "100"
click input "100"
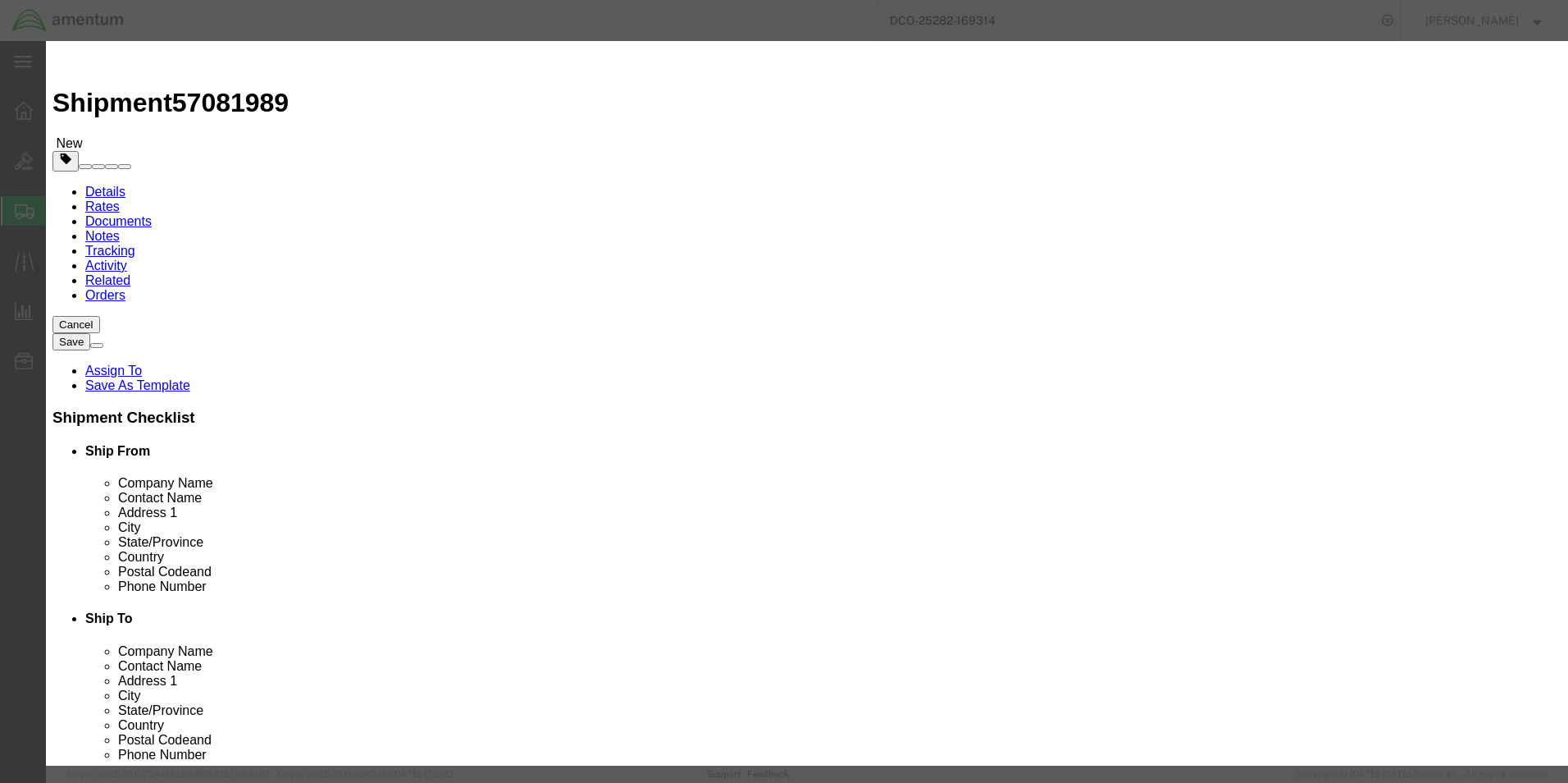
type input "20.00"
click button "Save & Close"
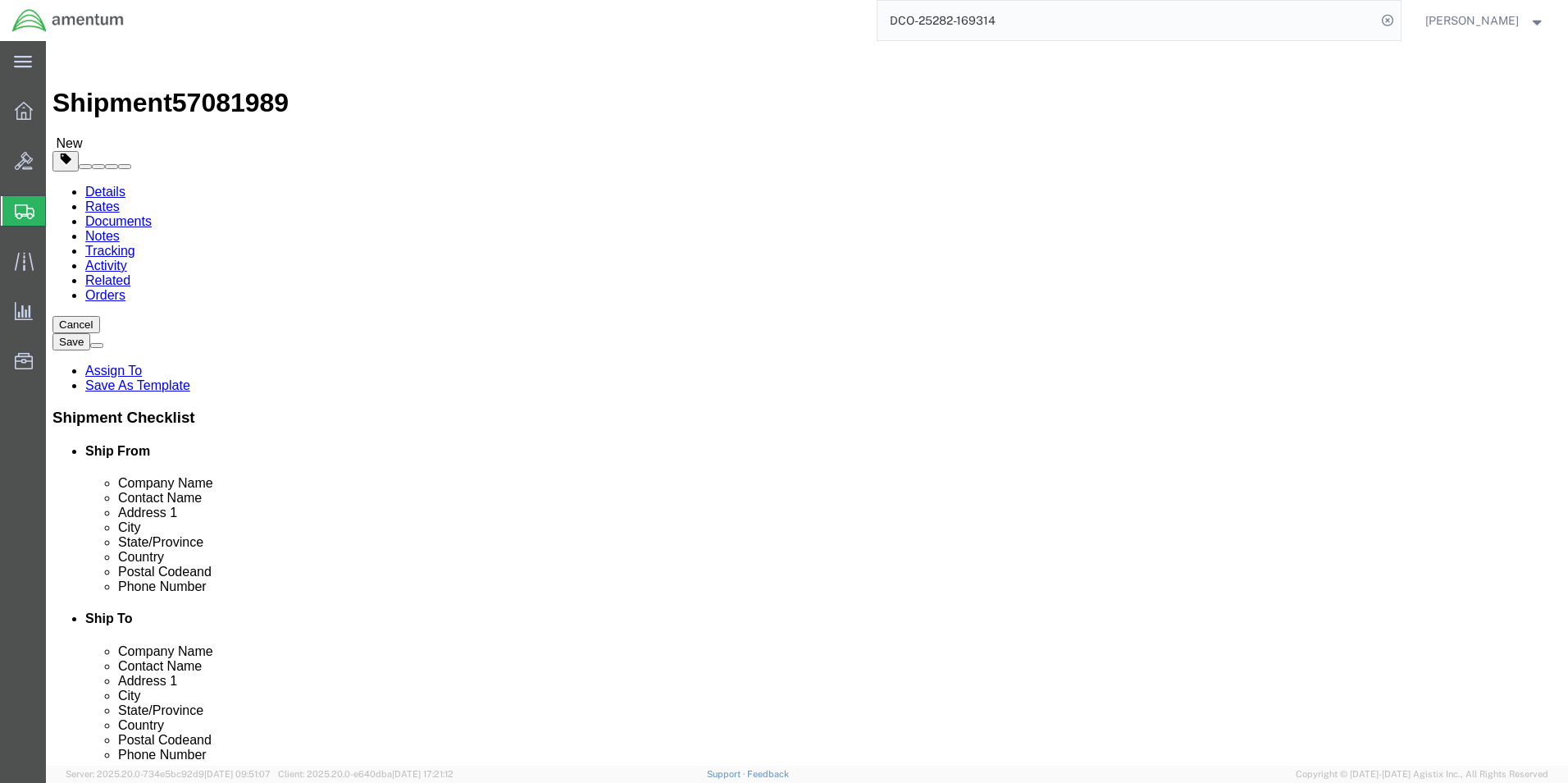
click button "Rate Shipment"
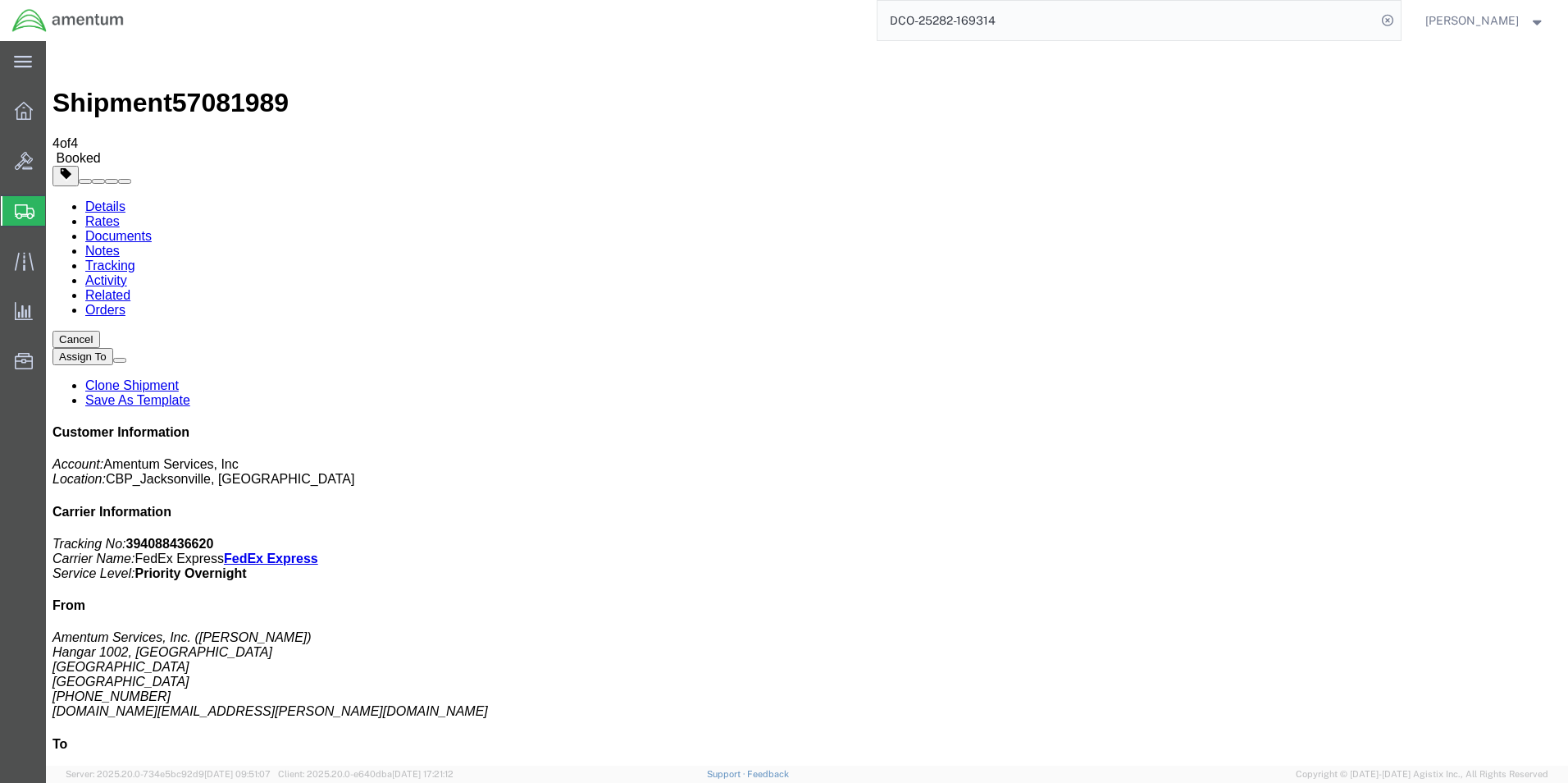
drag, startPoint x: 207, startPoint y: 289, endPoint x: 924, endPoint y: 418, distance: 728.5
drag, startPoint x: 187, startPoint y: 324, endPoint x: 864, endPoint y: 377, distance: 679.1
